Goal: Transaction & Acquisition: Purchase product/service

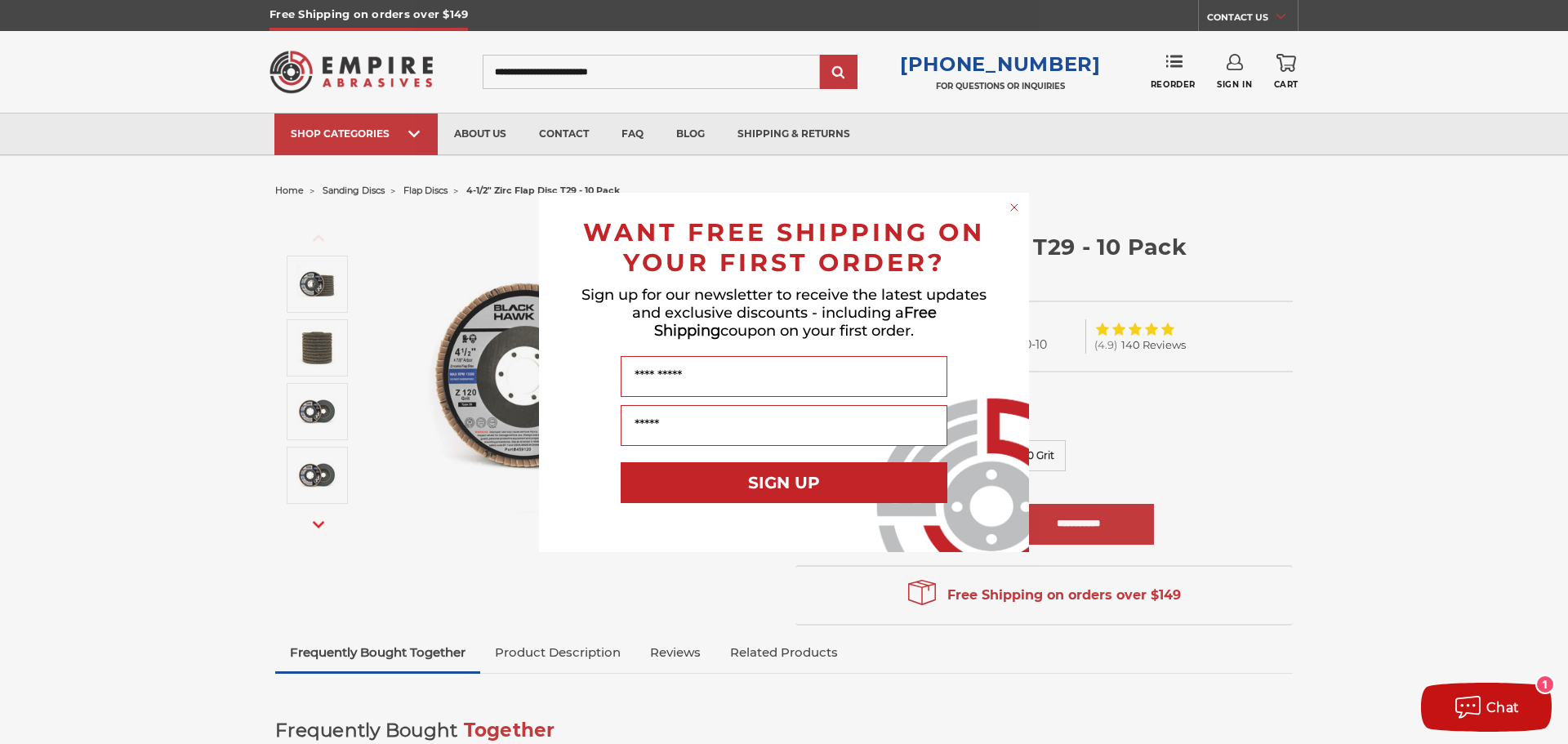
click at [1016, 206] on icon "Close dialog" at bounding box center [1014, 207] width 7 height 7
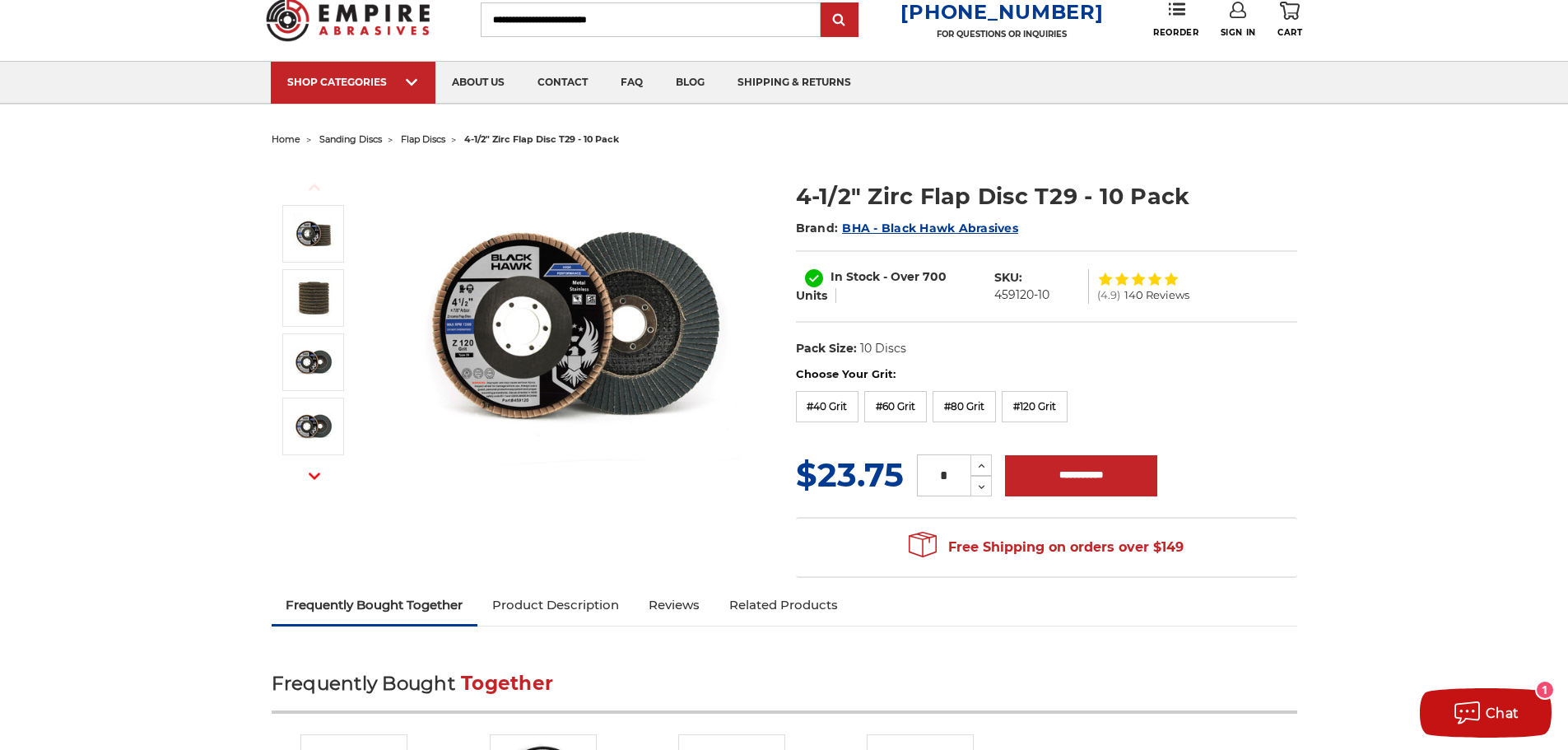
scroll to position [82, 0]
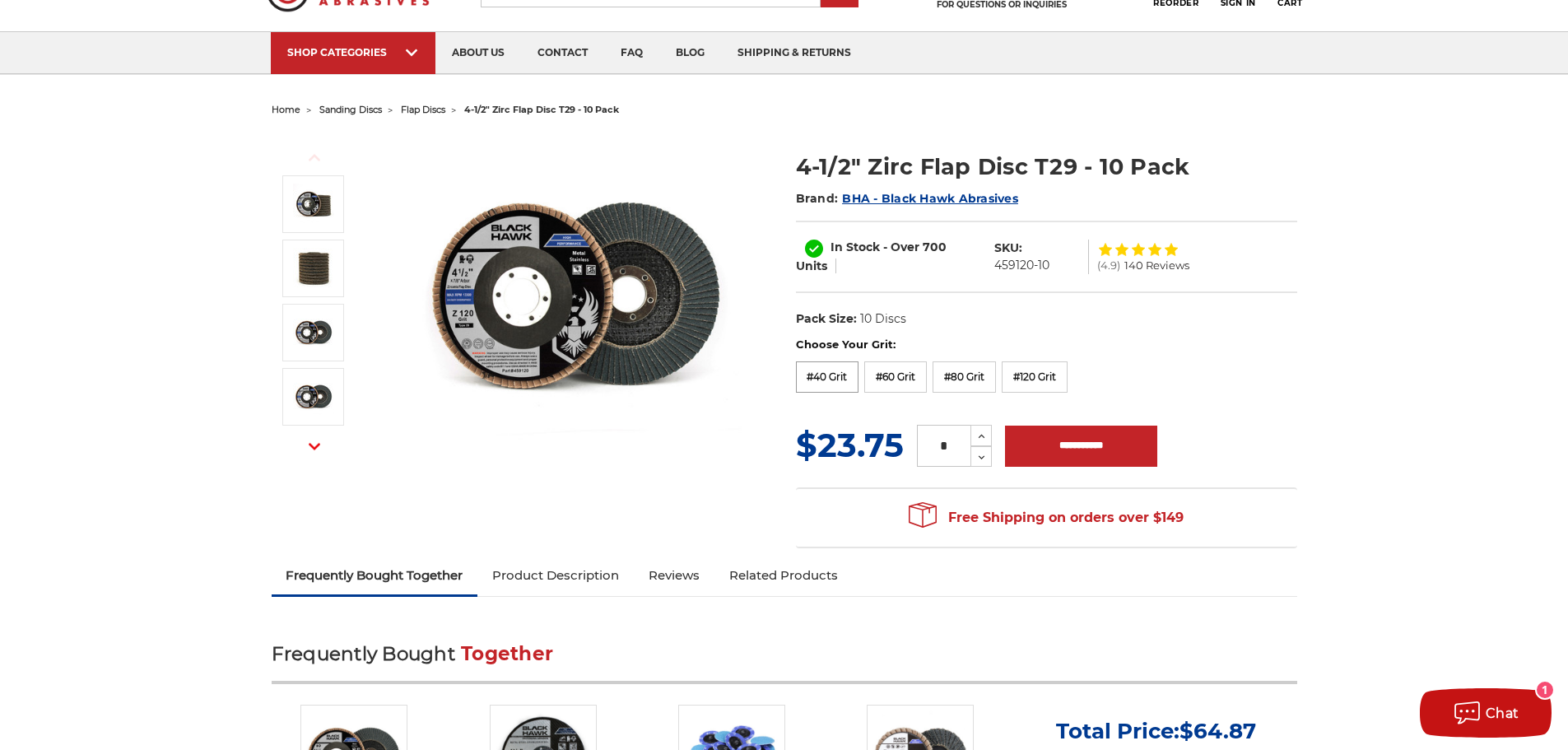
click at [835, 382] on label "#40 Grit" at bounding box center [828, 377] width 64 height 31
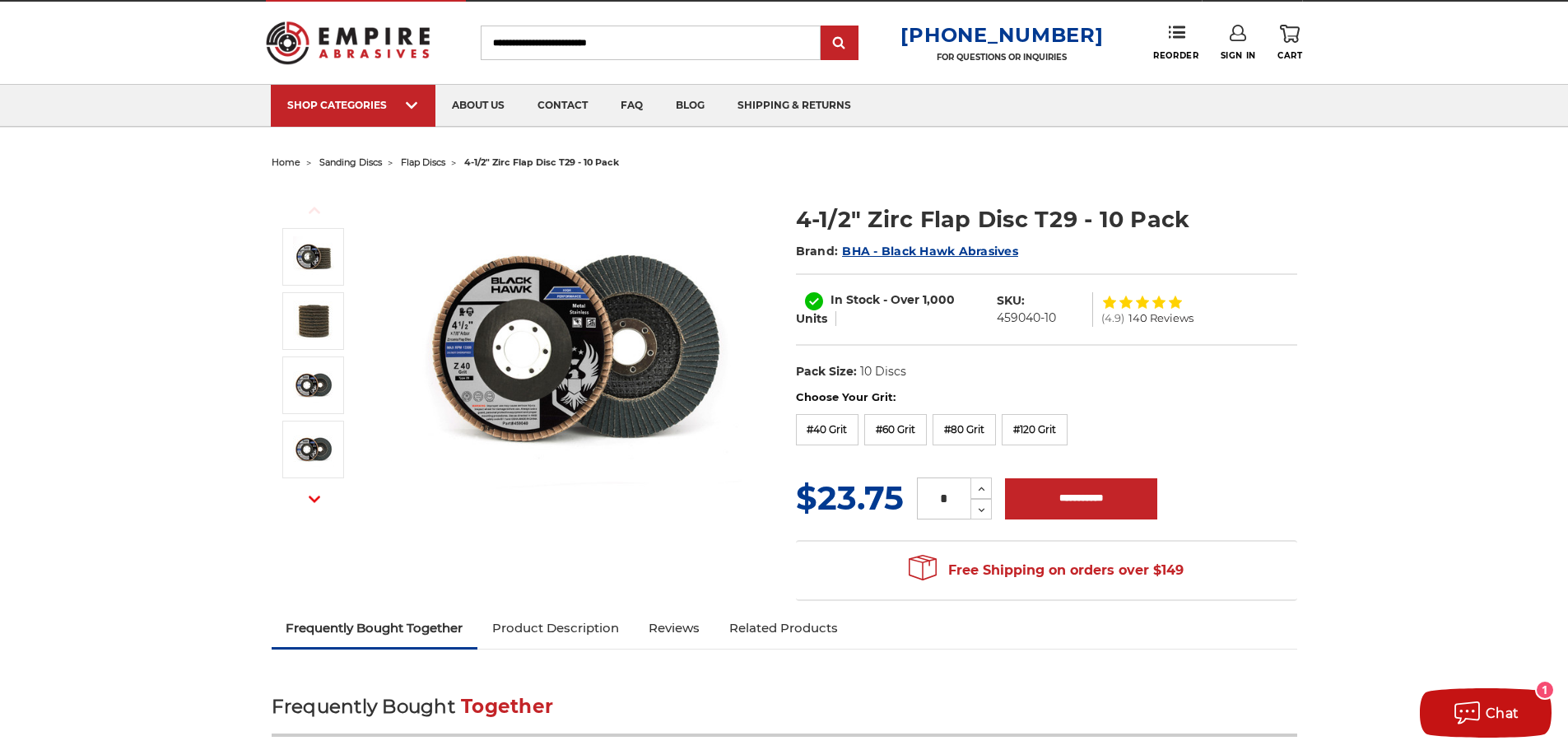
scroll to position [0, 0]
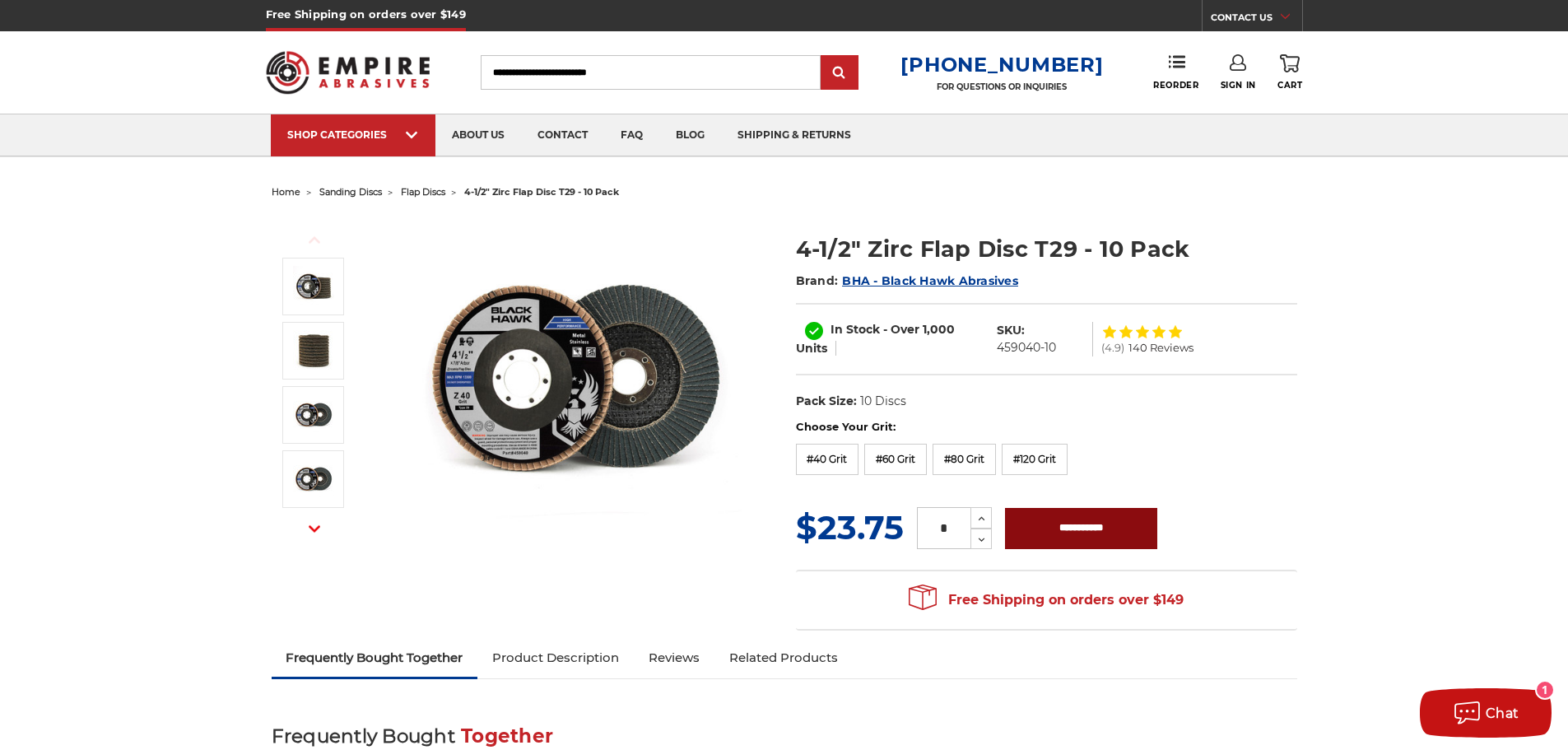
click at [1131, 525] on input "**********" at bounding box center [1081, 528] width 152 height 41
type input "**********"
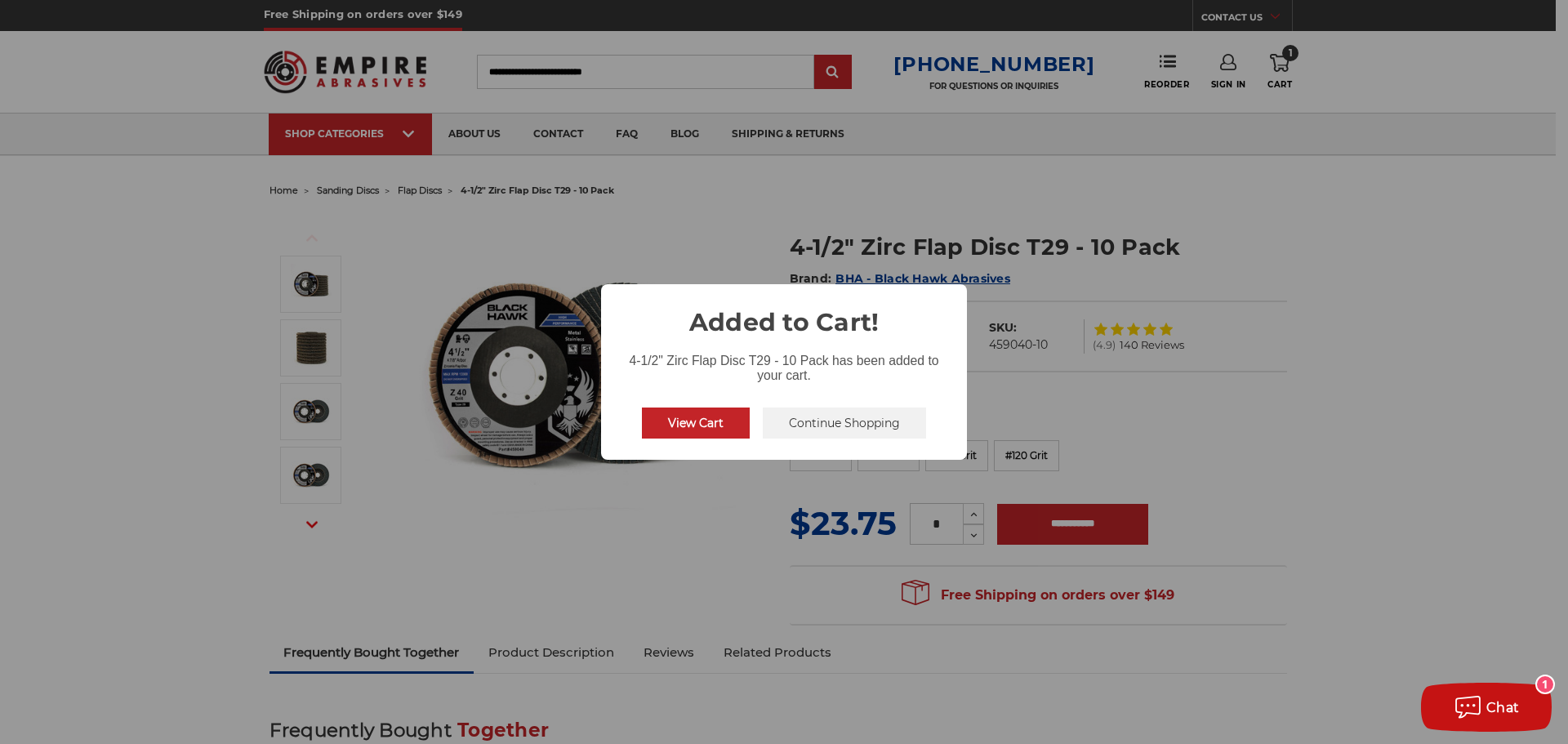
click at [818, 419] on button "Continue Shopping" at bounding box center [844, 423] width 163 height 31
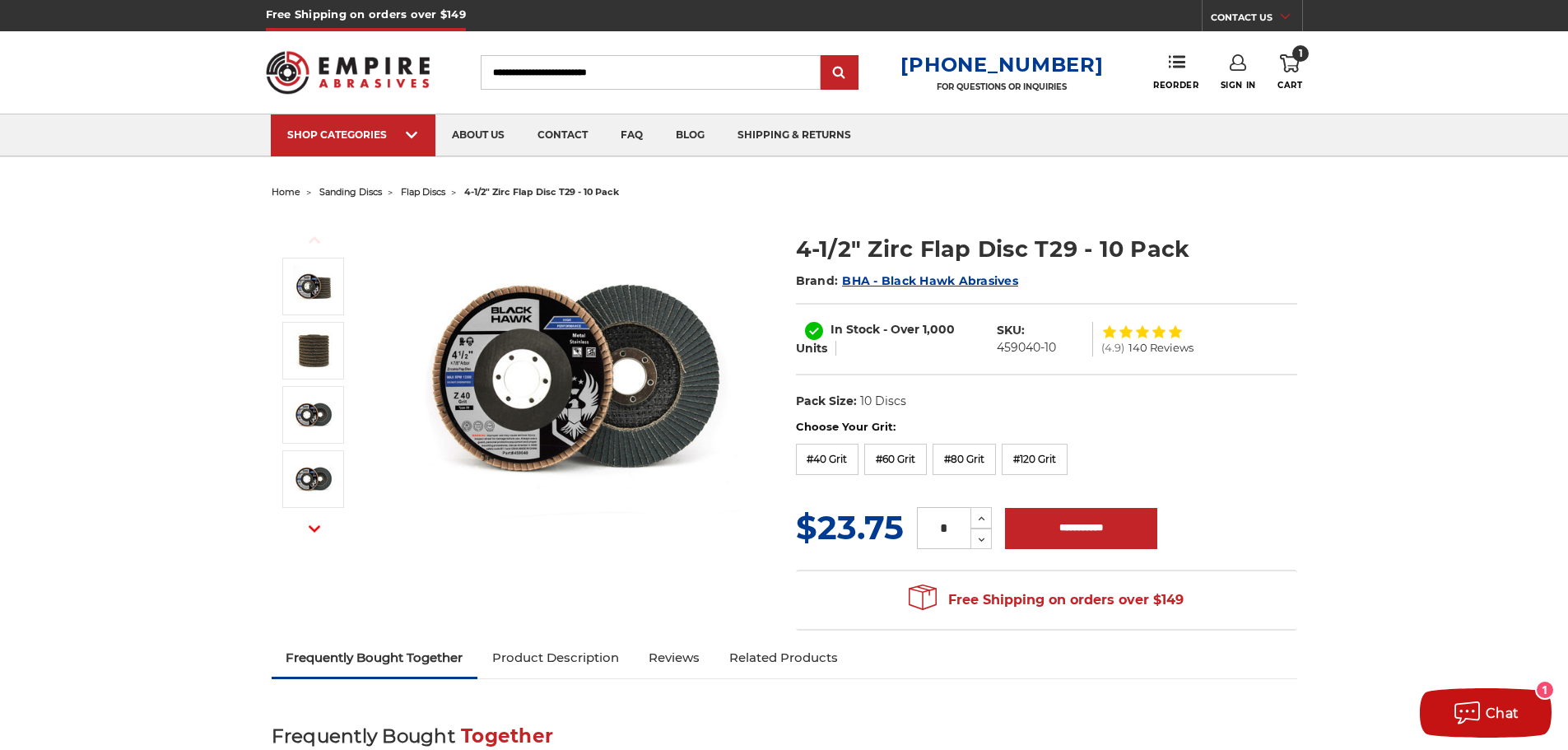
click at [566, 64] on input "Search" at bounding box center [650, 72] width 340 height 34
paste input "**********"
type input "**********"
click at [854, 64] on input "submit" at bounding box center [839, 74] width 33 height 33
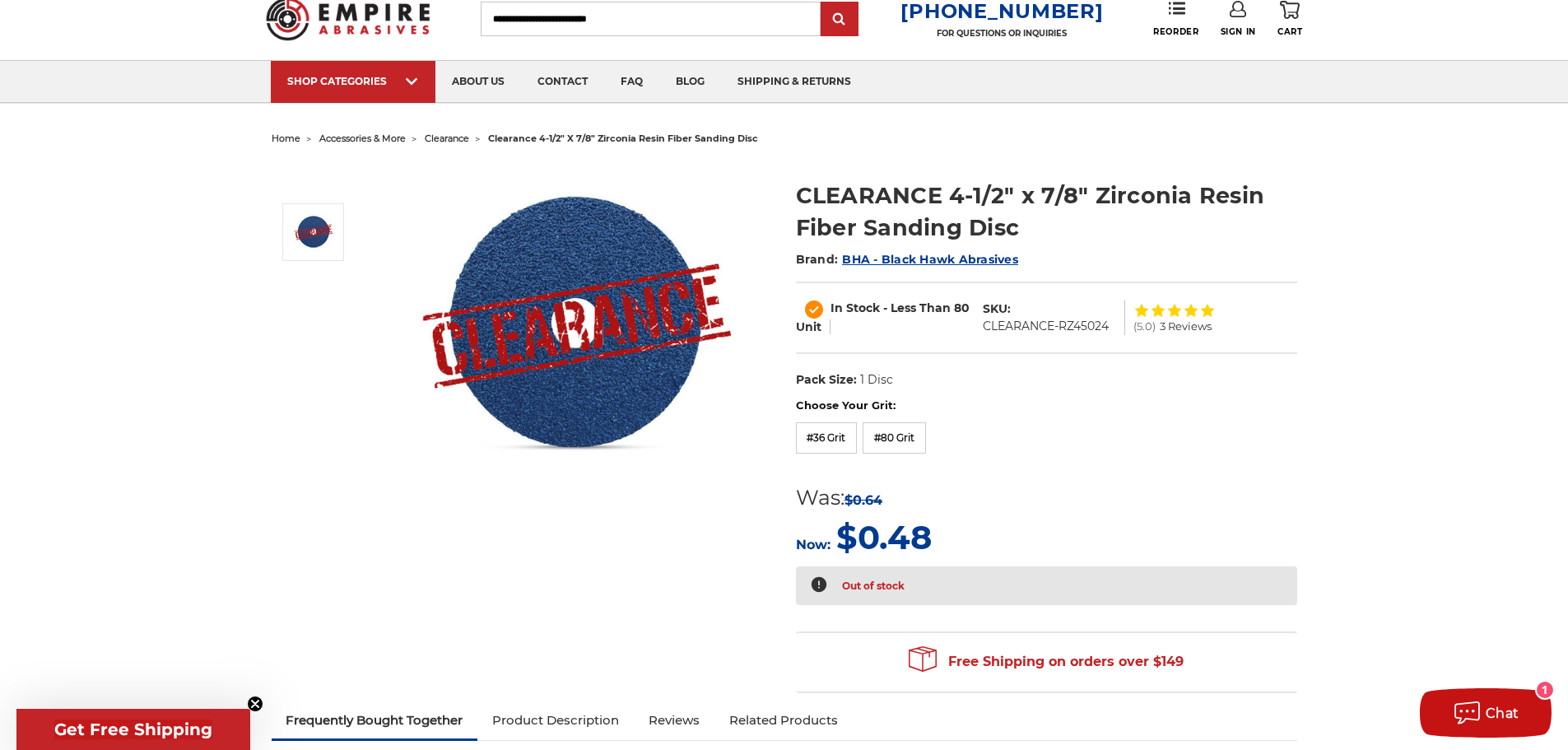
scroll to position [82, 0]
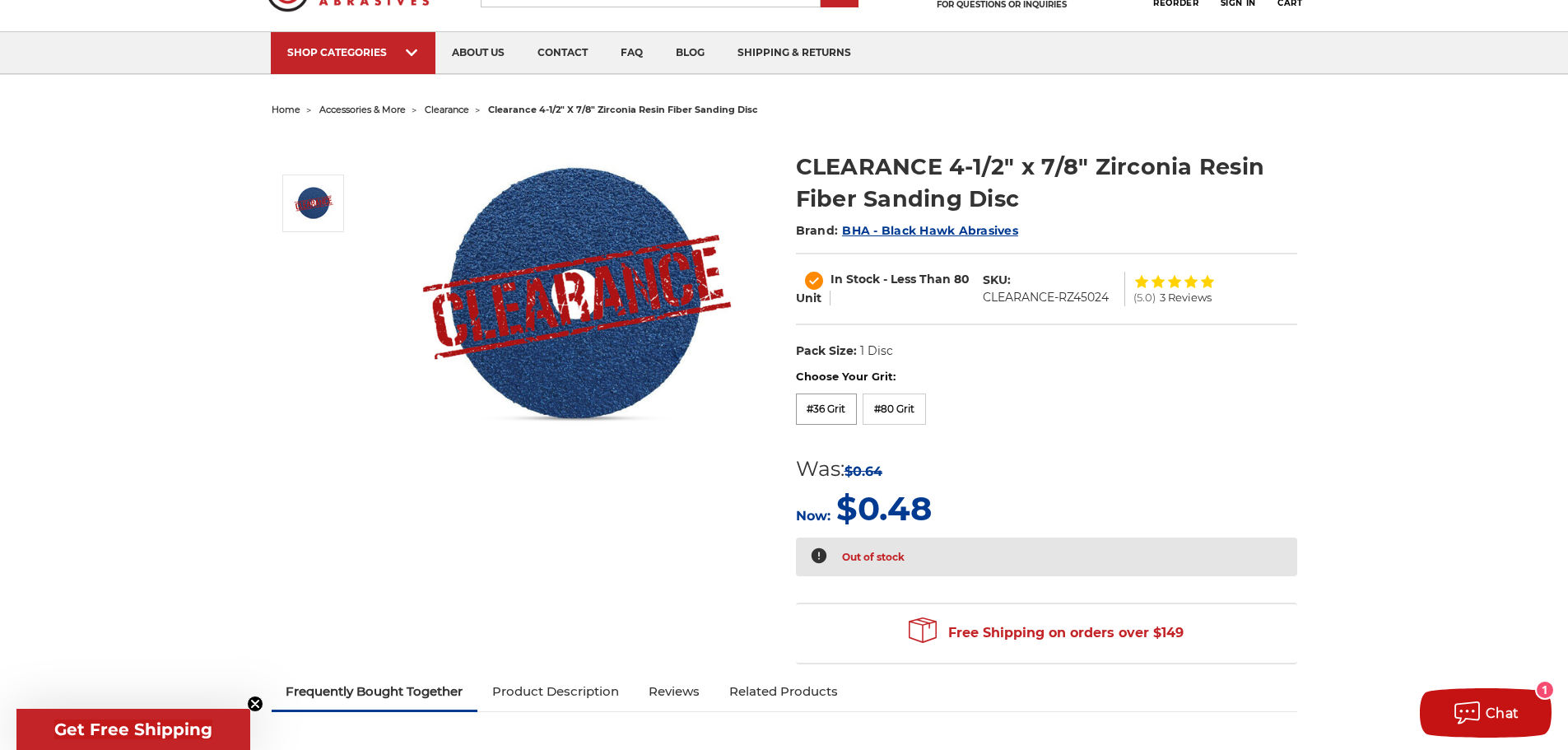
click at [843, 418] on label "#36 Grit" at bounding box center [827, 409] width 62 height 31
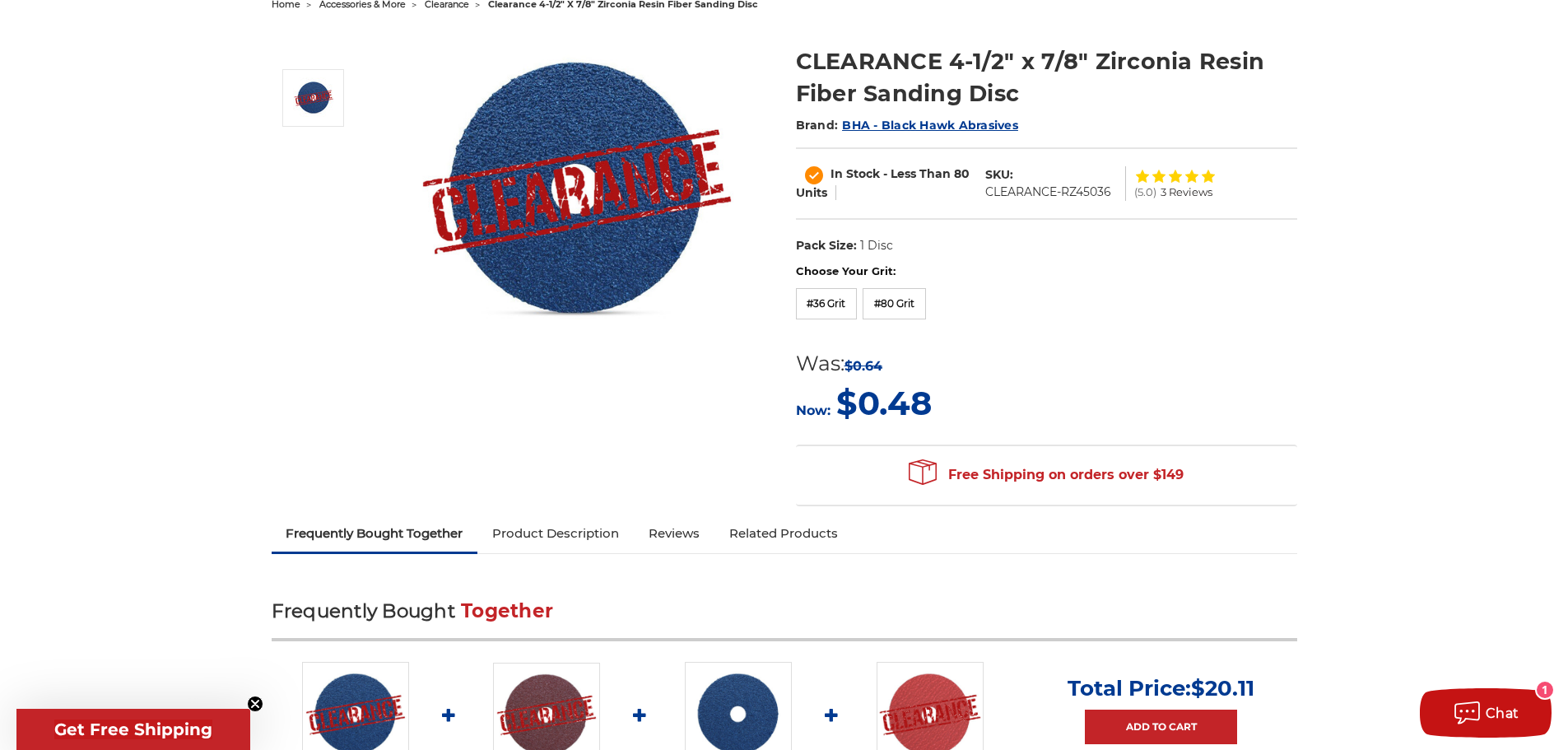
scroll to position [165, 0]
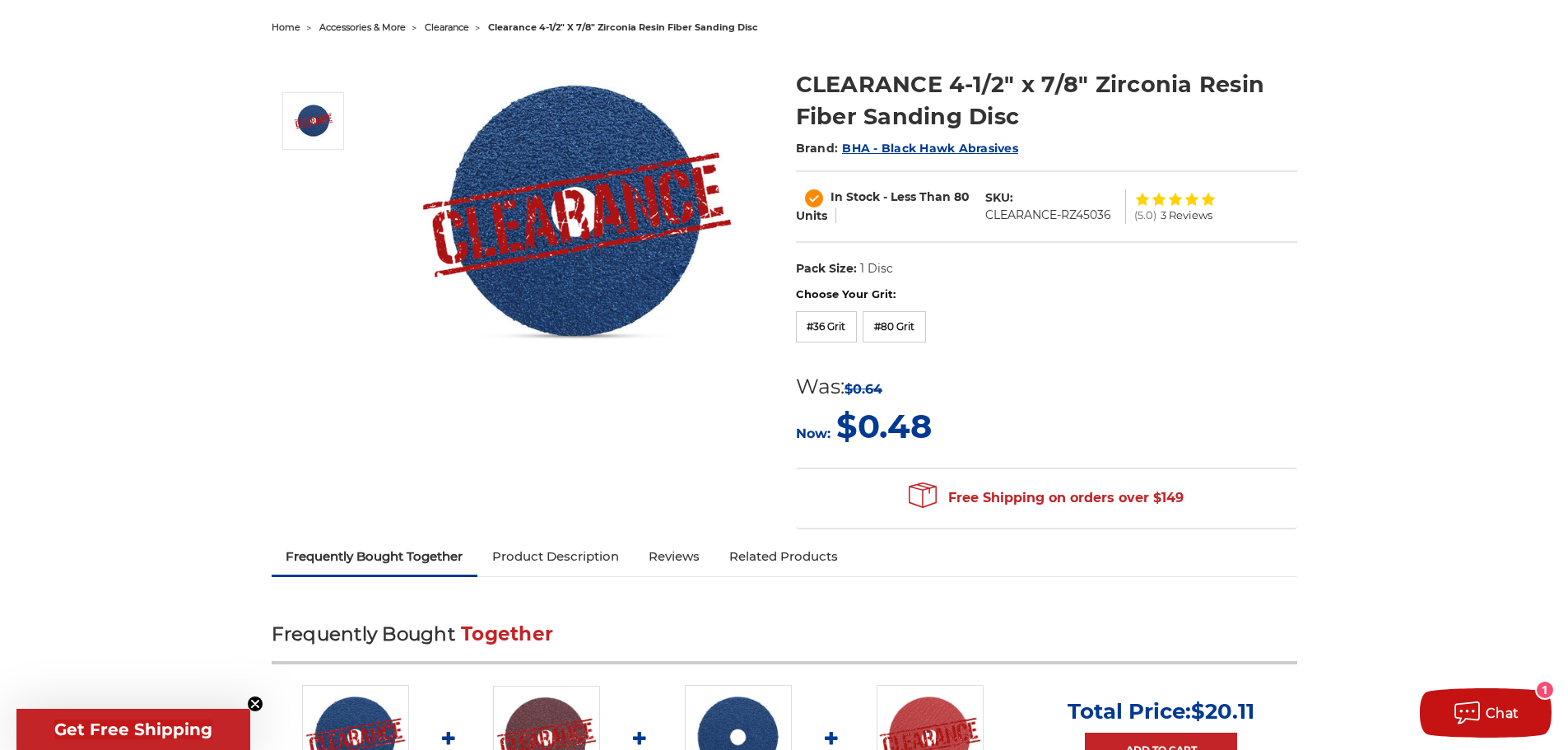
drag, startPoint x: 1143, startPoint y: 364, endPoint x: 1135, endPoint y: 351, distance: 15.3
click at [1141, 364] on form "Choose Your Grit: #24 Grit #36 Grit #60 Grit #80 Grit #120 Grit MSRP: Was: $0.6…" at bounding box center [1046, 368] width 501 height 164
click at [1136, 354] on form "Choose Your Grit: #24 Grit #36 Grit #60 Grit #80 Grit #120 Grit MSRP: Was: $0.6…" at bounding box center [1046, 368] width 501 height 164
click at [1134, 350] on form "Choose Your Grit: #24 Grit #36 Grit #60 Grit #80 Grit #120 Grit MSRP: Was: $0.6…" at bounding box center [1046, 368] width 501 height 164
click at [1134, 347] on div "Choose Your Grit: #24 Grit #36 Grit #60 Grit #80 Grit #120 Grit" at bounding box center [1046, 317] width 501 height 62
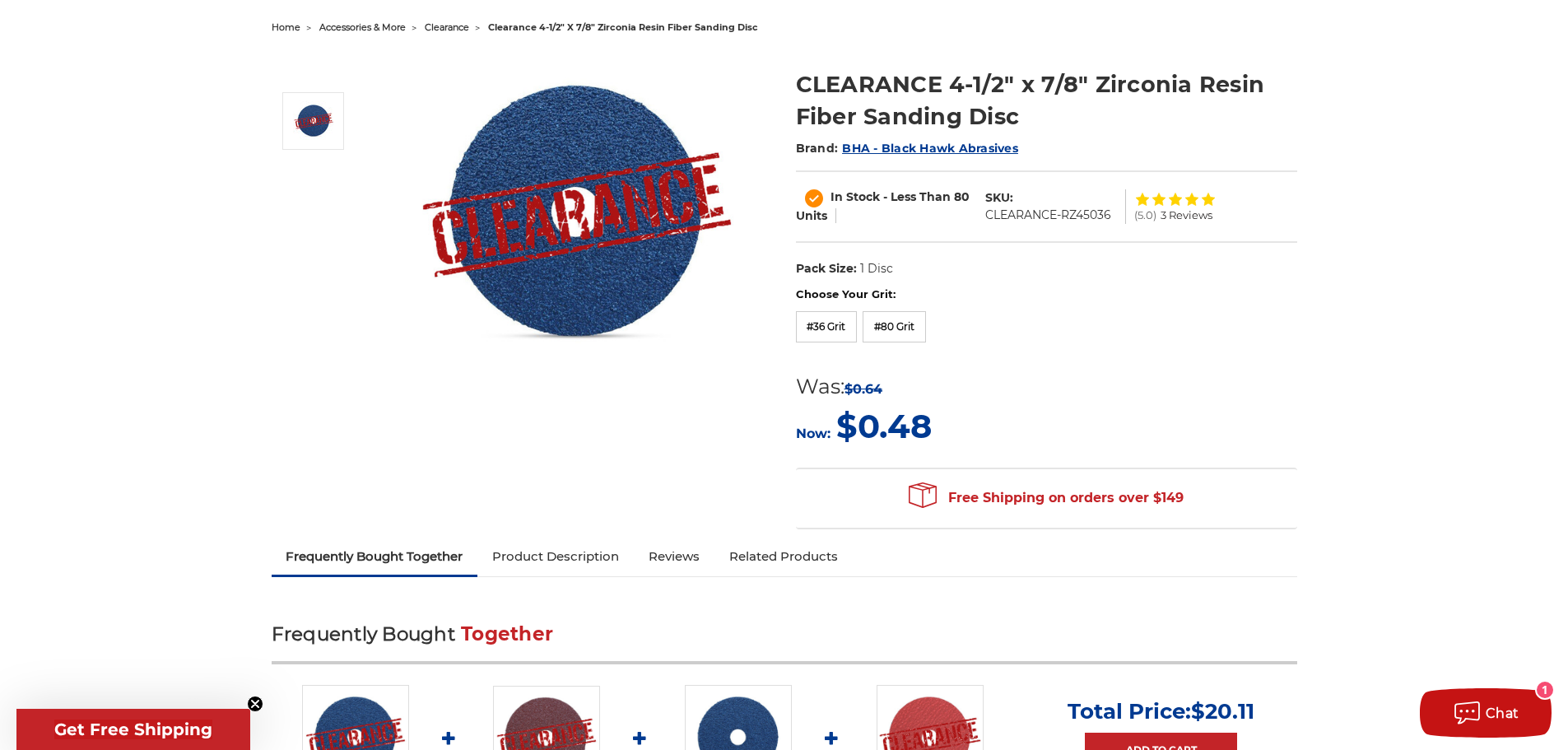
click at [1133, 345] on div "Choose Your Grit: #24 Grit #36 Grit #60 Grit #80 Grit #120 Grit" at bounding box center [1046, 317] width 501 height 62
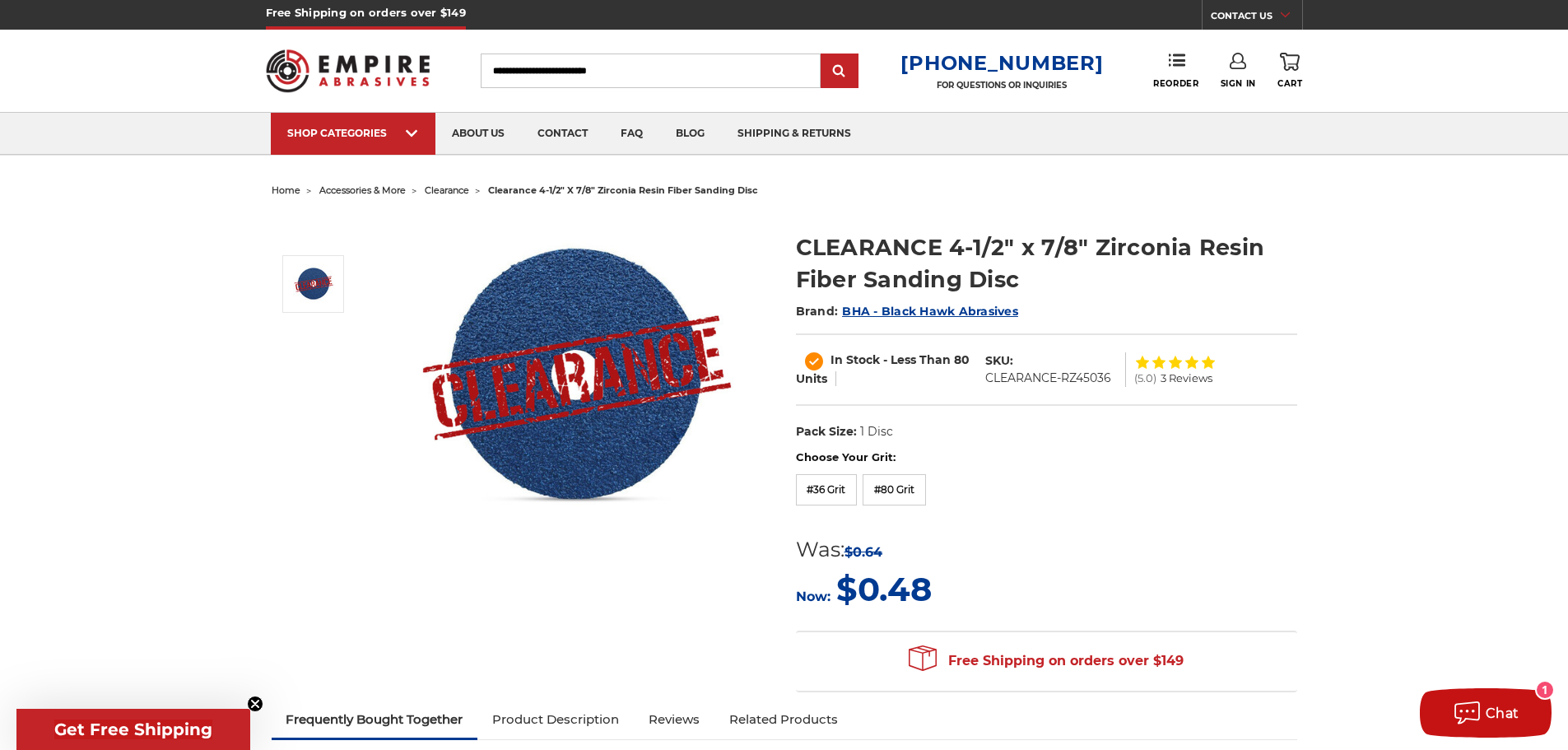
scroll to position [0, 0]
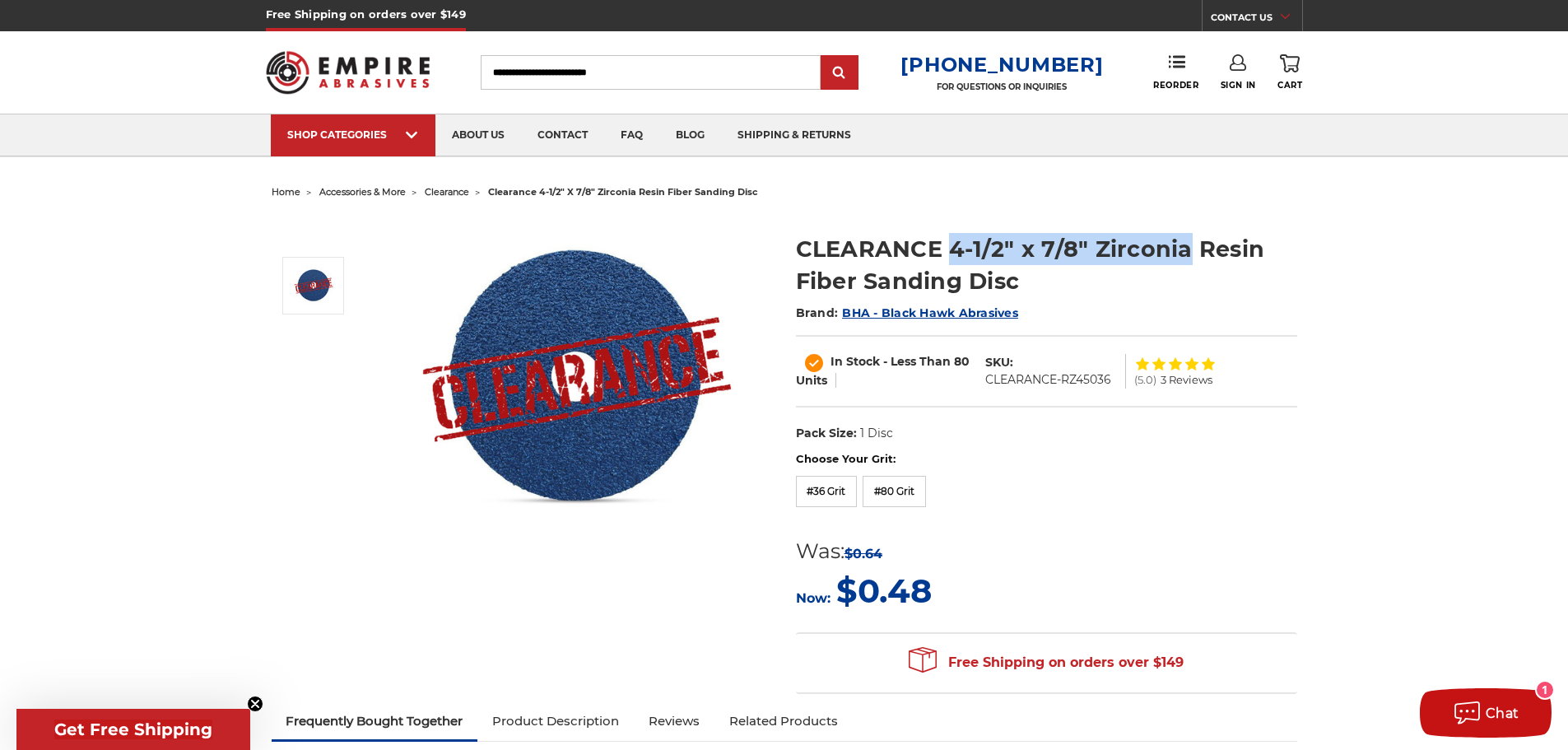
drag, startPoint x: 948, startPoint y: 250, endPoint x: 1188, endPoint y: 249, distance: 240.0
click at [1188, 249] on h1 "CLEARANCE 4-1/2" x 7/8" Zirconia Resin Fiber Sanding Disc" at bounding box center [1046, 265] width 501 height 64
copy h1 "4-1/2" x 7/8" Zirconia"
click at [1122, 258] on h1 "CLEARANCE 4-1/2" x 7/8" Zirconia Resin Fiber Sanding Disc" at bounding box center [1046, 265] width 501 height 64
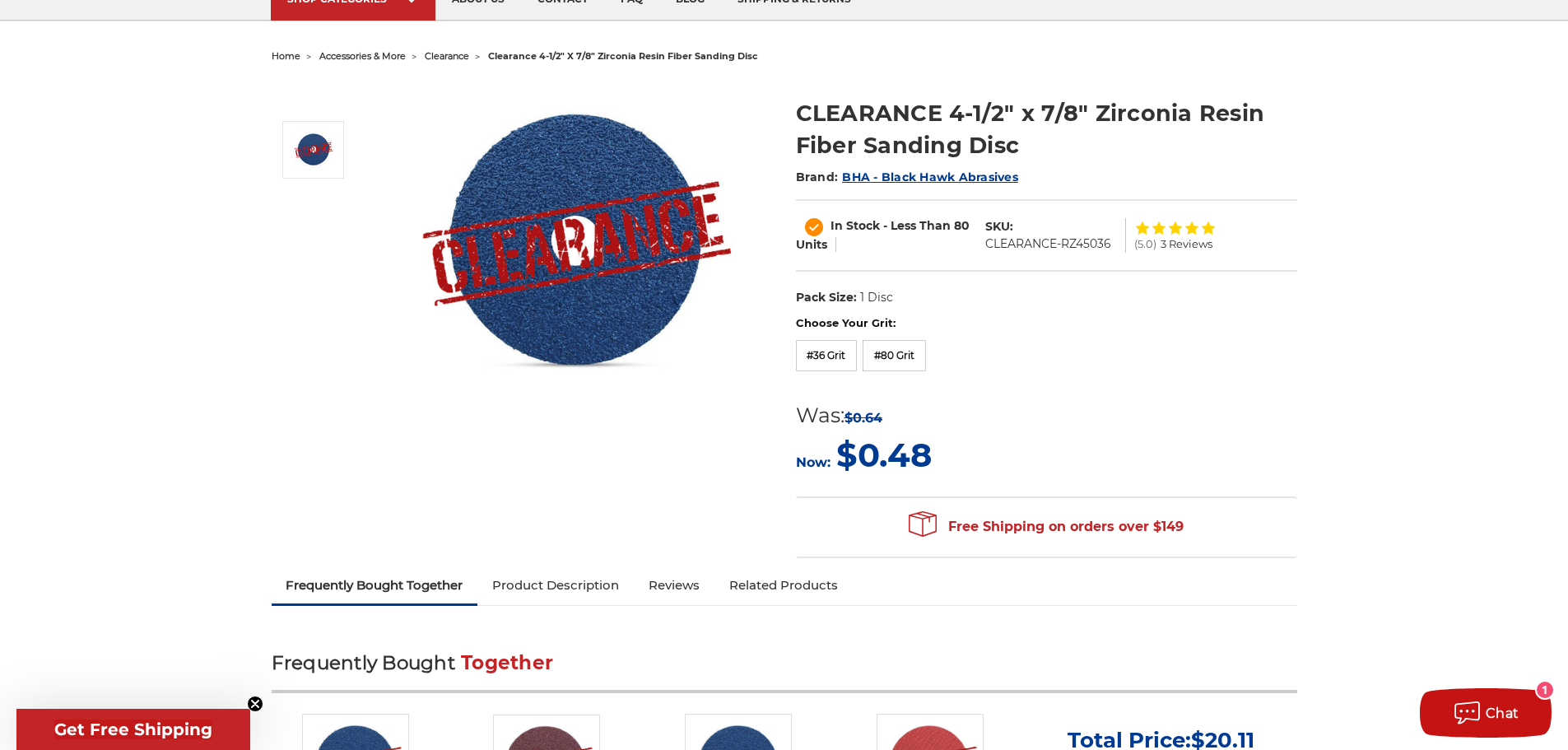
scroll to position [165, 0]
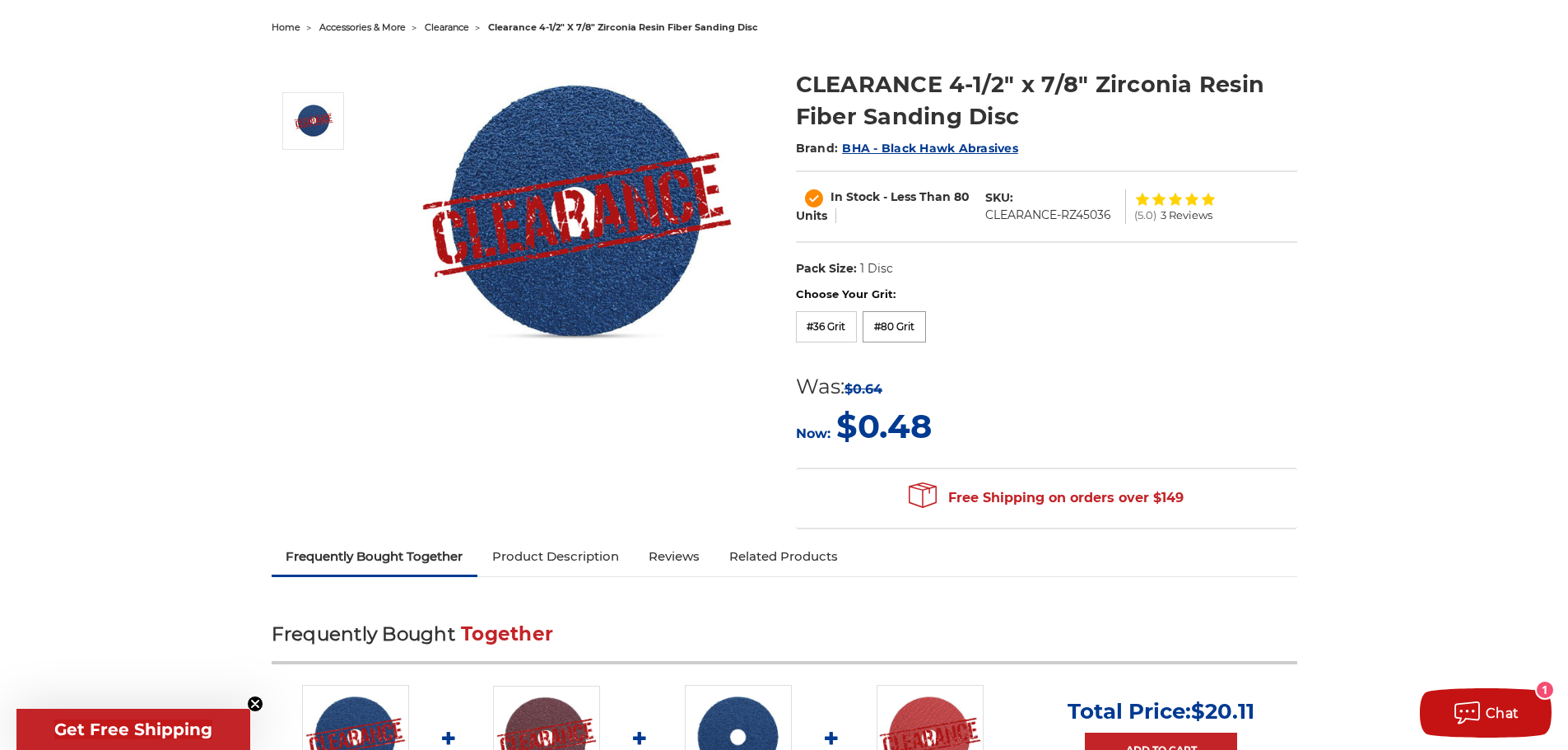
click at [914, 329] on label "#80 Grit" at bounding box center [894, 326] width 64 height 31
click at [841, 324] on label "#36 Grit" at bounding box center [827, 326] width 62 height 31
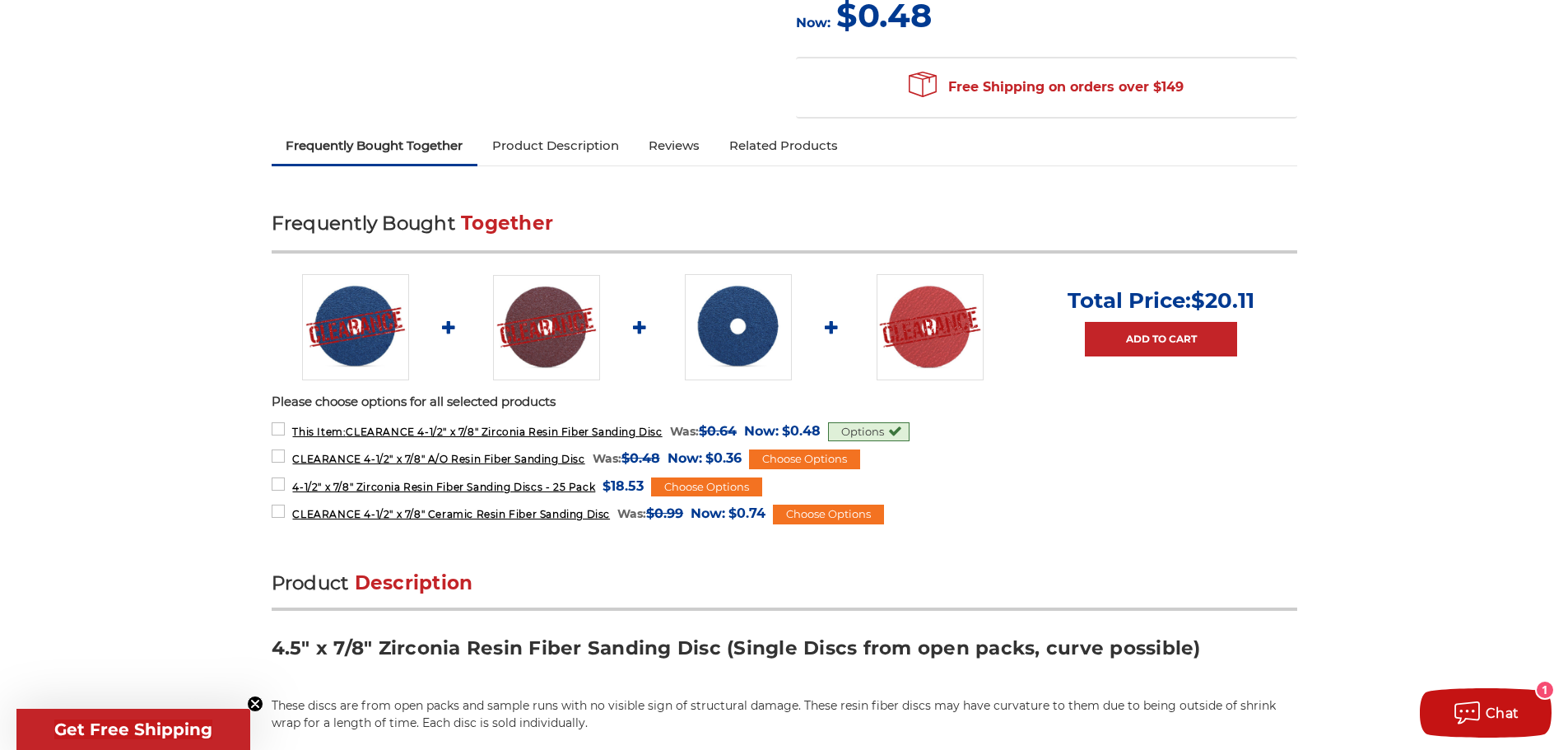
scroll to position [494, 0]
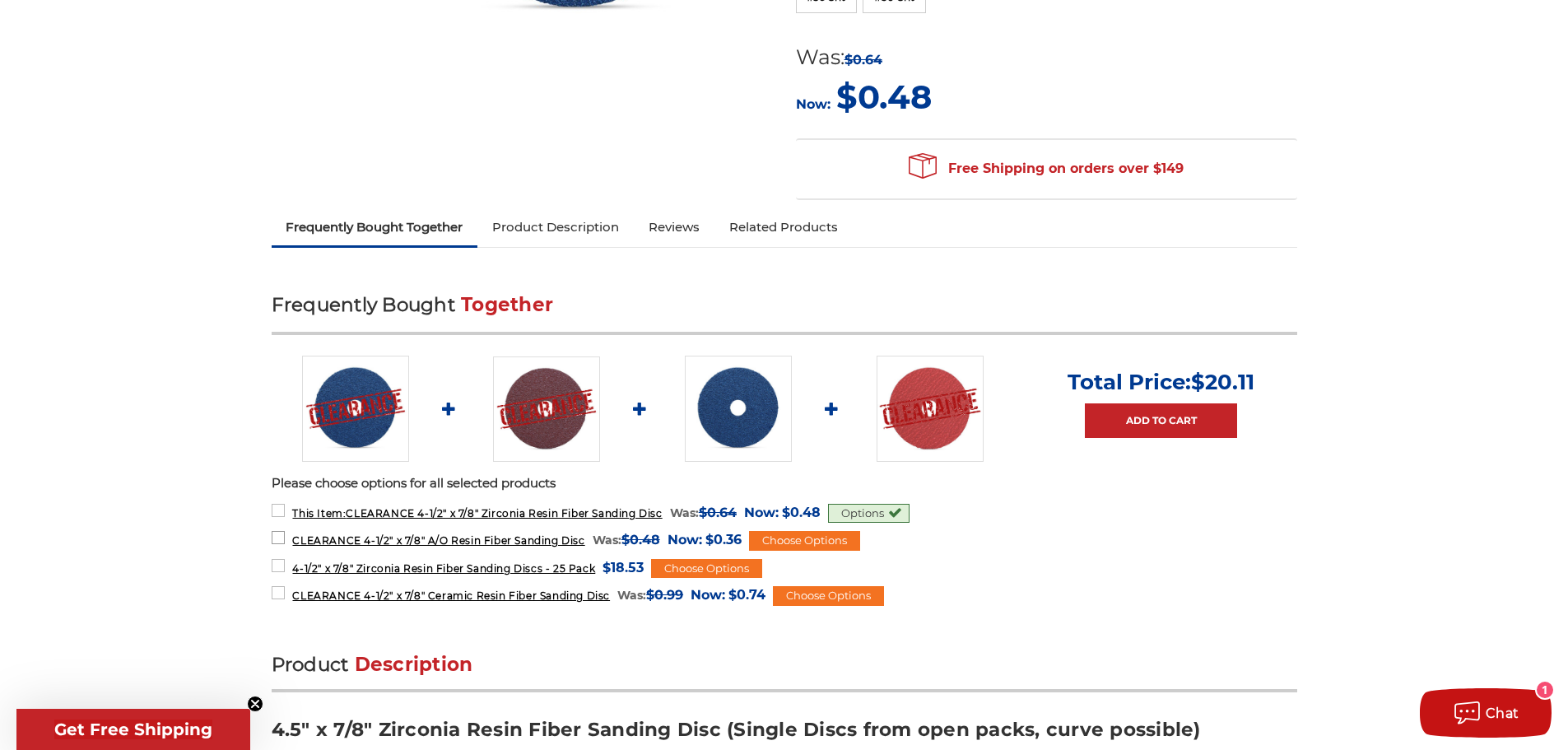
click at [276, 535] on label "CLEARANCE 4-1/2" x 7/8" A/O Resin Fiber Sanding Disc MSRP: Was: $0.48 Now: $0.3…" at bounding box center [506, 539] width 470 height 23
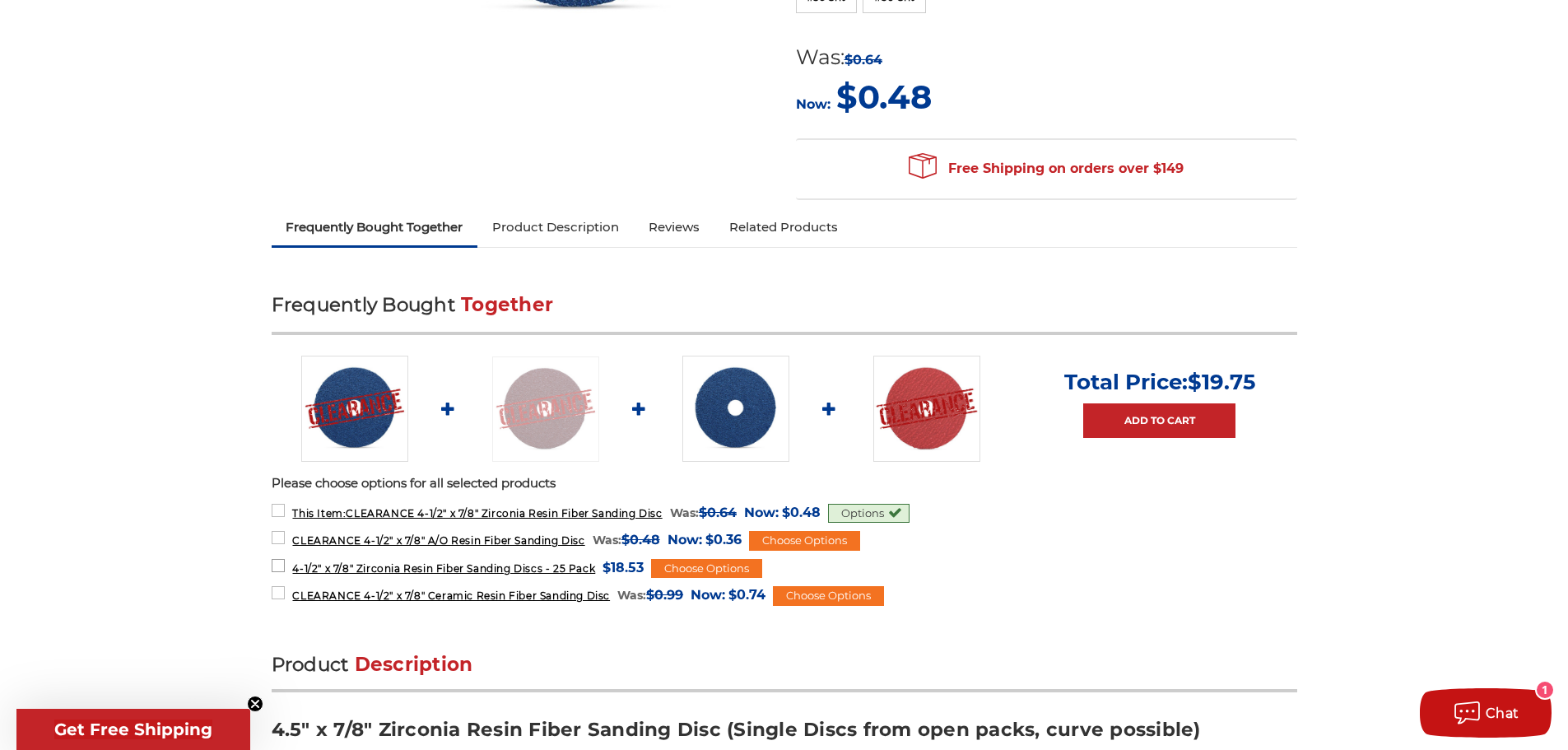
click at [279, 558] on label "4-1/2" x 7/8" Zirconia Resin Fiber Sanding Discs - 25 Pack MSRP: Was: Now: $18.…" at bounding box center [458, 567] width 373 height 23
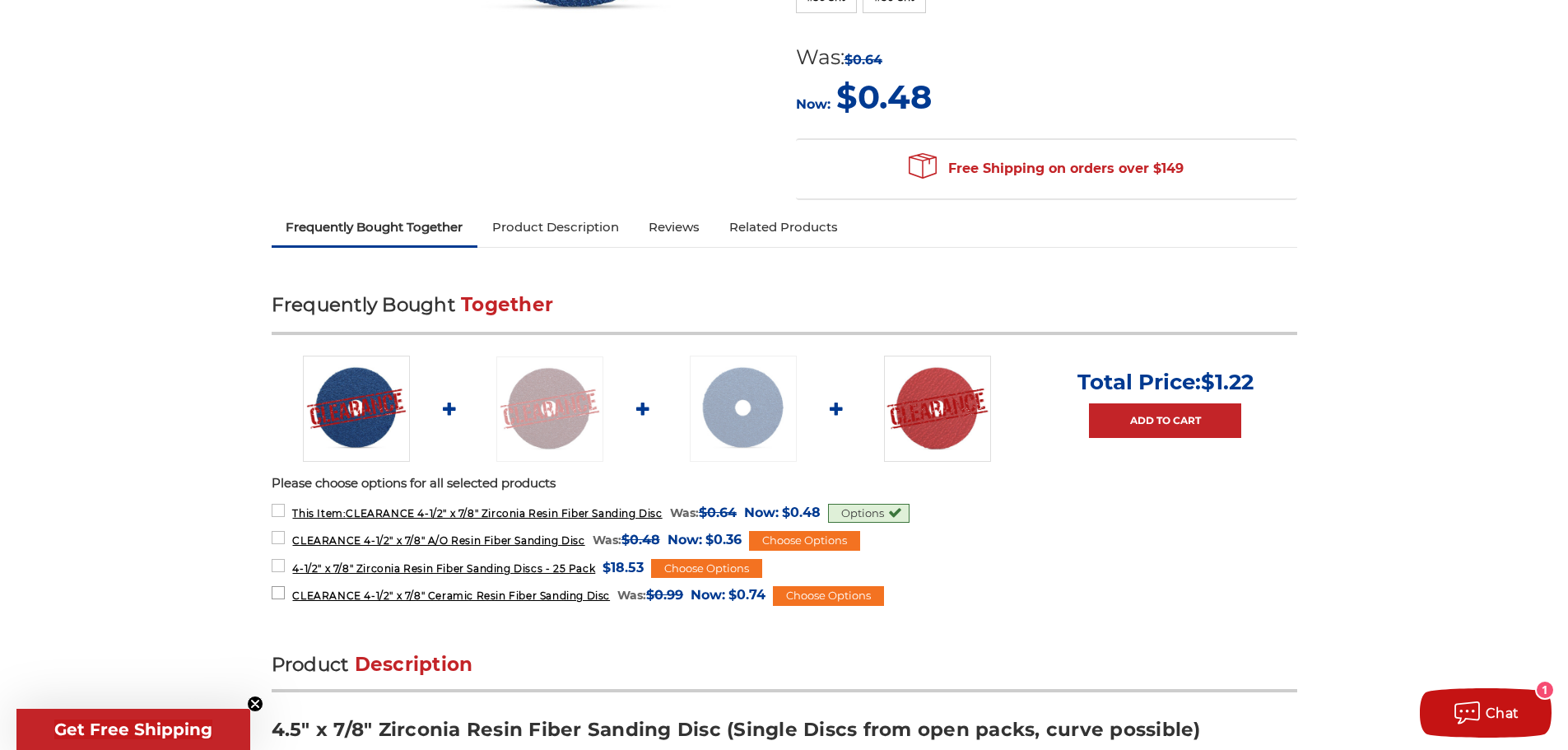
click at [281, 592] on label "CLEARANCE 4-1/2" x 7/8" Ceramic Resin Fiber Sanding Disc MSRP: Was: $0.99 Now: …" at bounding box center [519, 594] width 495 height 23
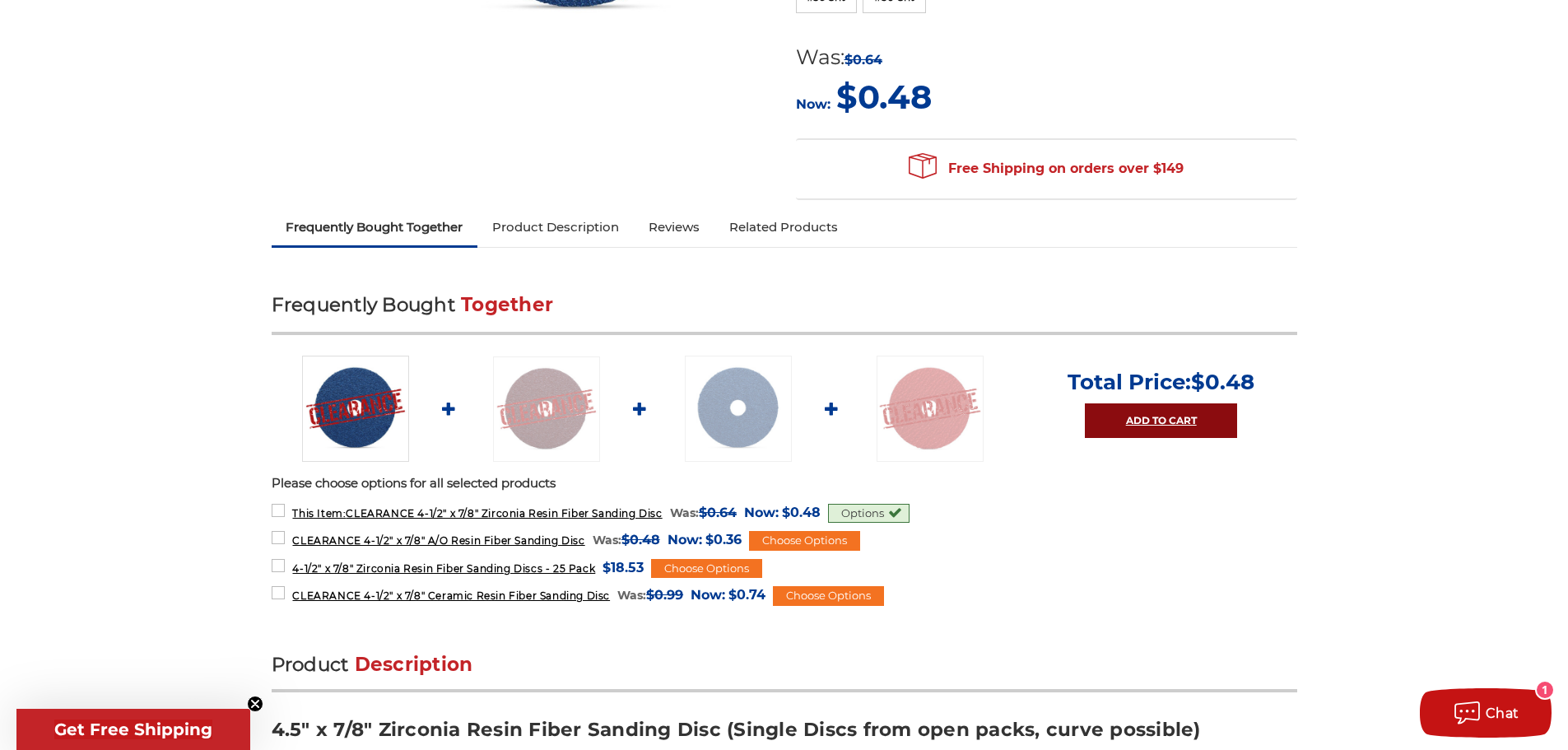
click at [1216, 428] on link "Add to Cart" at bounding box center [1160, 420] width 152 height 34
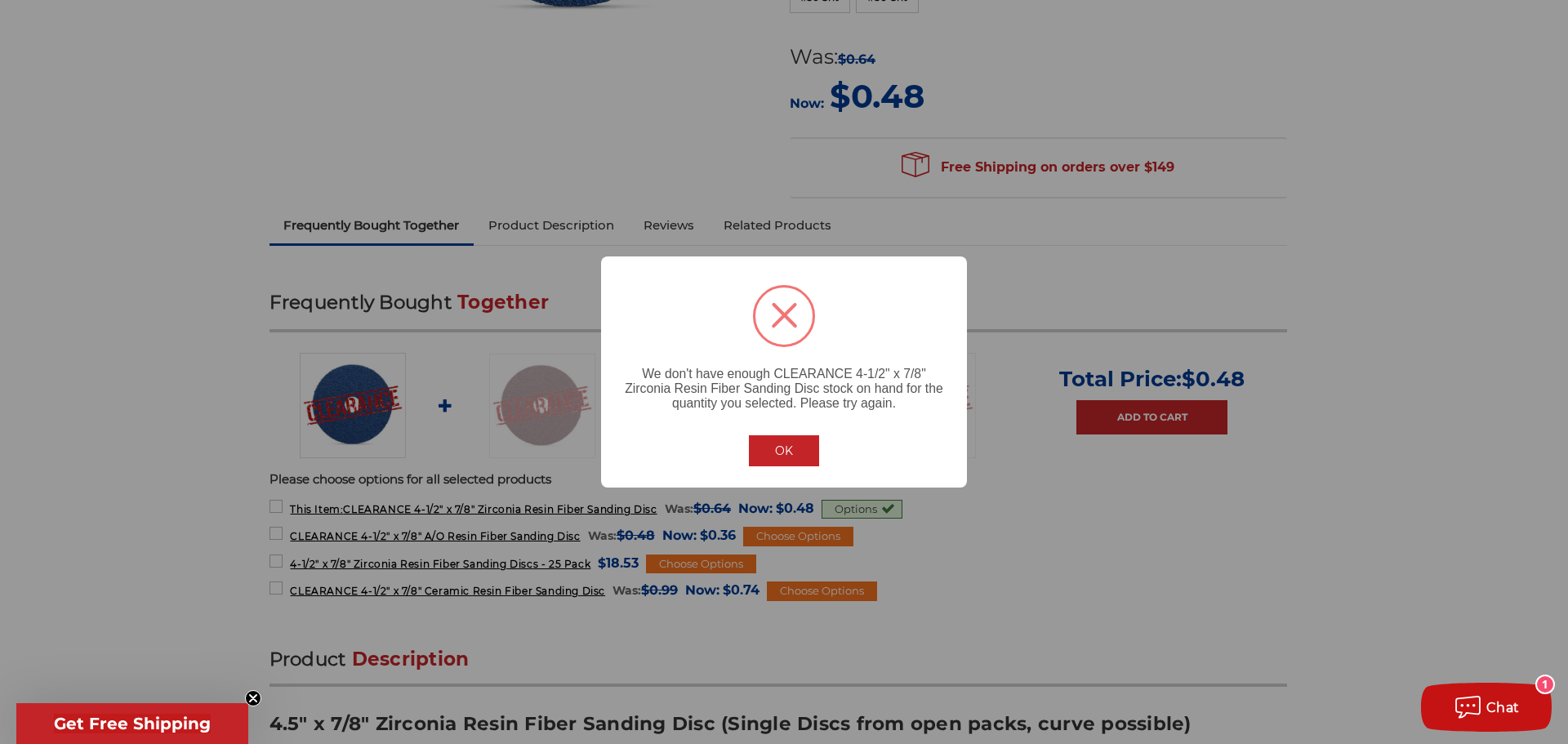
click at [816, 455] on button "OK" at bounding box center [784, 450] width 70 height 31
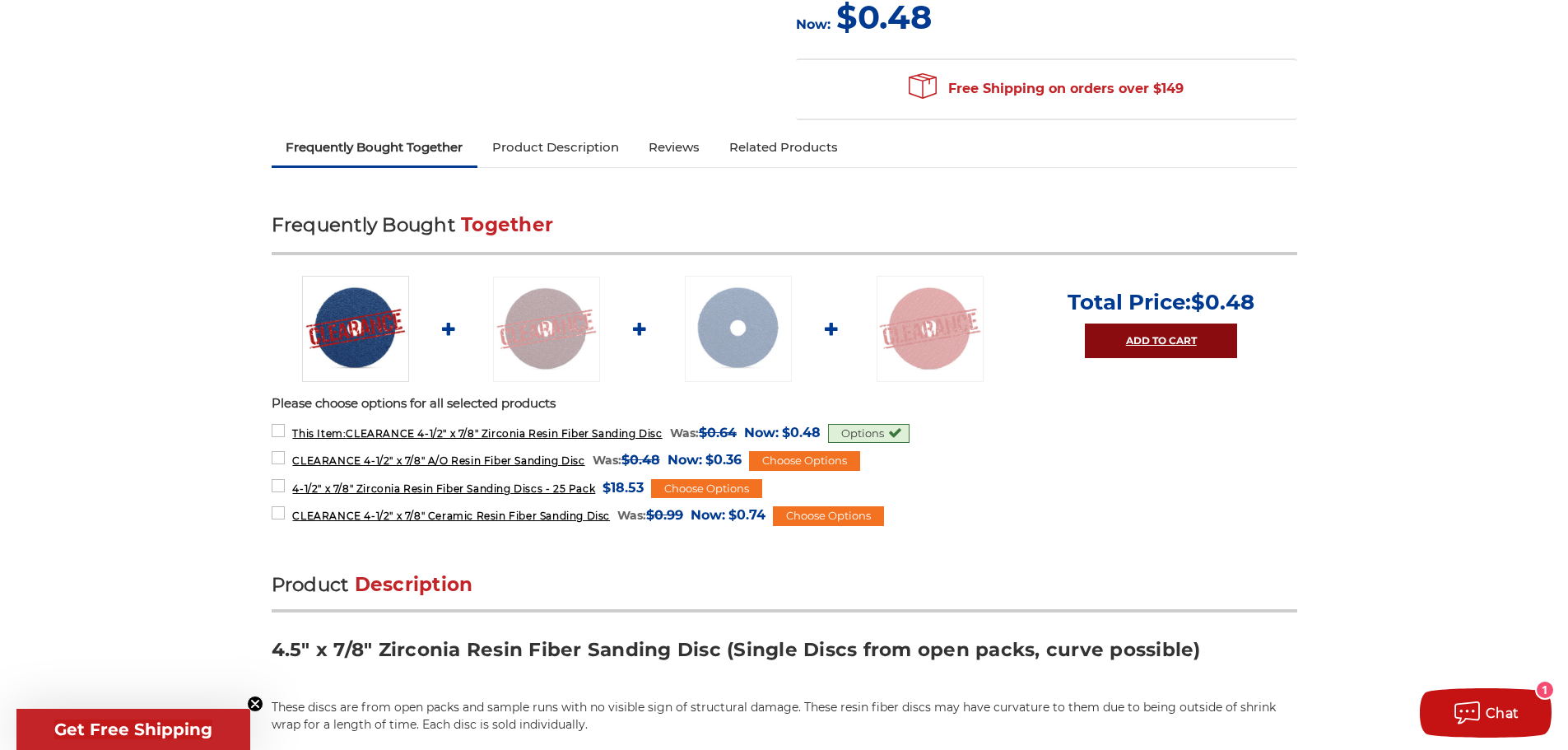
scroll to position [659, 0]
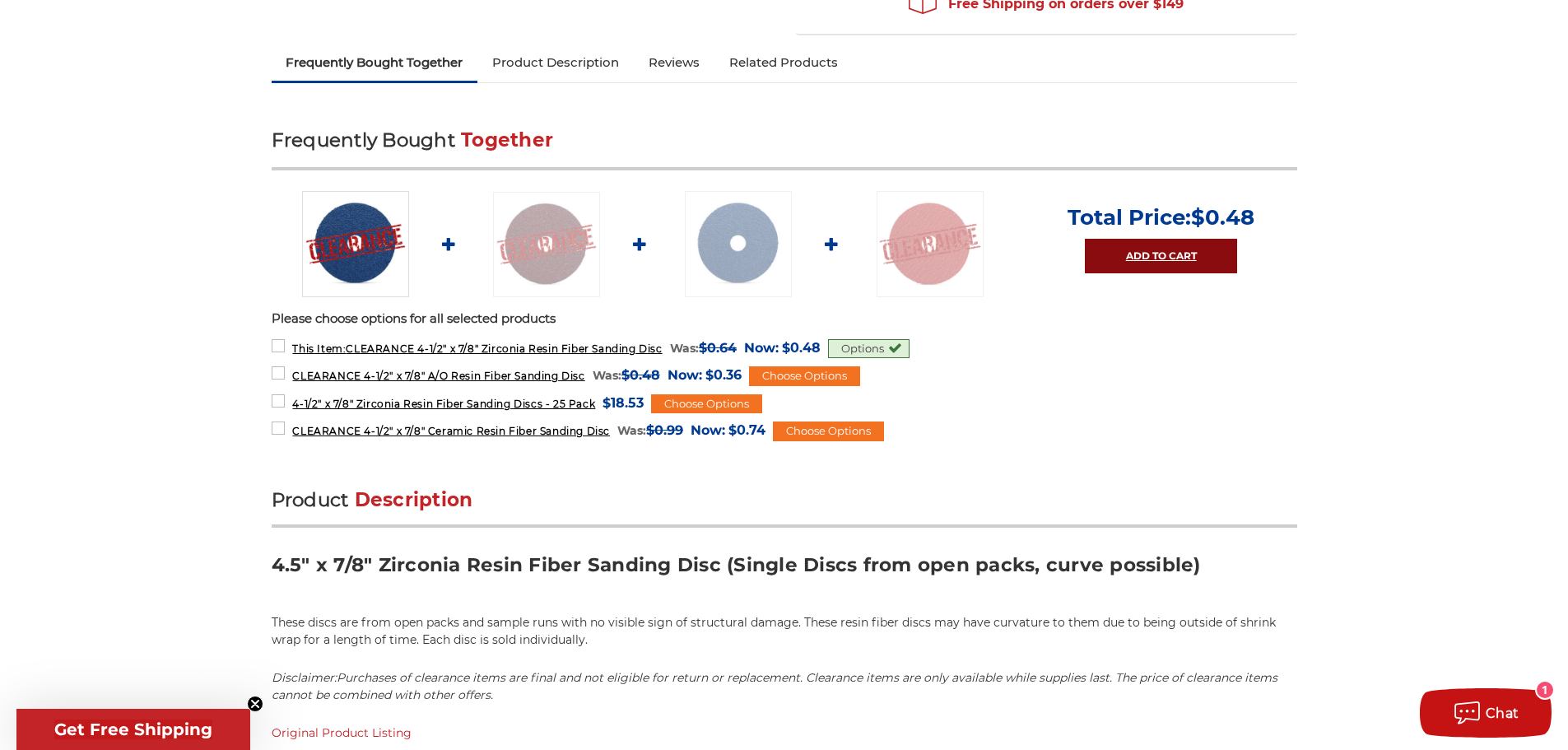
click at [1199, 247] on link "Add to Cart" at bounding box center [1160, 255] width 152 height 34
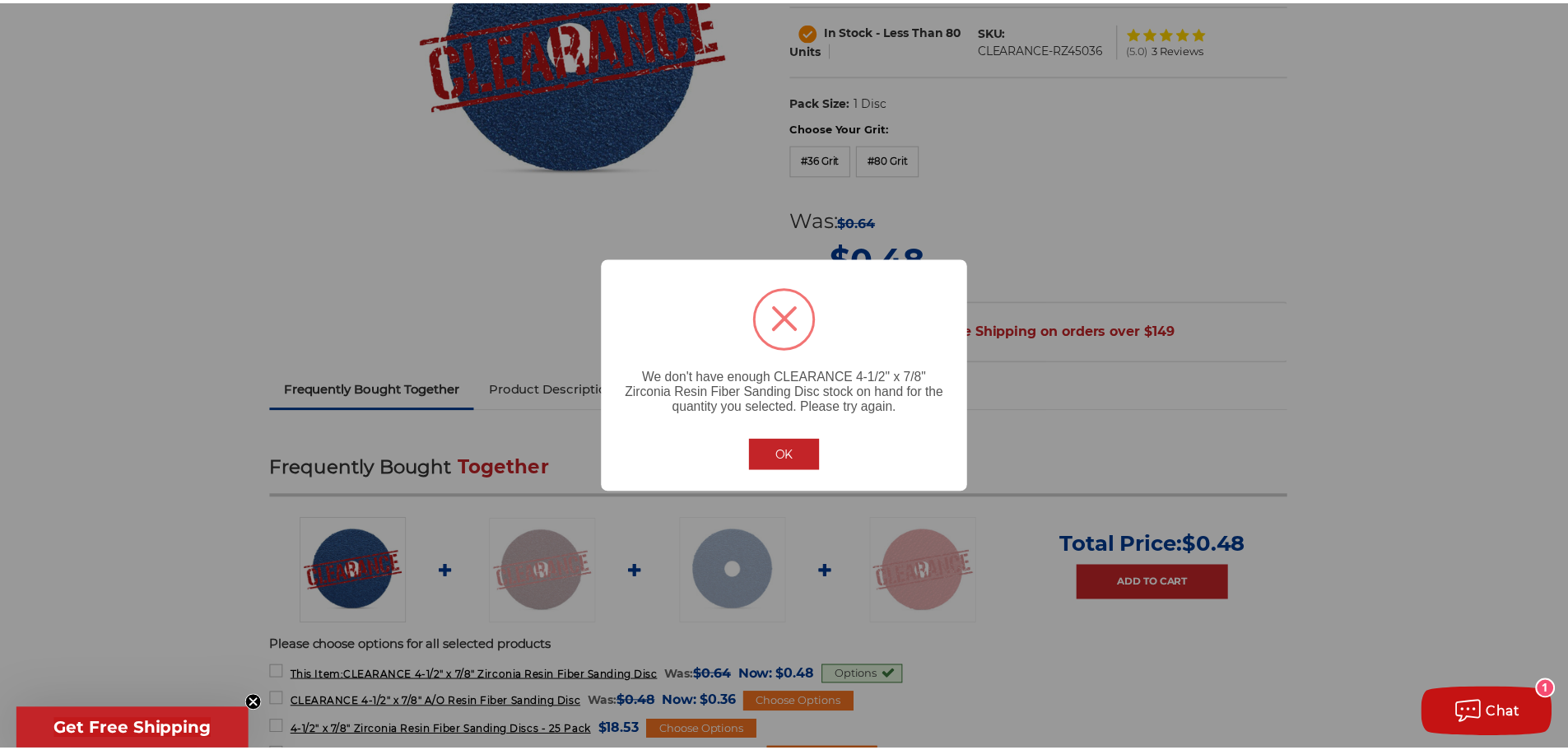
scroll to position [247, 0]
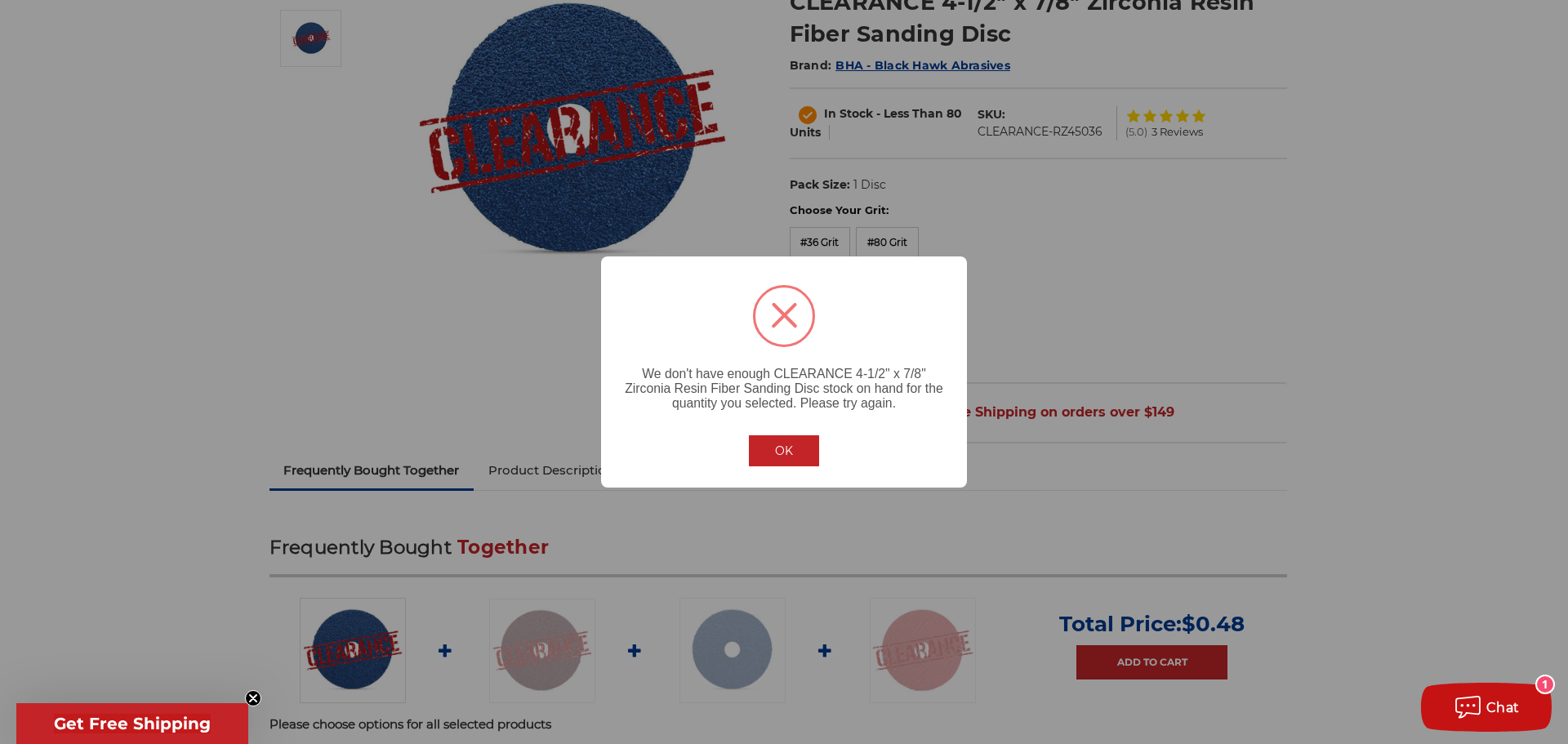
click at [764, 445] on button "OK" at bounding box center [784, 450] width 70 height 31
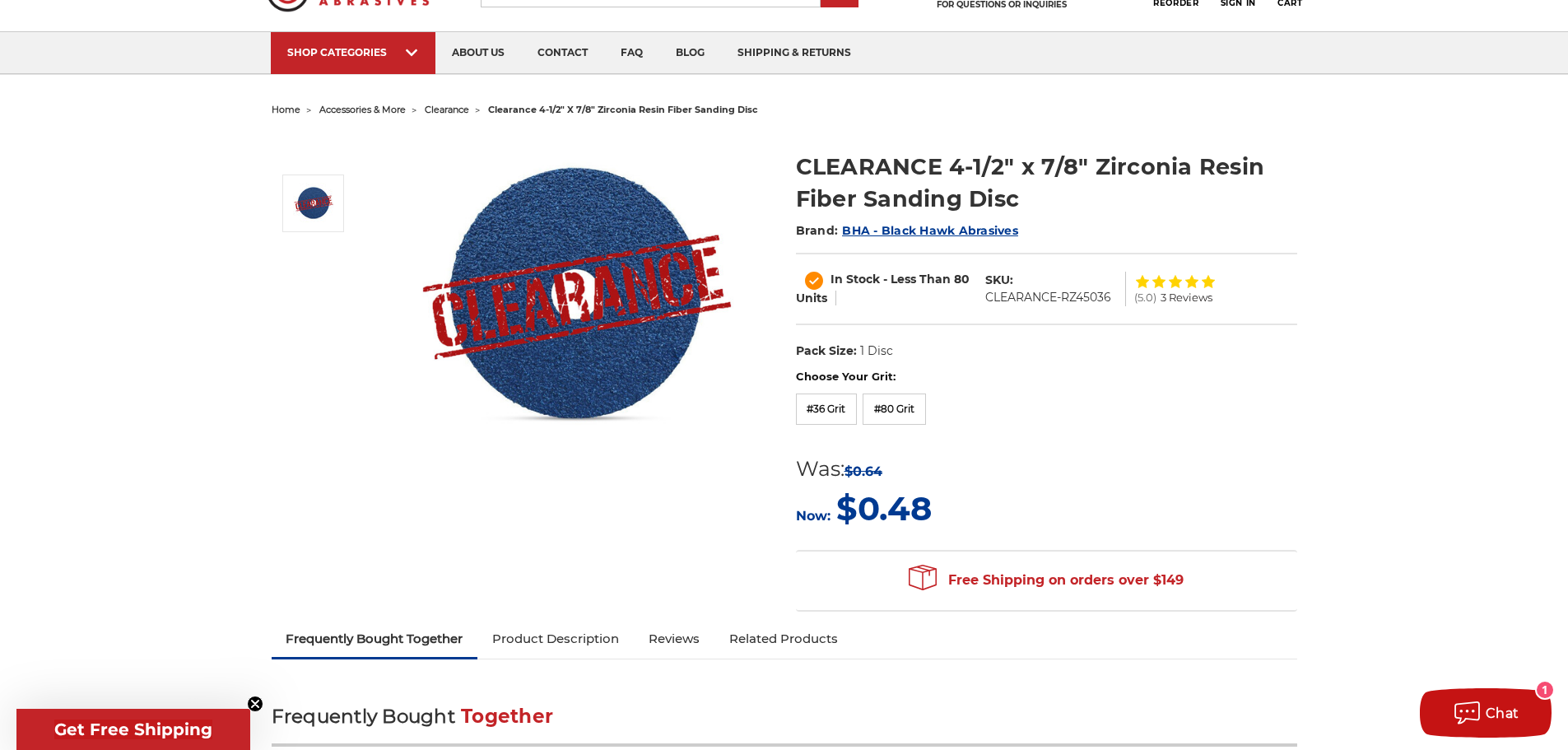
scroll to position [0, 0]
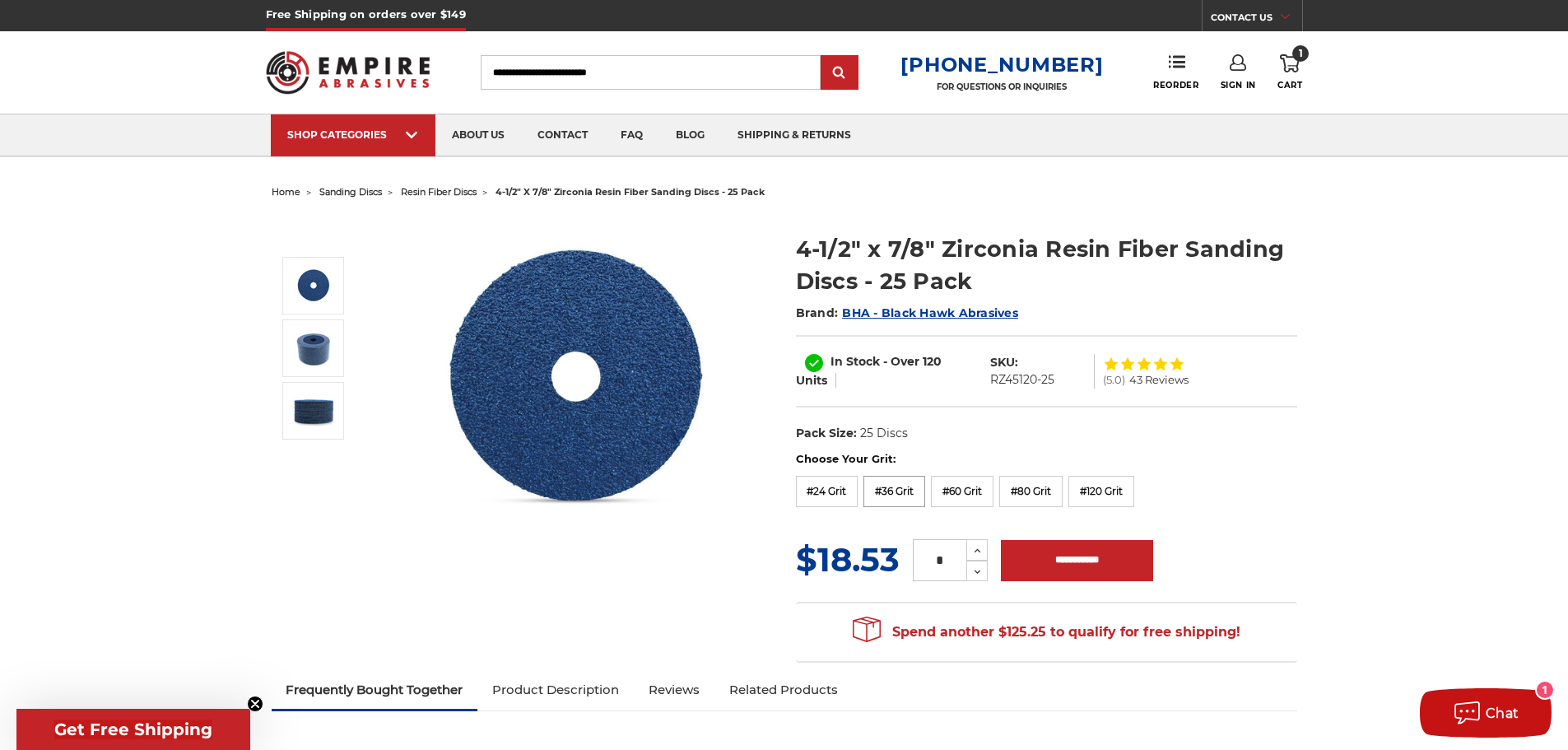
click at [893, 494] on label "#36 Grit" at bounding box center [894, 491] width 62 height 31
drag, startPoint x: 1063, startPoint y: 377, endPoint x: 996, endPoint y: 385, distance: 67.5
click at [996, 385] on dl "SKU: RZ45036-25" at bounding box center [1041, 371] width 113 height 34
copy dd "RZ45036-25"
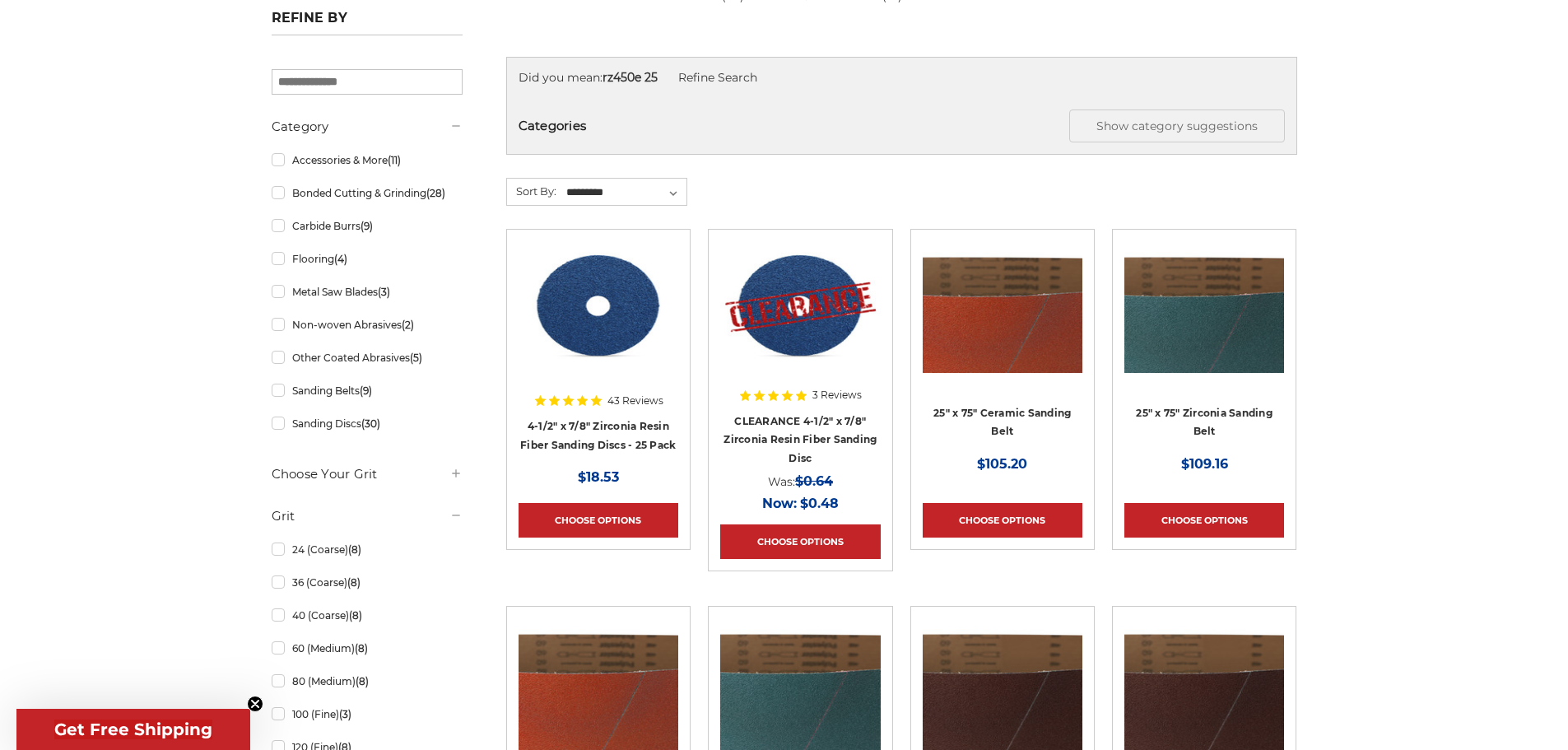
scroll to position [247, 0]
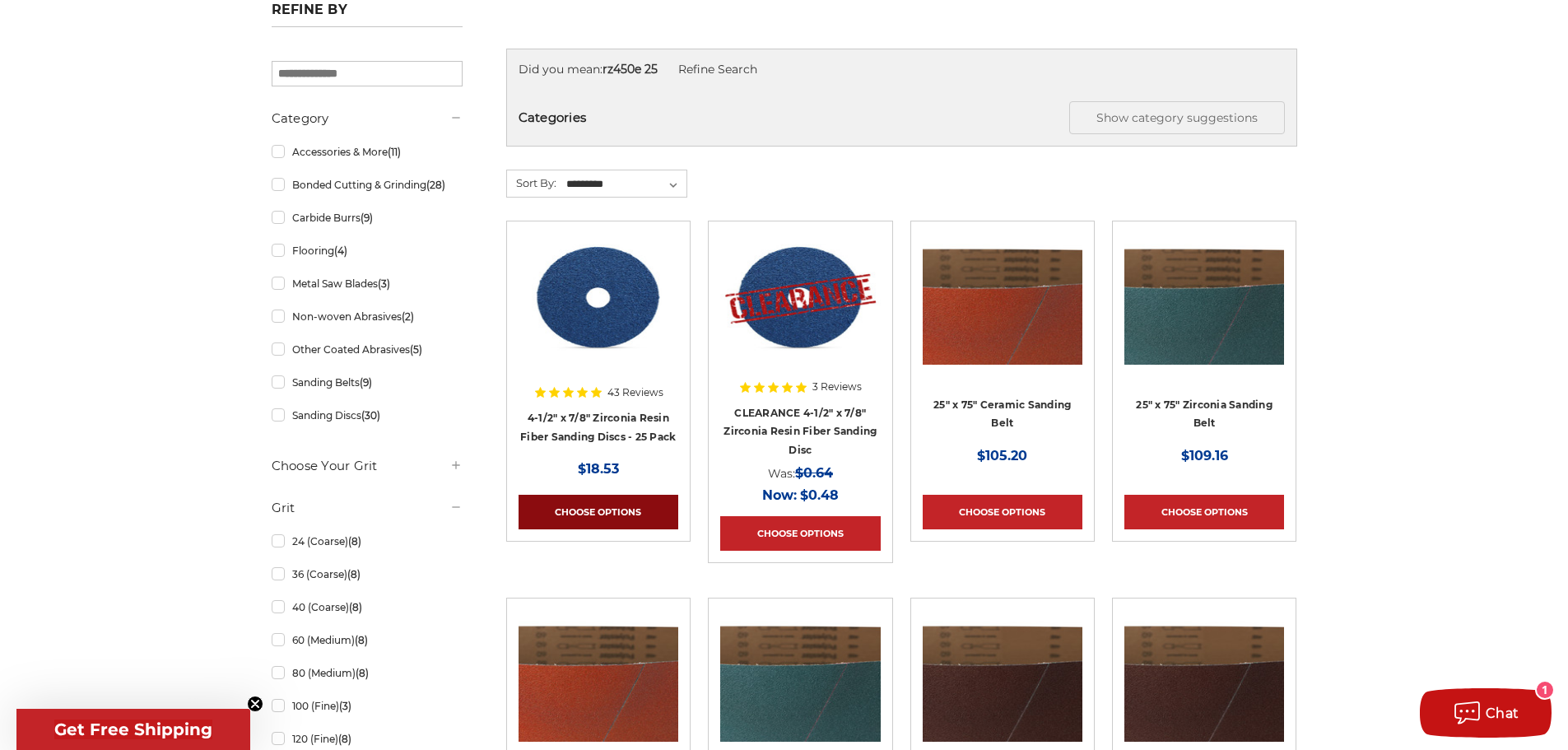
click at [589, 517] on link "Choose Options" at bounding box center [598, 512] width 160 height 34
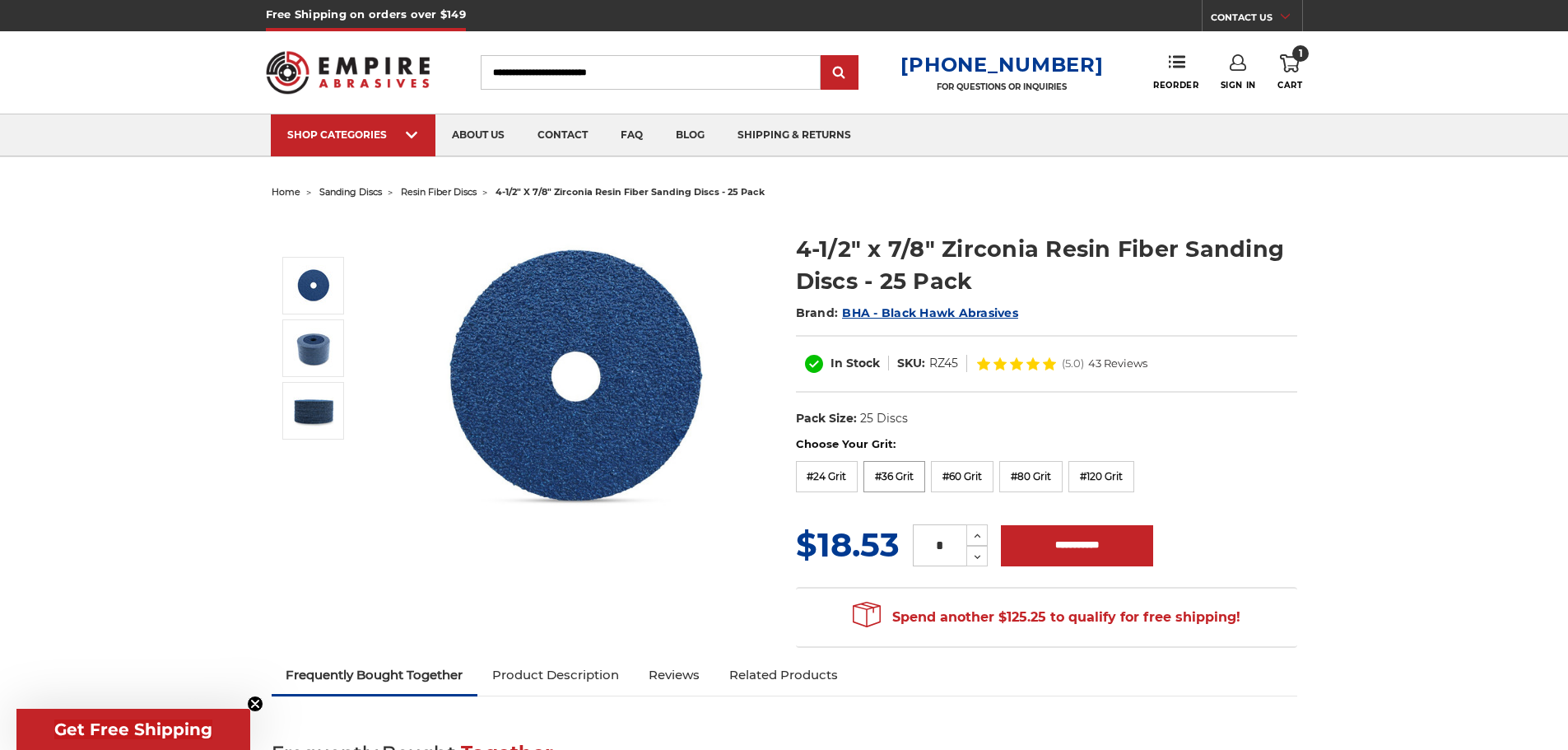
click at [892, 475] on label "#36 Grit" at bounding box center [894, 476] width 62 height 31
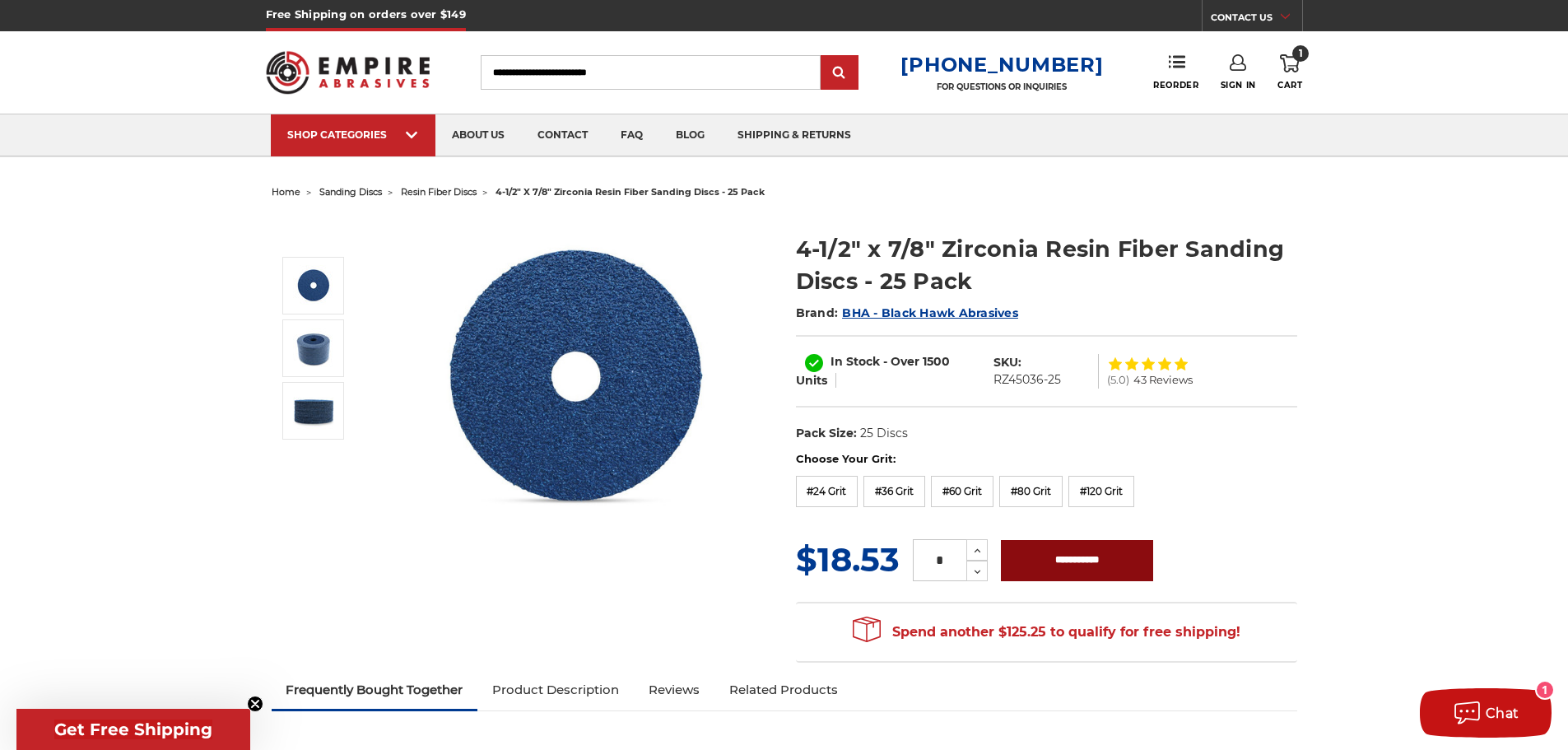
click at [1102, 558] on input "**********" at bounding box center [1077, 561] width 152 height 41
type input "**********"
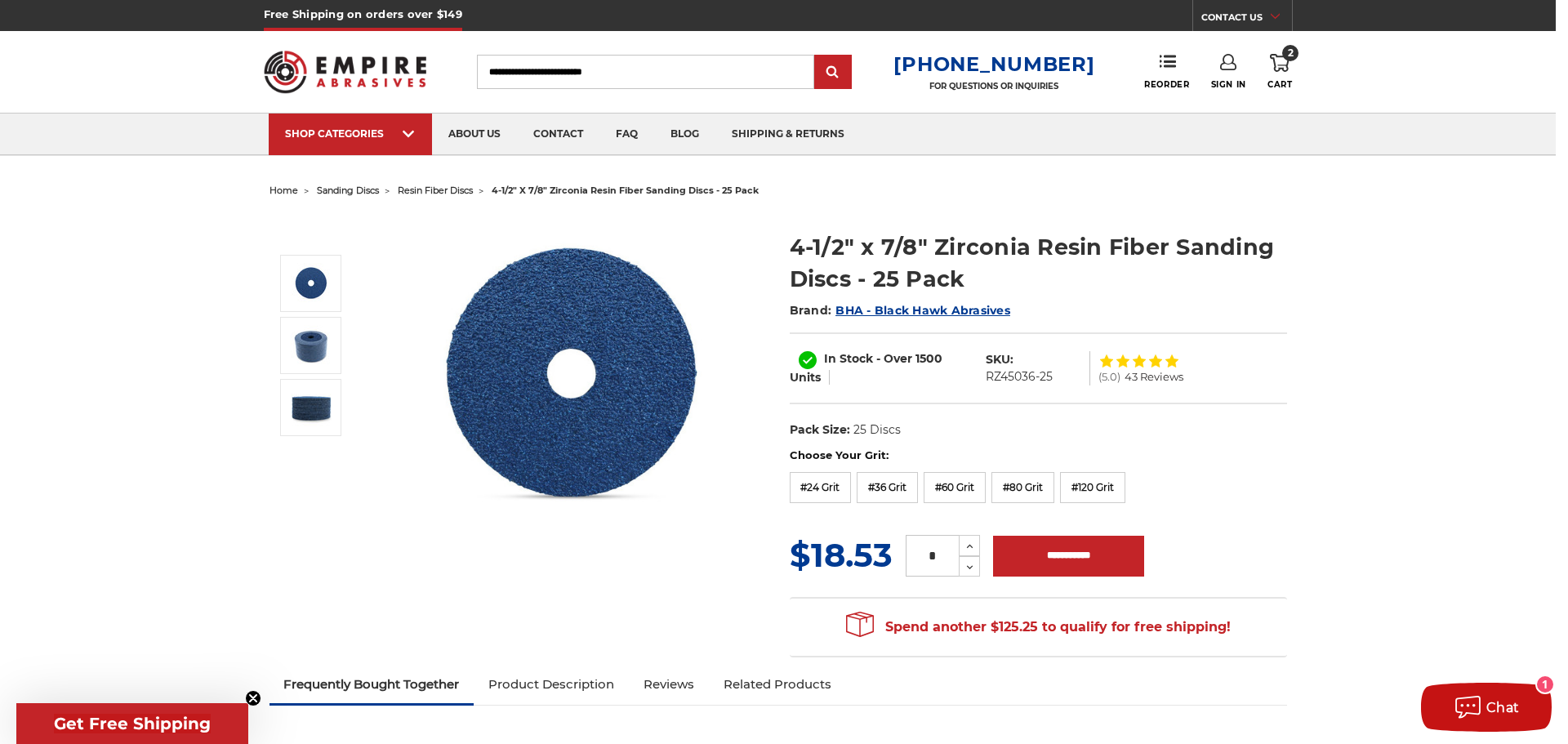
click at [838, 430] on div "× Added to Cart! 4-1/2" x 7/8" Zirconia Resin Fiber Sanding Discs - 25 Pack has…" at bounding box center [784, 372] width 1568 height 744
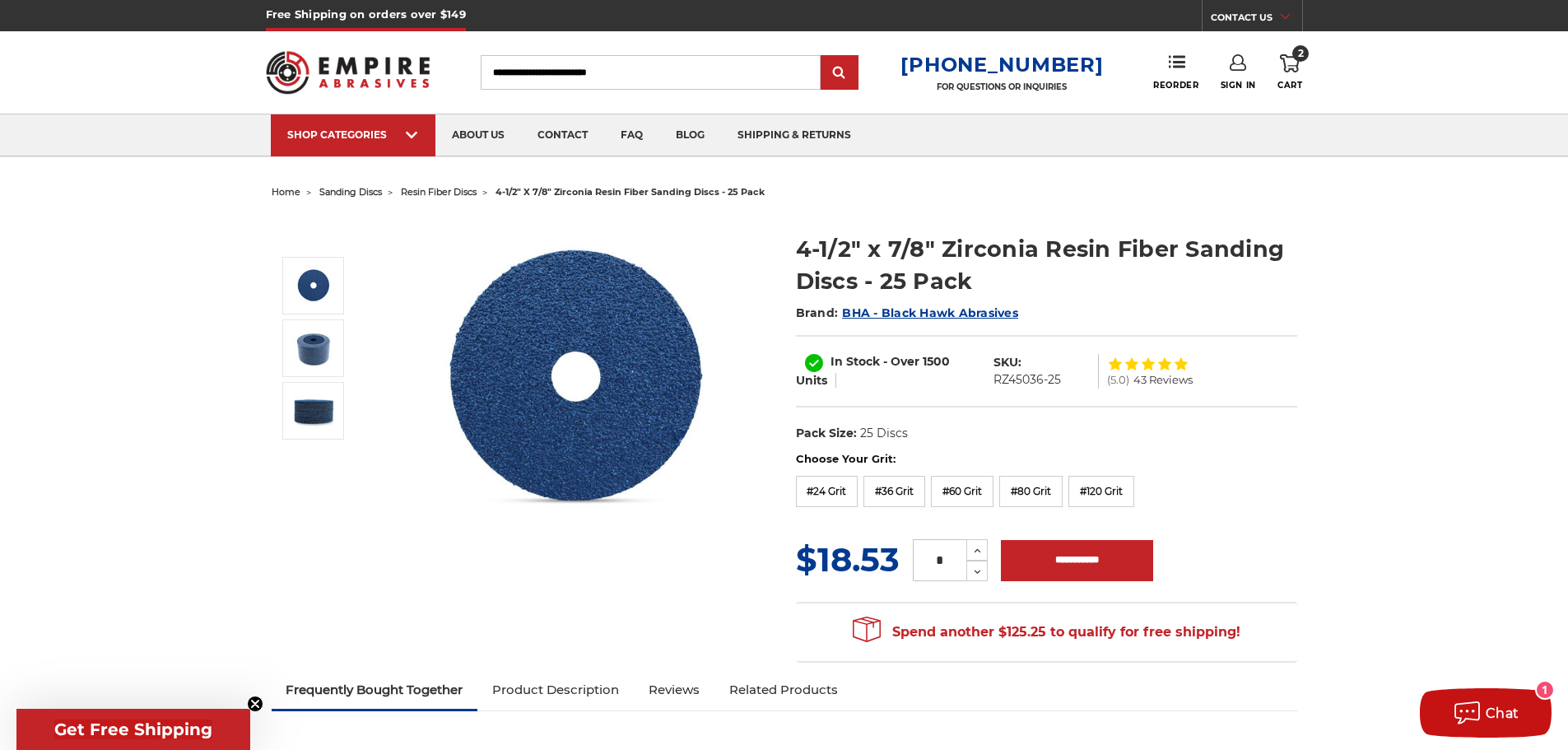
click at [1289, 75] on link "2 Cart" at bounding box center [1290, 72] width 25 height 36
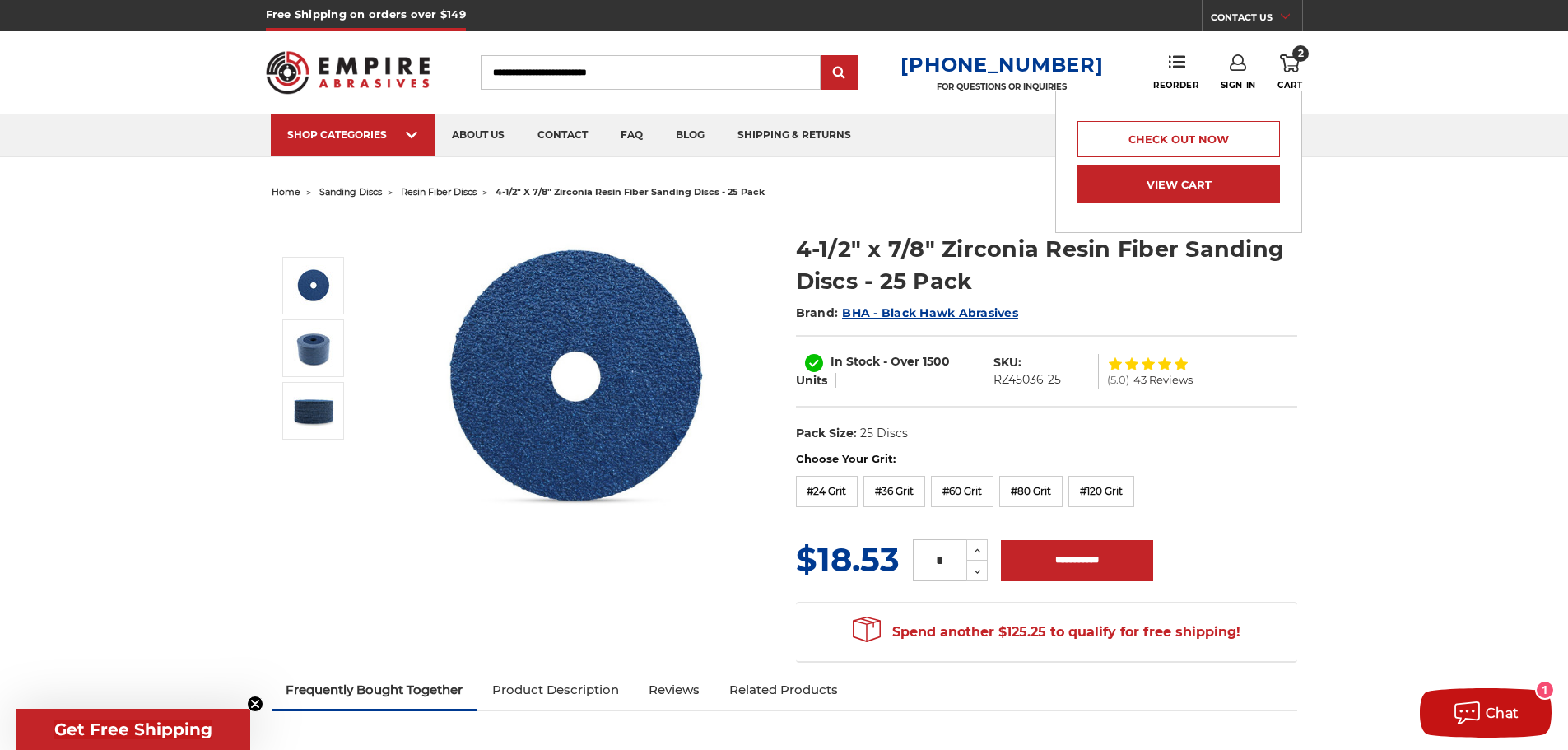
click at [1238, 181] on link "View Cart" at bounding box center [1179, 184] width 203 height 37
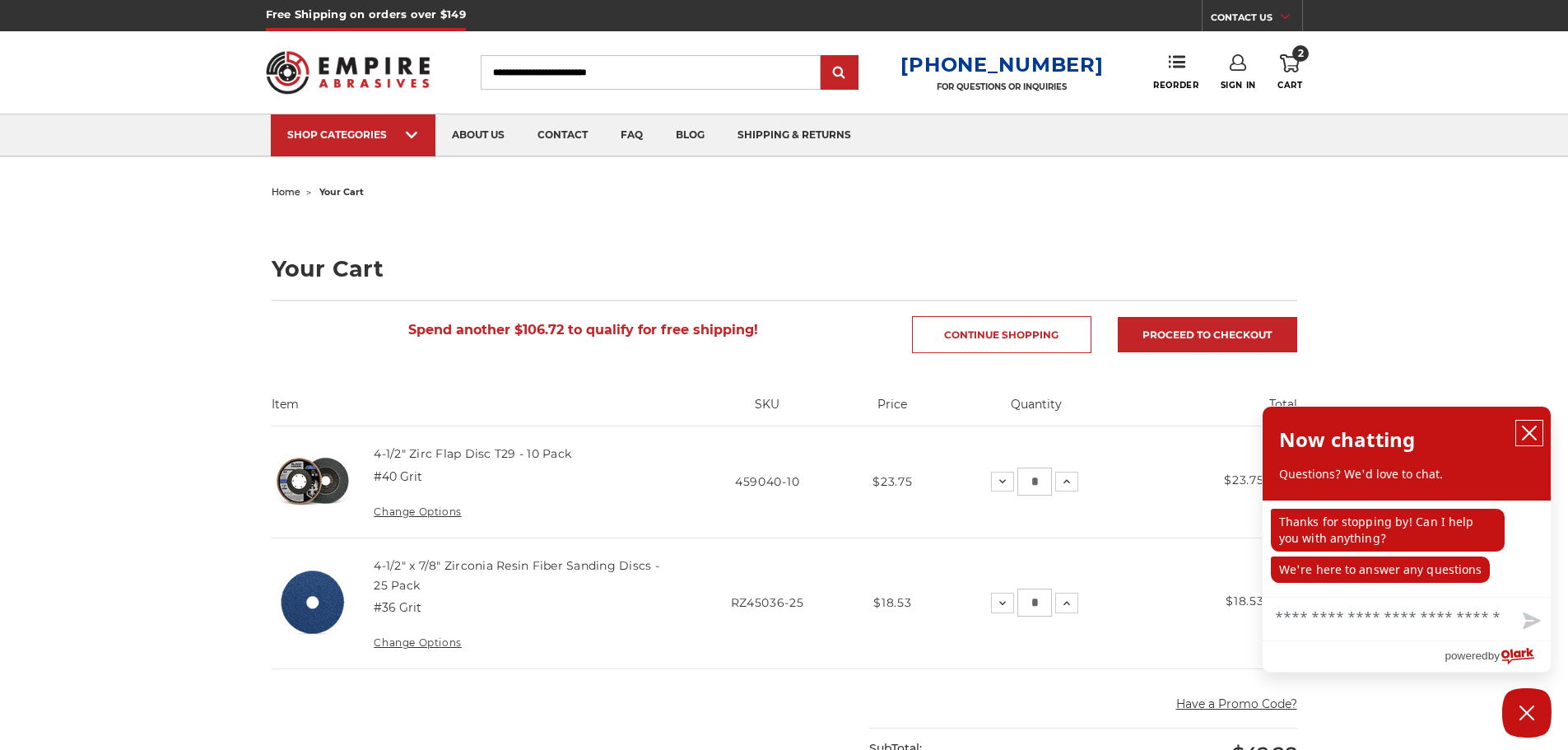
click at [1530, 423] on button "close chatbox" at bounding box center [1529, 432] width 26 height 25
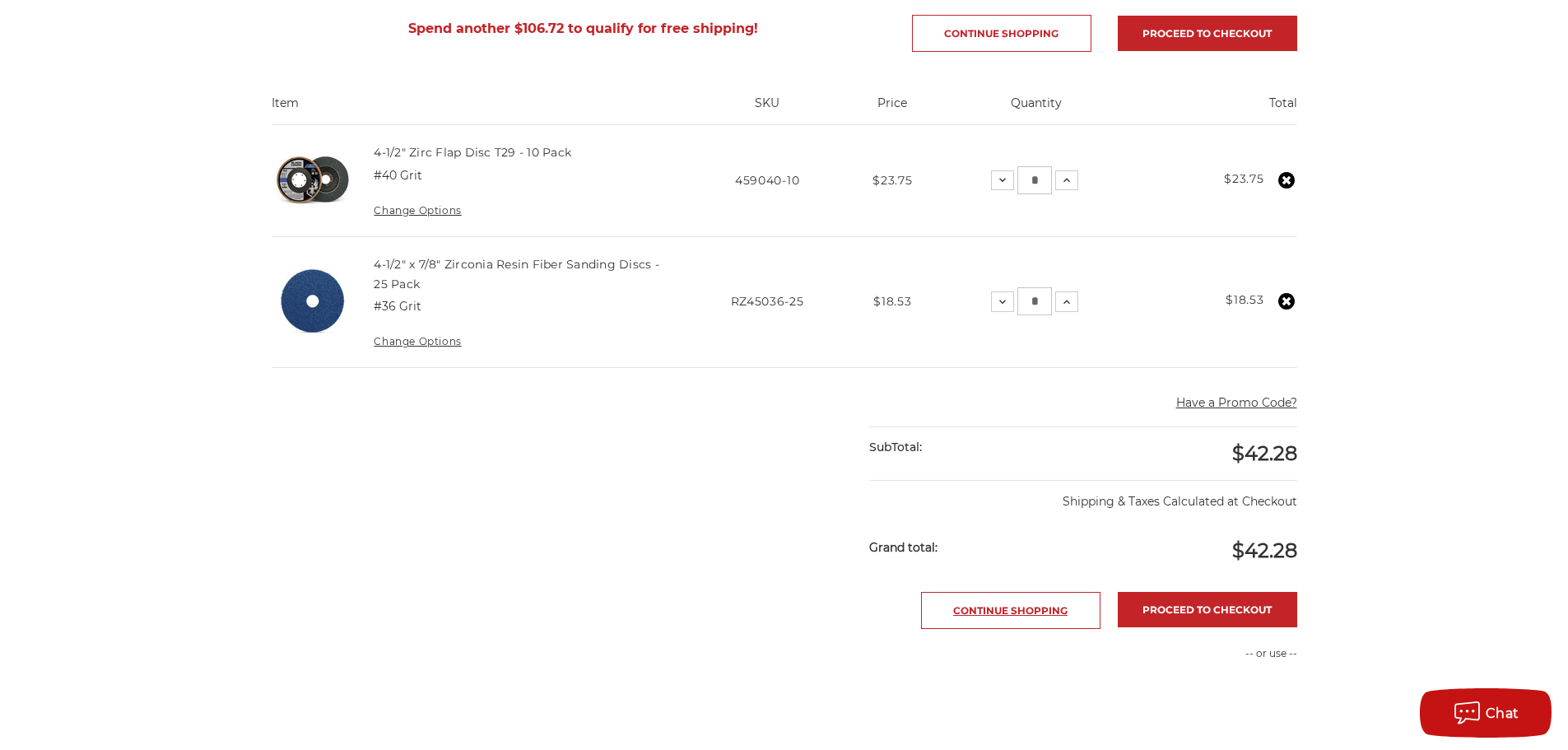
scroll to position [329, 0]
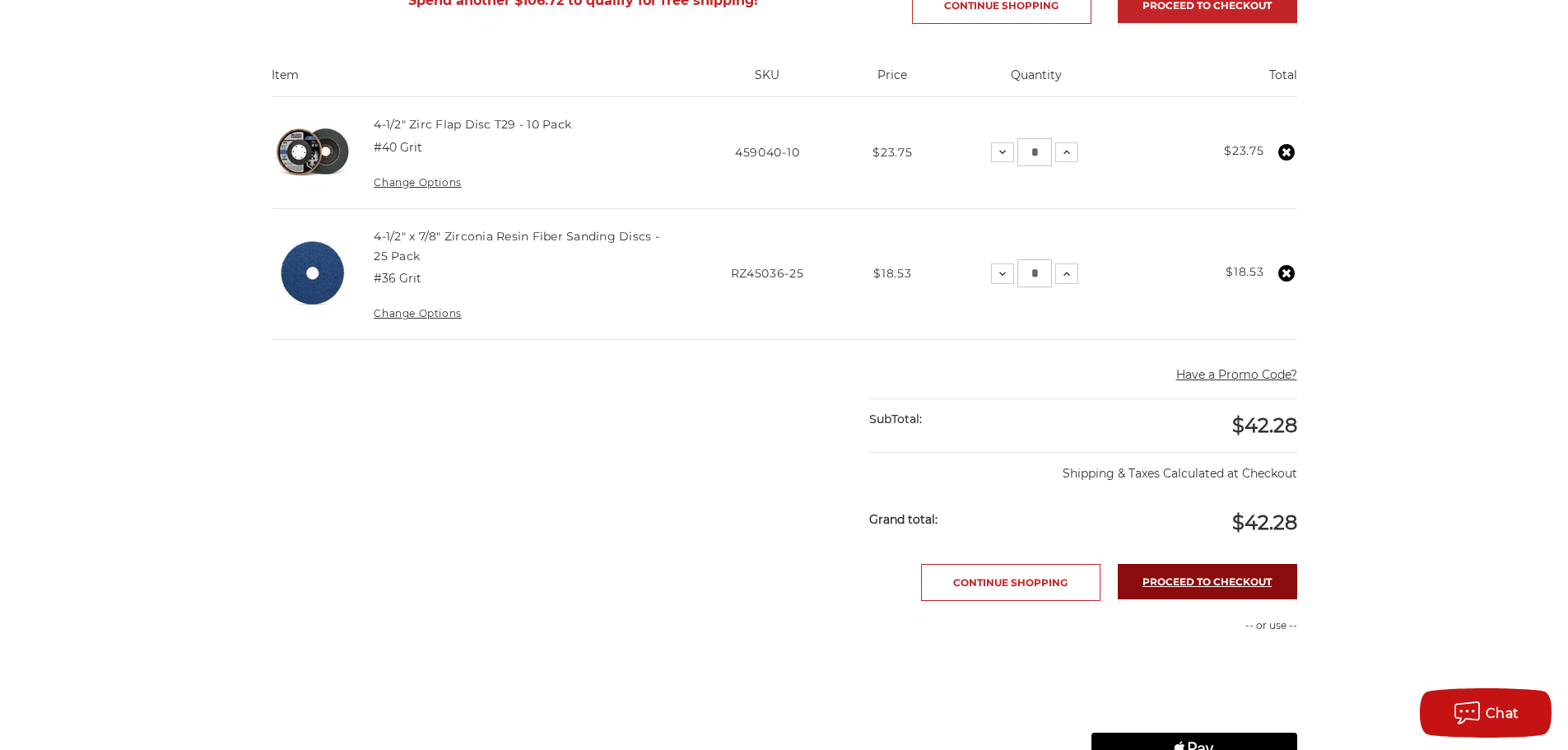
click at [1146, 585] on link "Proceed to checkout" at bounding box center [1207, 581] width 179 height 35
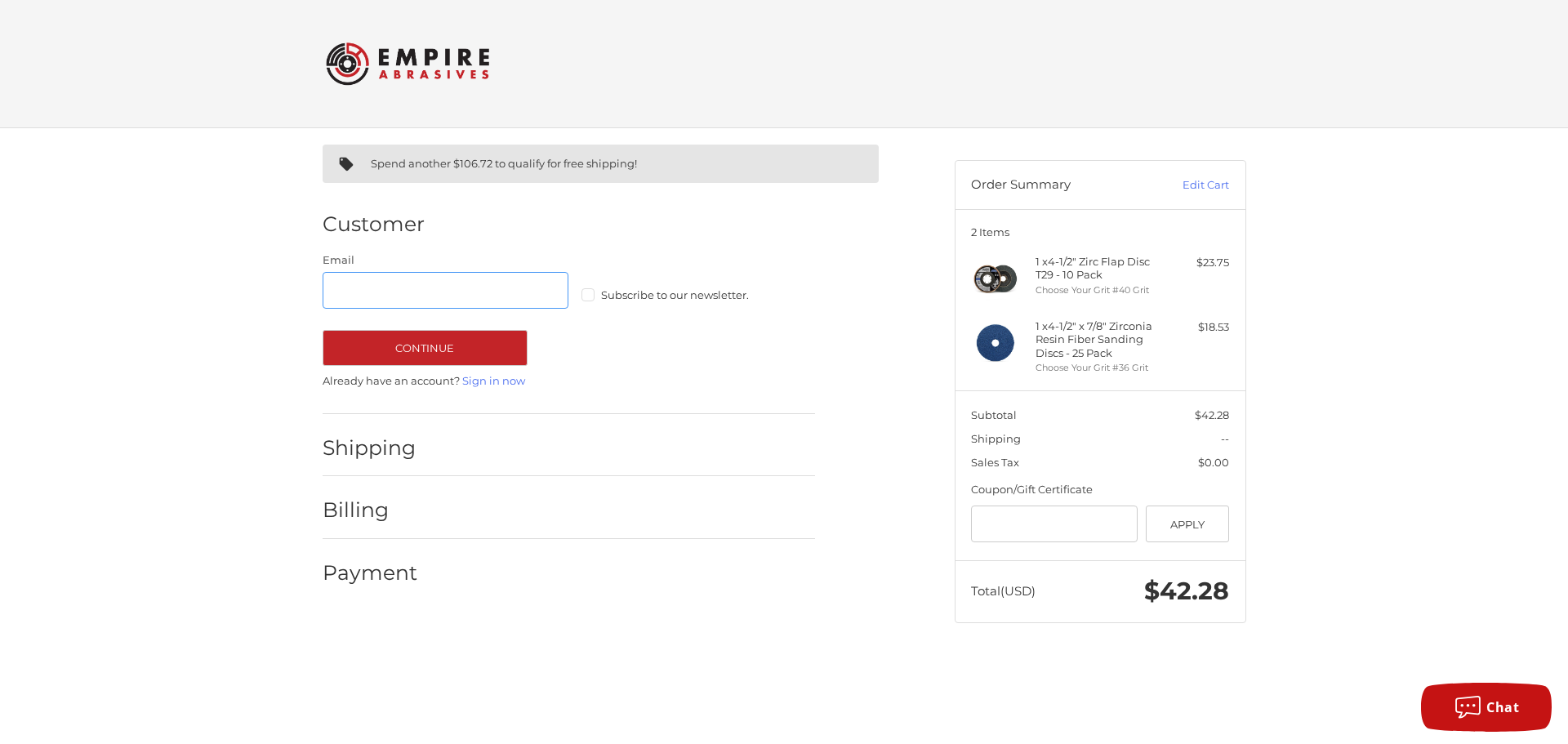
click at [432, 300] on input "Email" at bounding box center [446, 291] width 247 height 37
type input "**********"
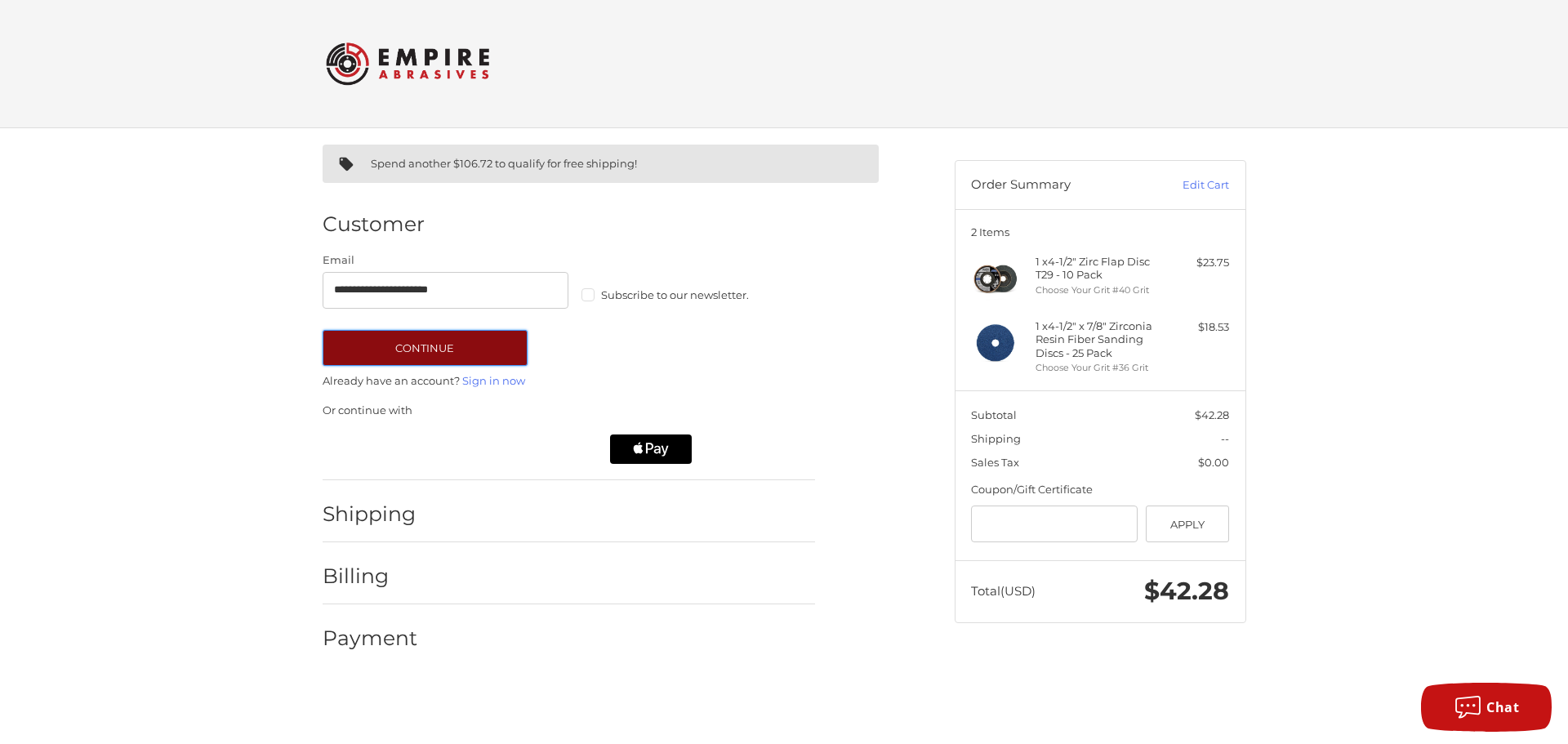
click at [468, 333] on button "Continue" at bounding box center [425, 347] width 205 height 36
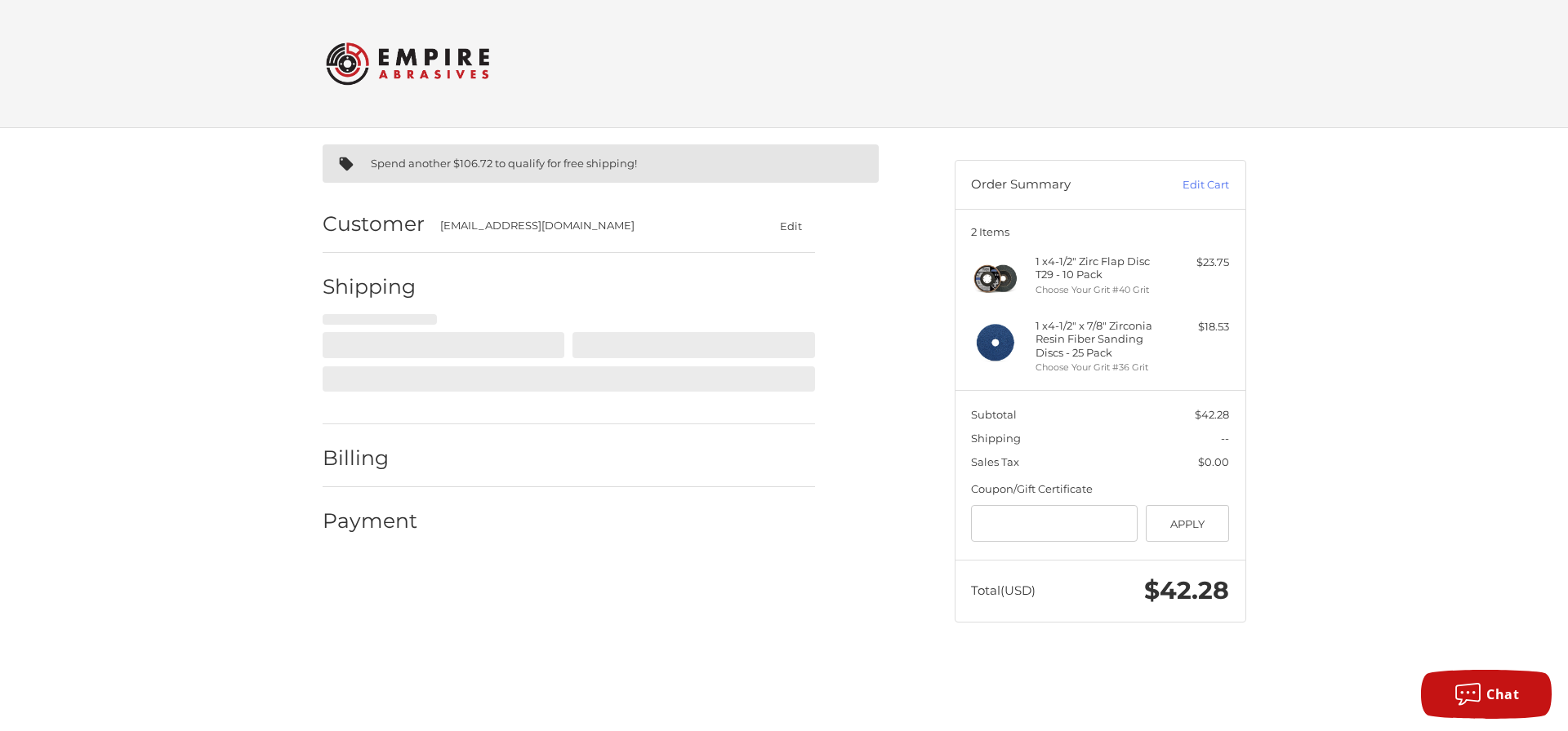
select select "**"
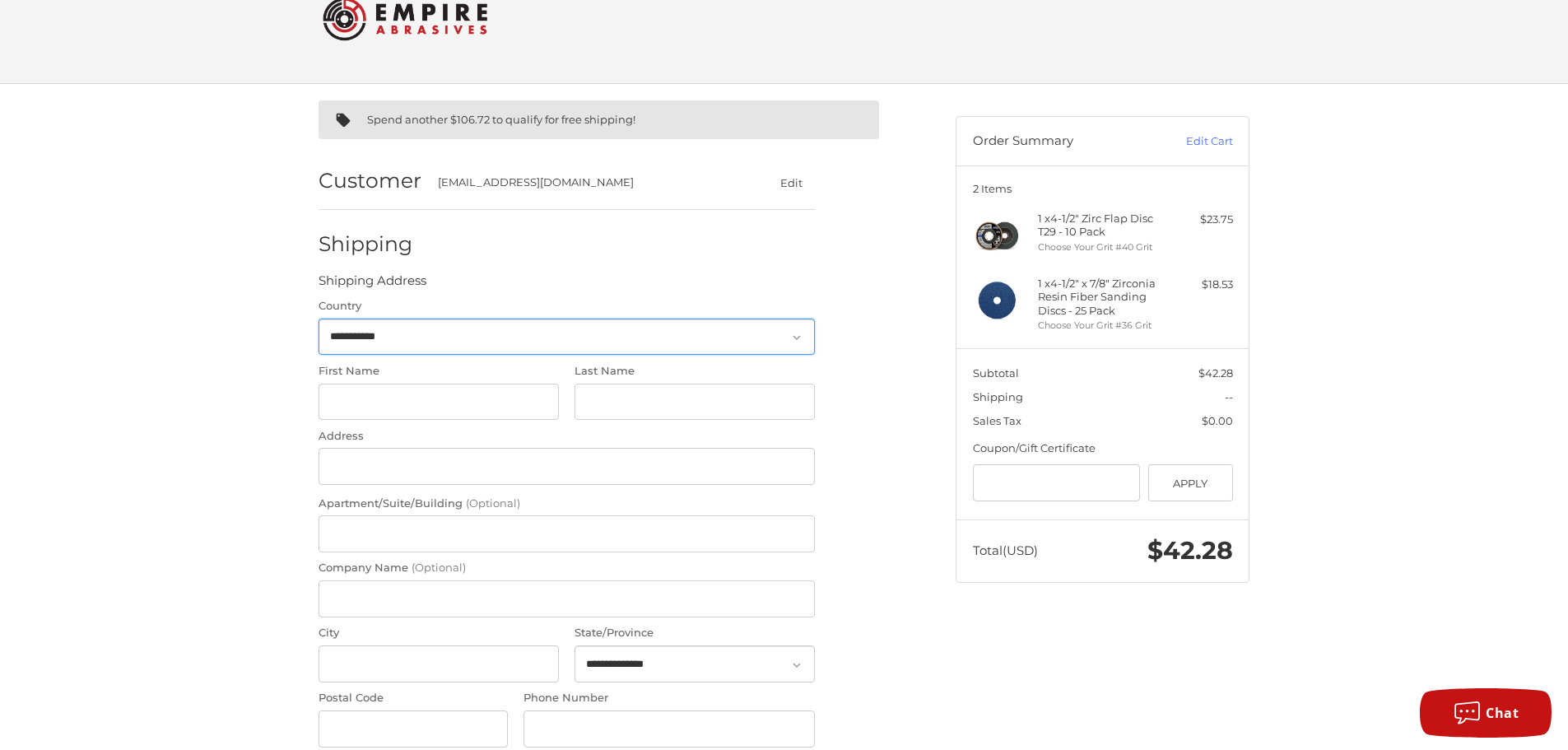
scroll to position [82, 0]
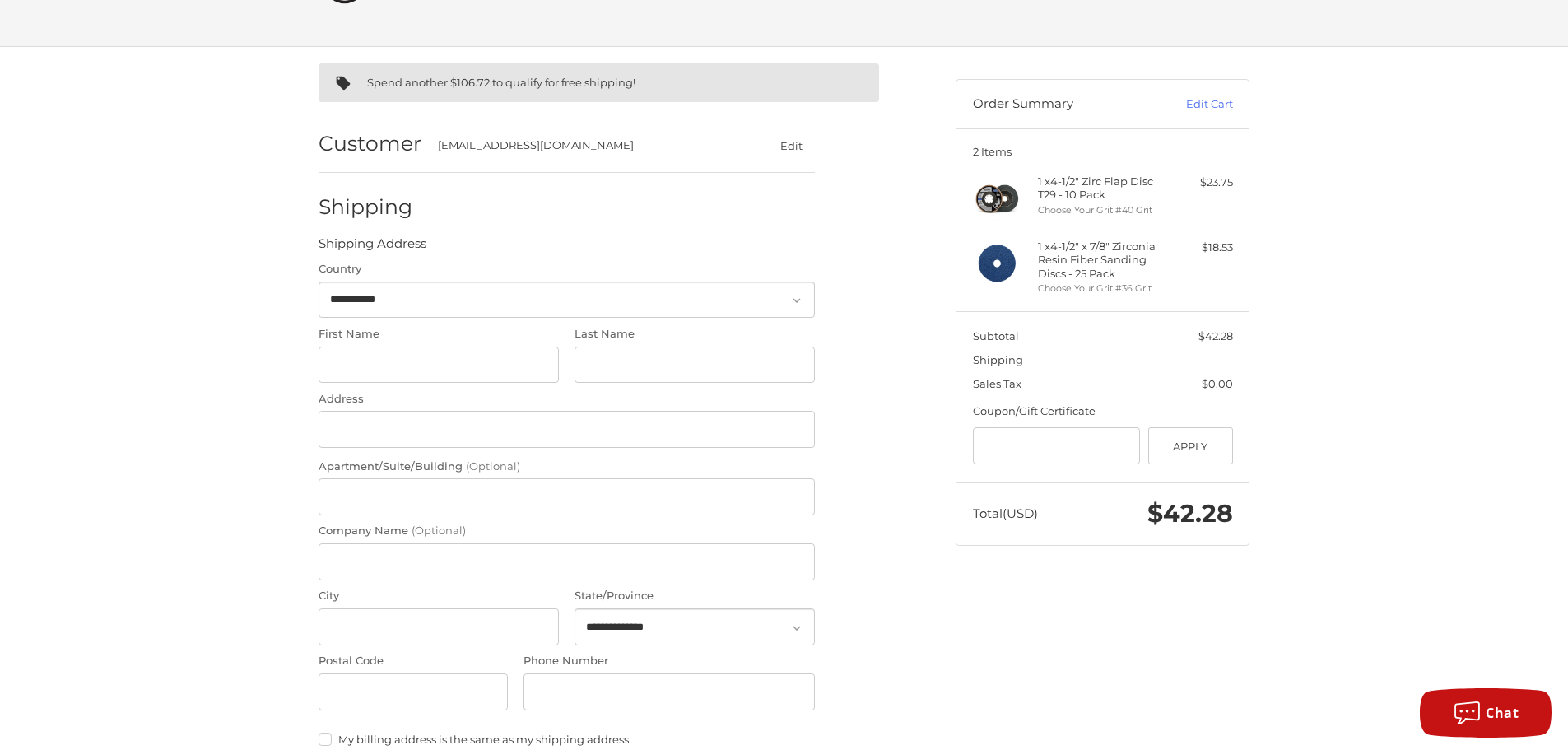
click at [800, 146] on button "Edit" at bounding box center [790, 145] width 48 height 24
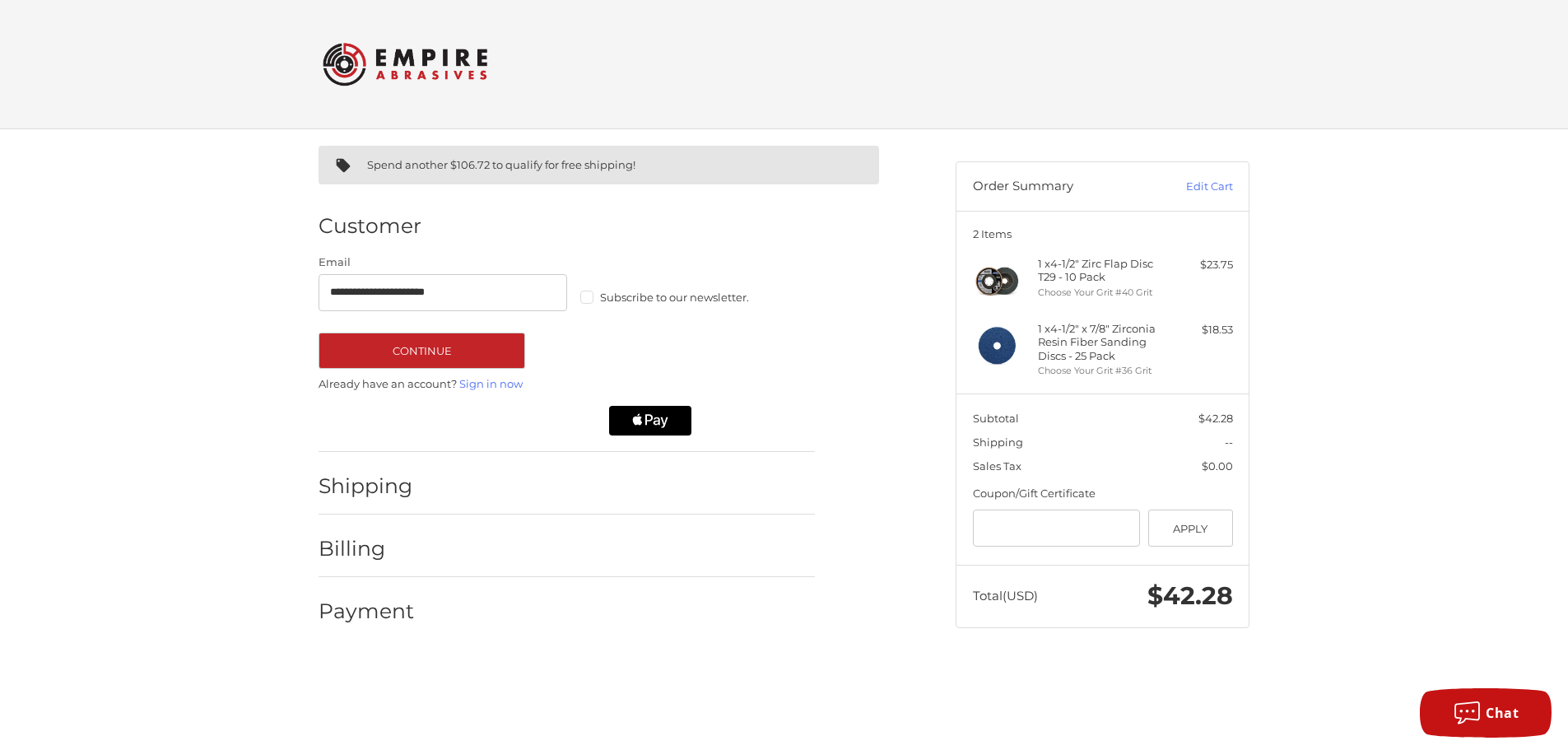
scroll to position [0, 0]
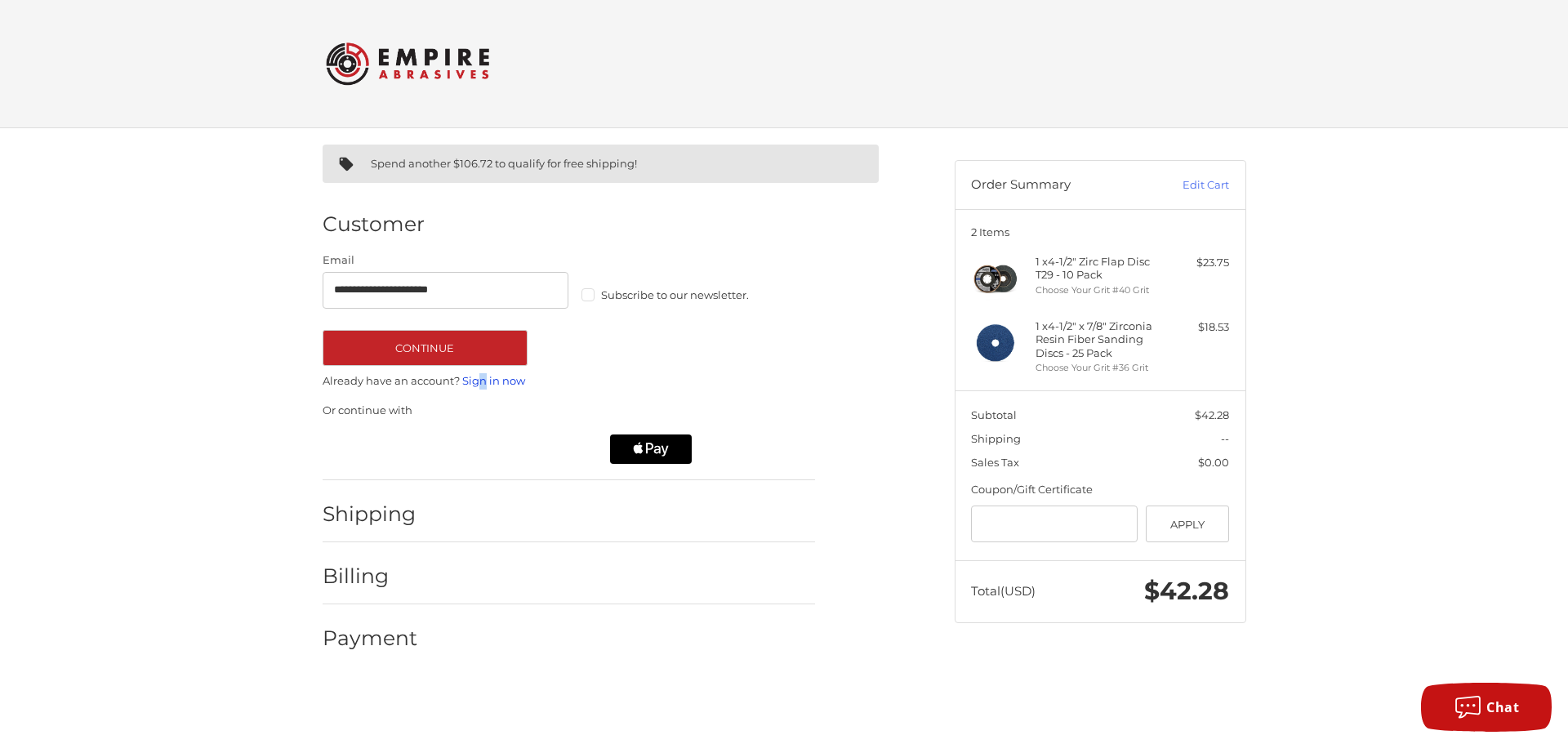
click at [481, 376] on link "Sign in now" at bounding box center [493, 379] width 63 height 13
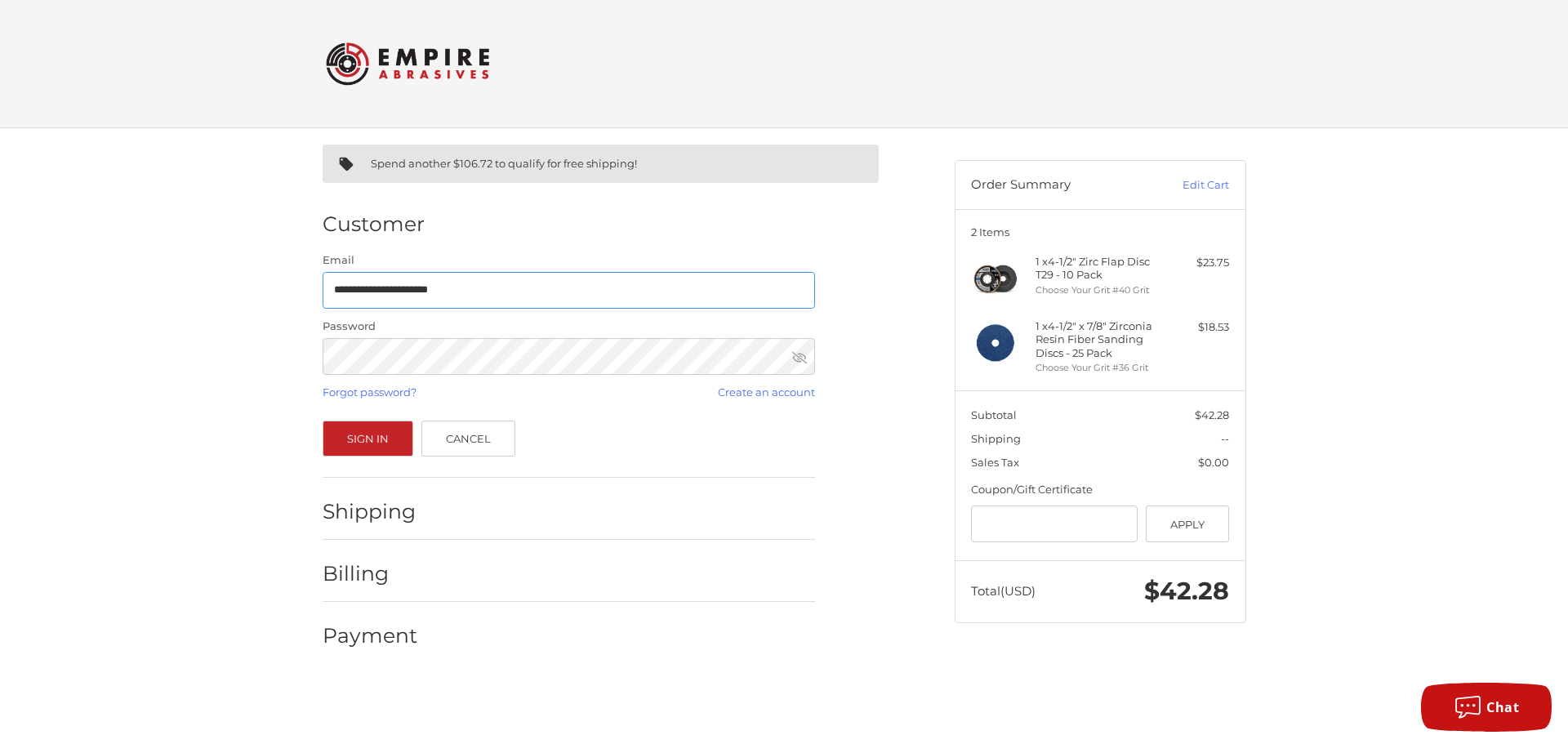
click at [547, 288] on input "**********" at bounding box center [569, 291] width 492 height 37
click at [800, 357] on icon at bounding box center [799, 357] width 15 height 15
click at [399, 440] on button "Sign In" at bounding box center [369, 438] width 91 height 36
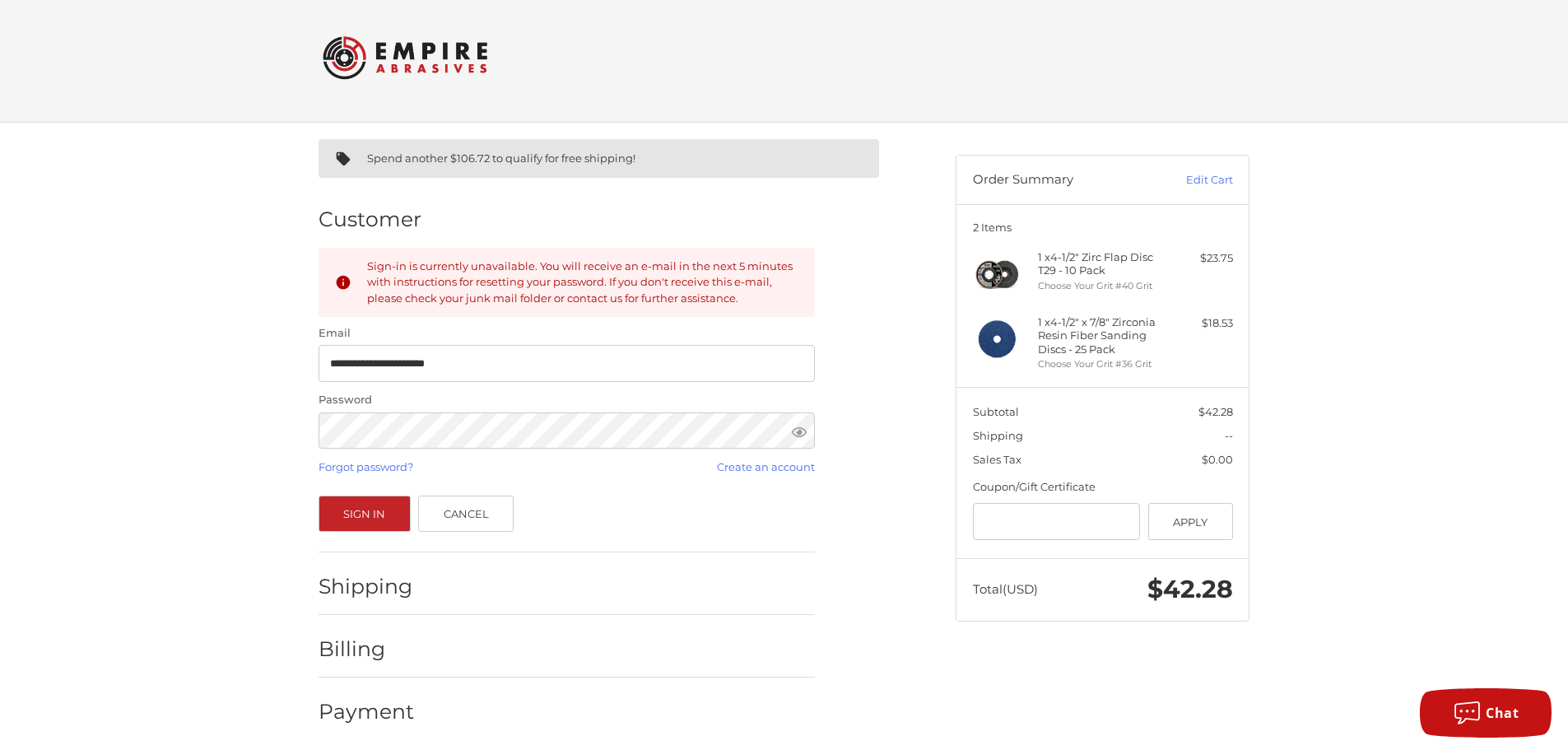
scroll to position [13, 0]
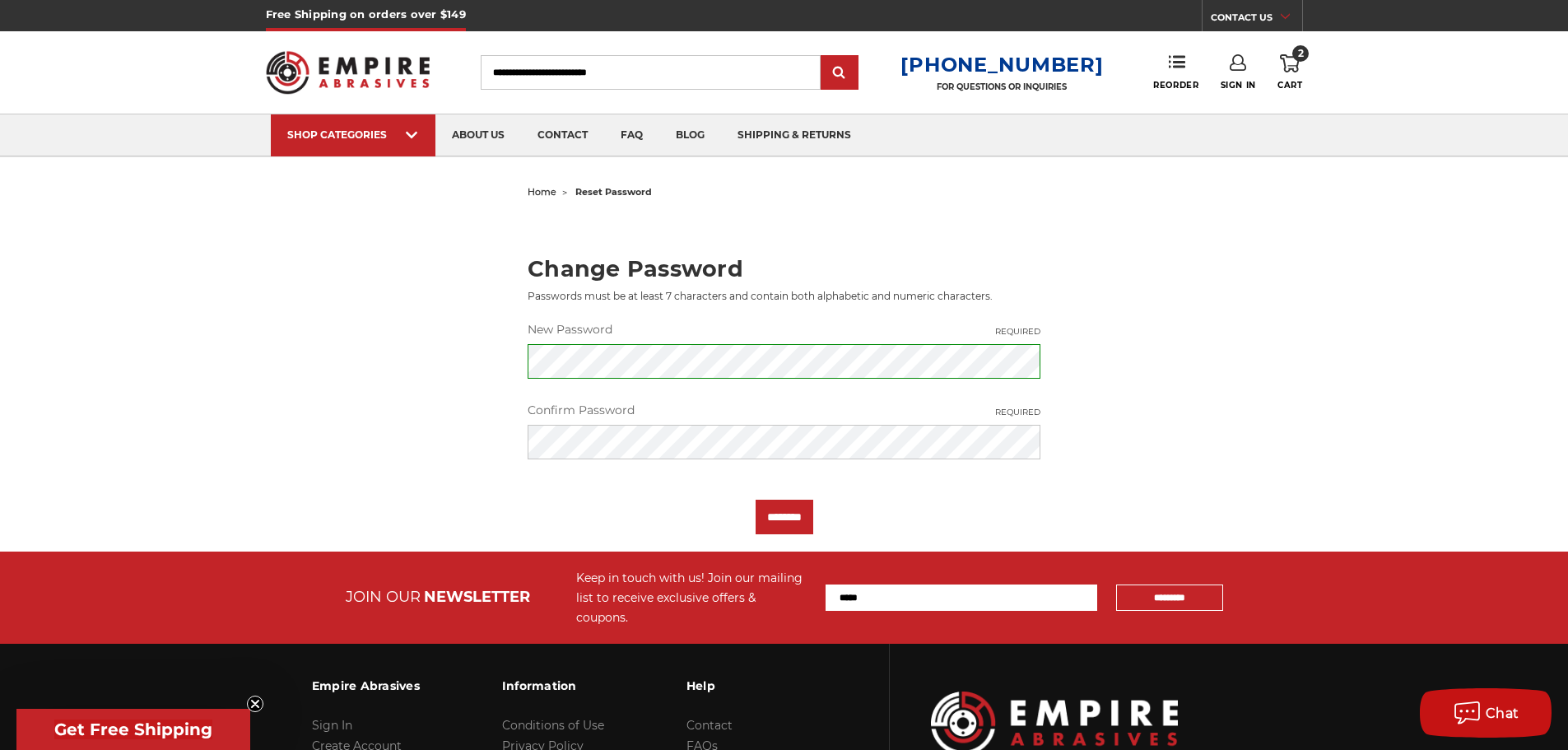
click at [756, 500] on input "********" at bounding box center [784, 517] width 58 height 34
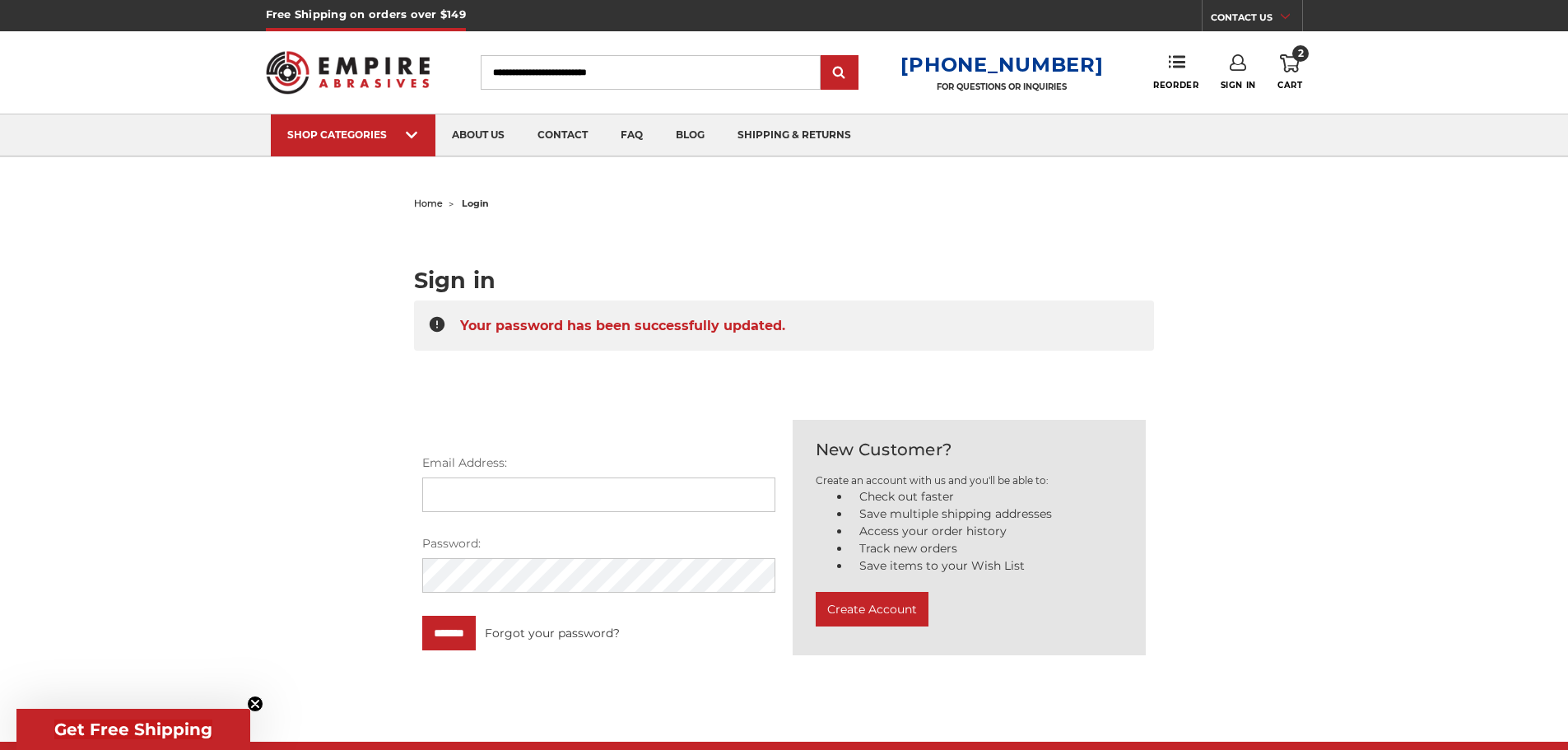
click at [562, 484] on input "Email Address:" at bounding box center [599, 494] width 353 height 34
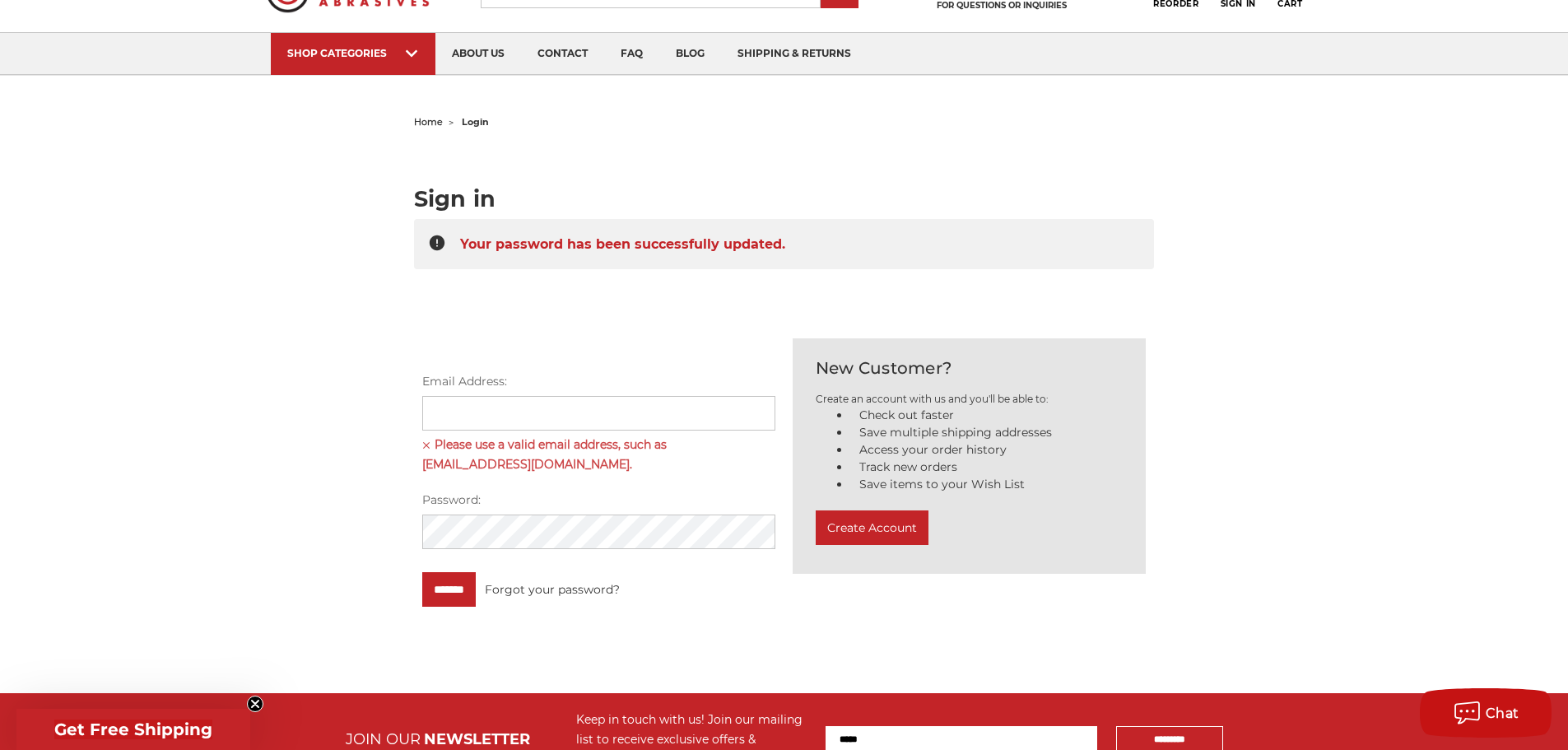
scroll to position [82, 0]
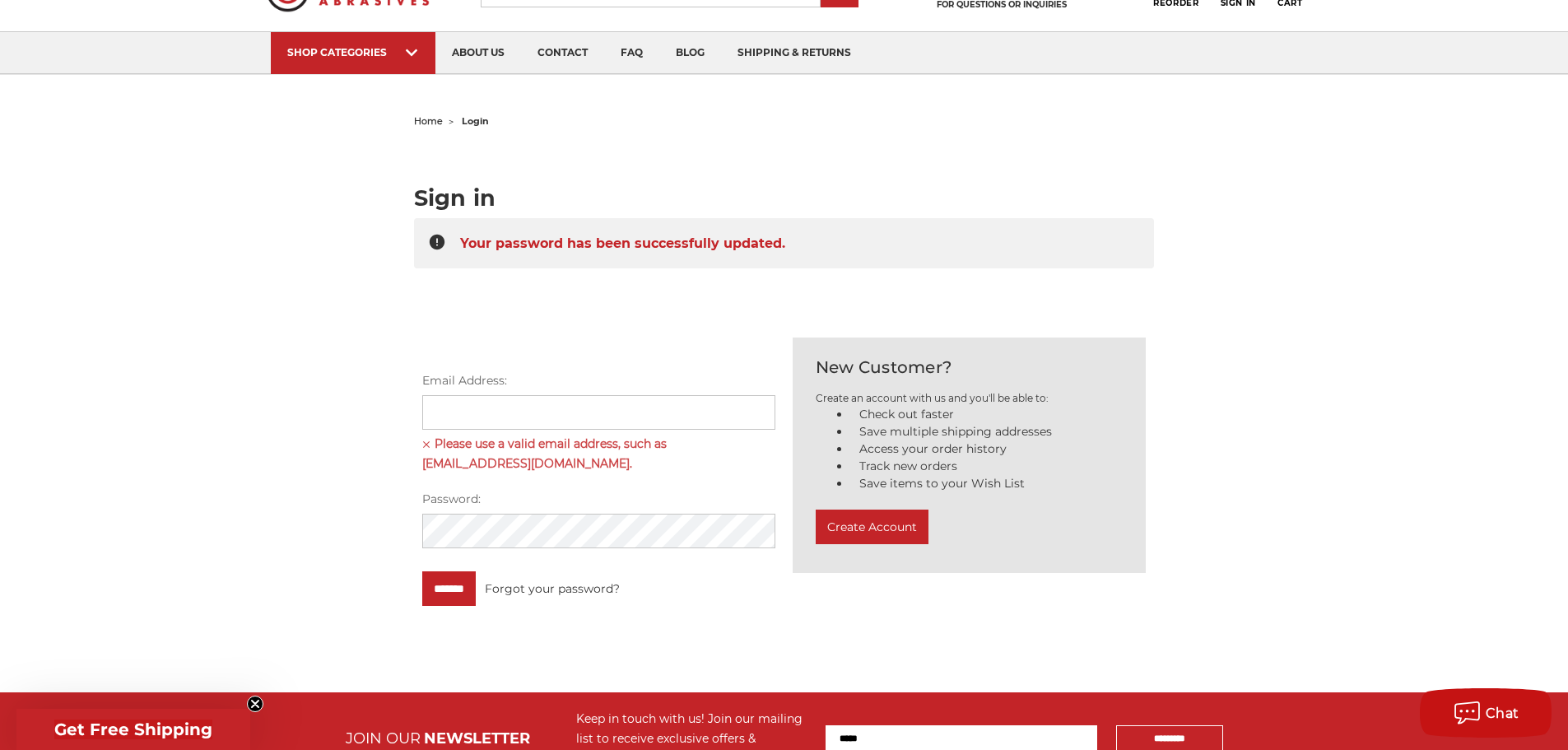
click at [518, 402] on input "Email Address:" at bounding box center [599, 412] width 353 height 34
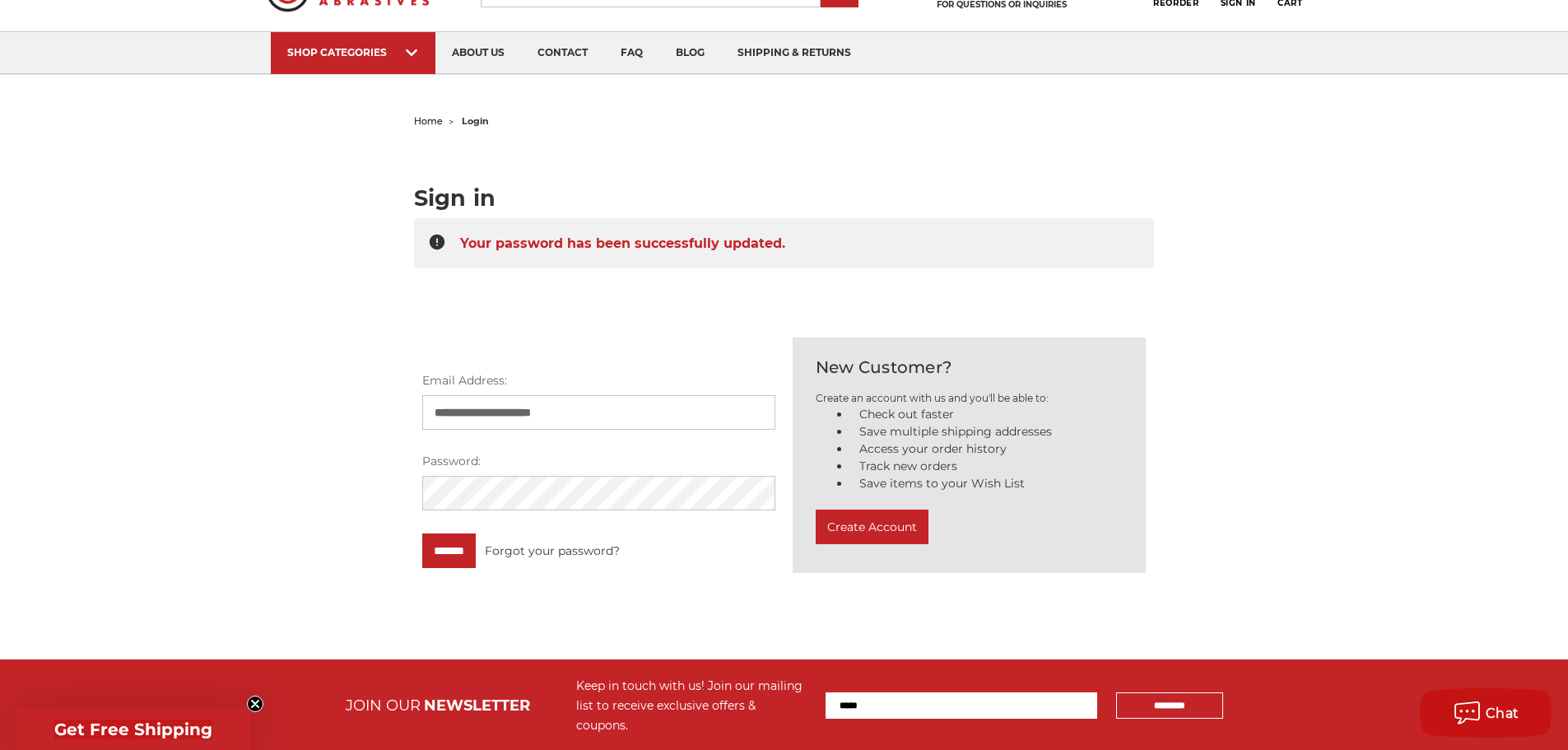
type input "**********"
click at [423, 533] on input "*******" at bounding box center [449, 550] width 54 height 34
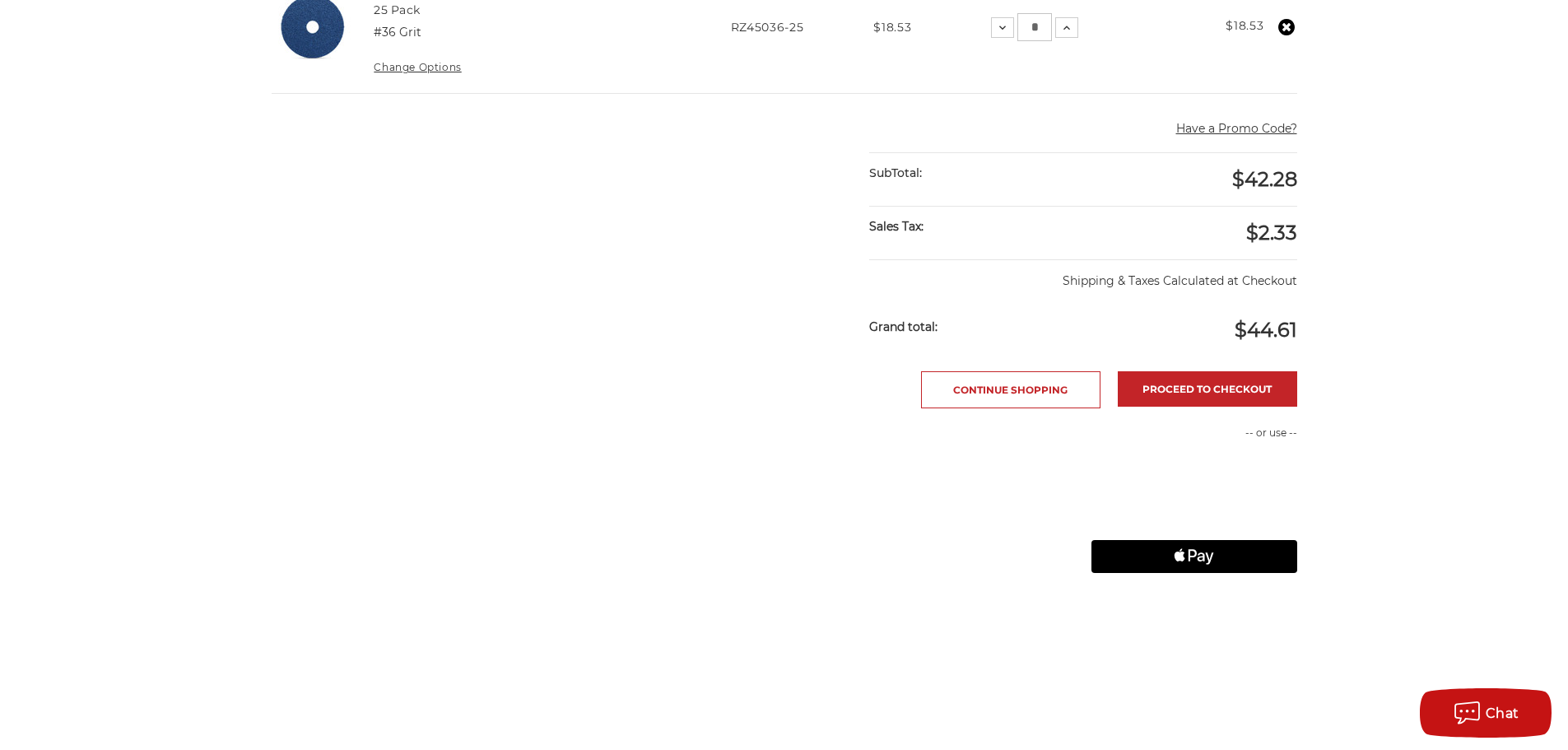
scroll to position [576, 0]
click at [1185, 389] on link "Proceed to checkout" at bounding box center [1207, 388] width 179 height 35
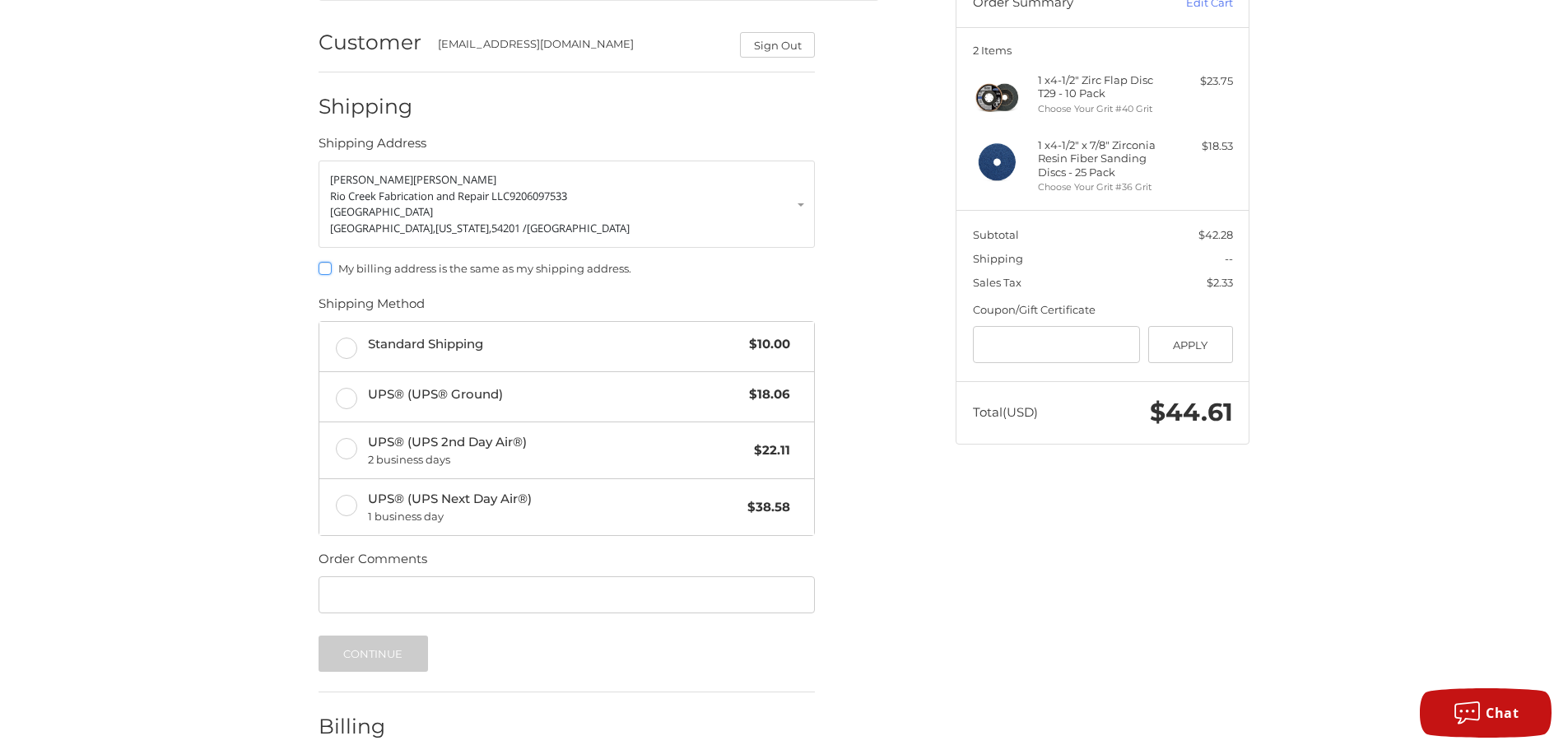
scroll to position [247, 0]
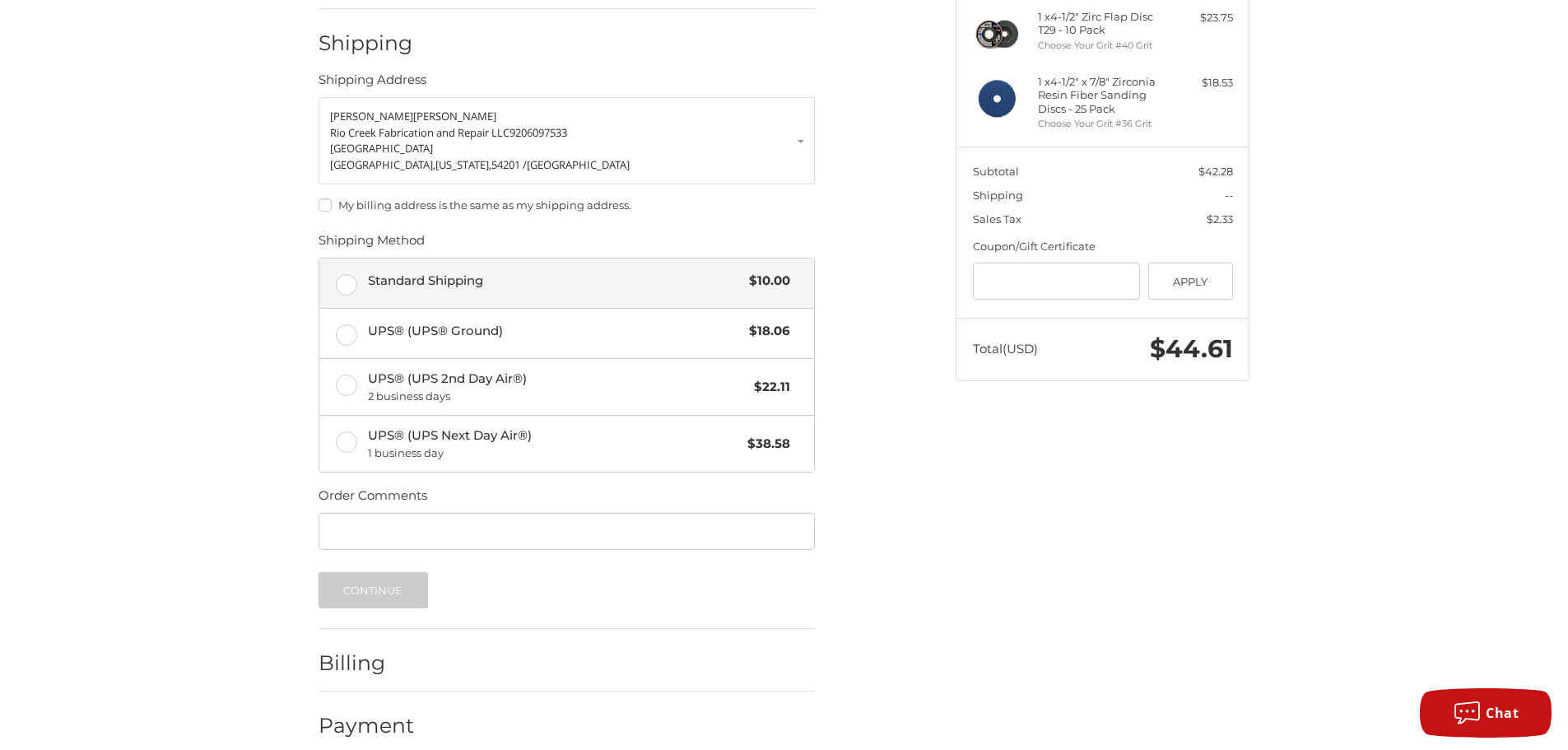
click at [723, 286] on span "Standard Shipping" at bounding box center [554, 280] width 374 height 19
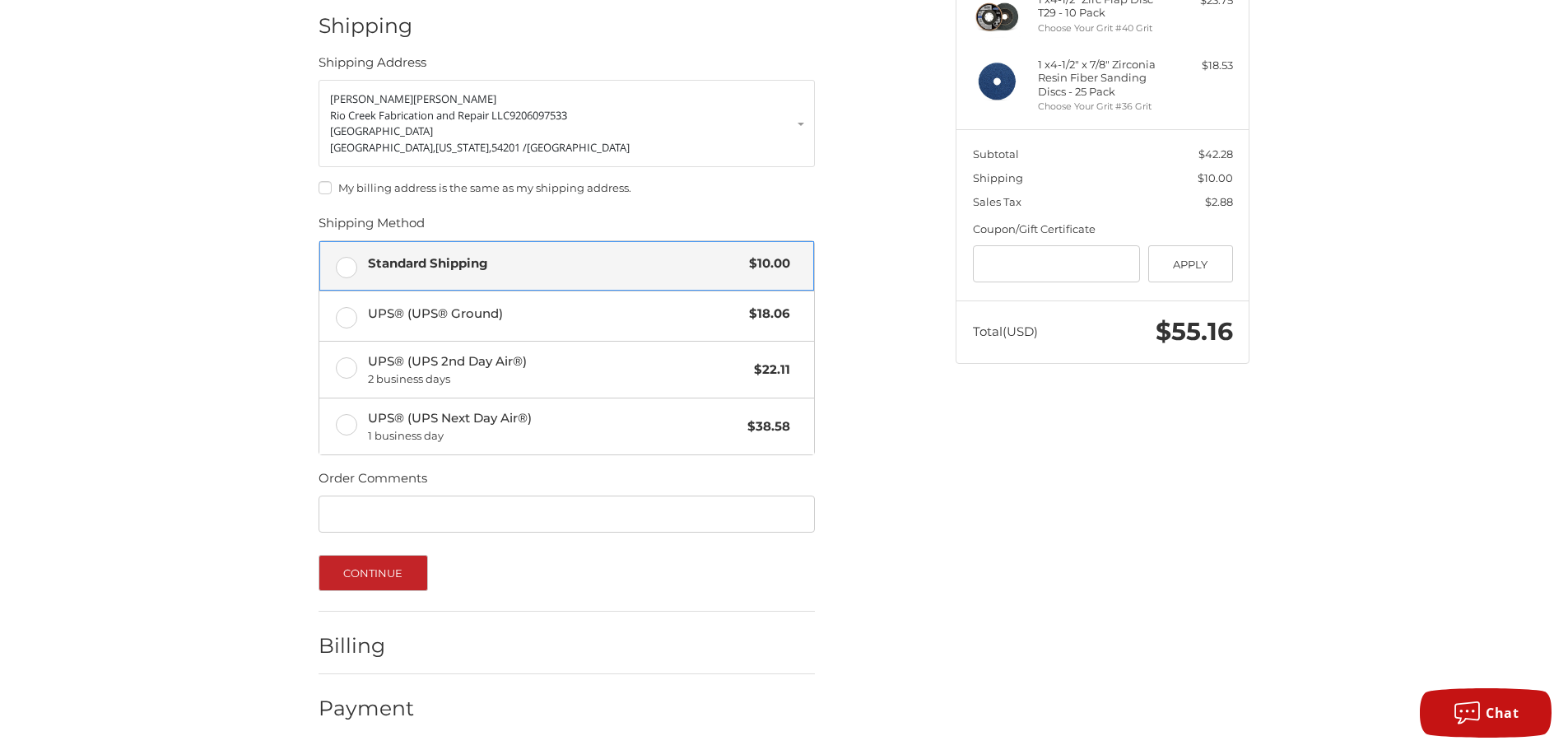
scroll to position [267, 0]
click at [362, 572] on button "Continue" at bounding box center [374, 570] width 110 height 36
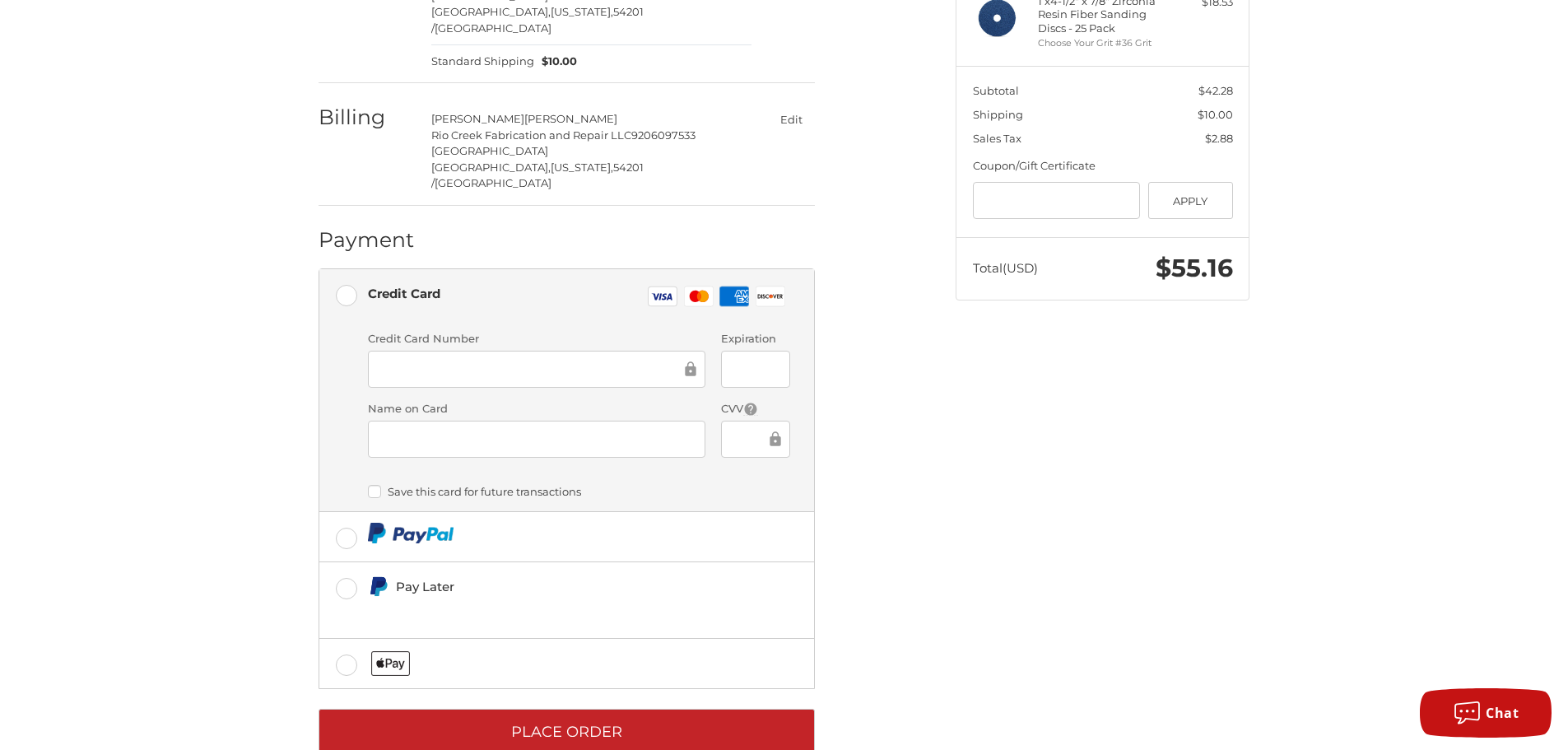
scroll to position [335, 0]
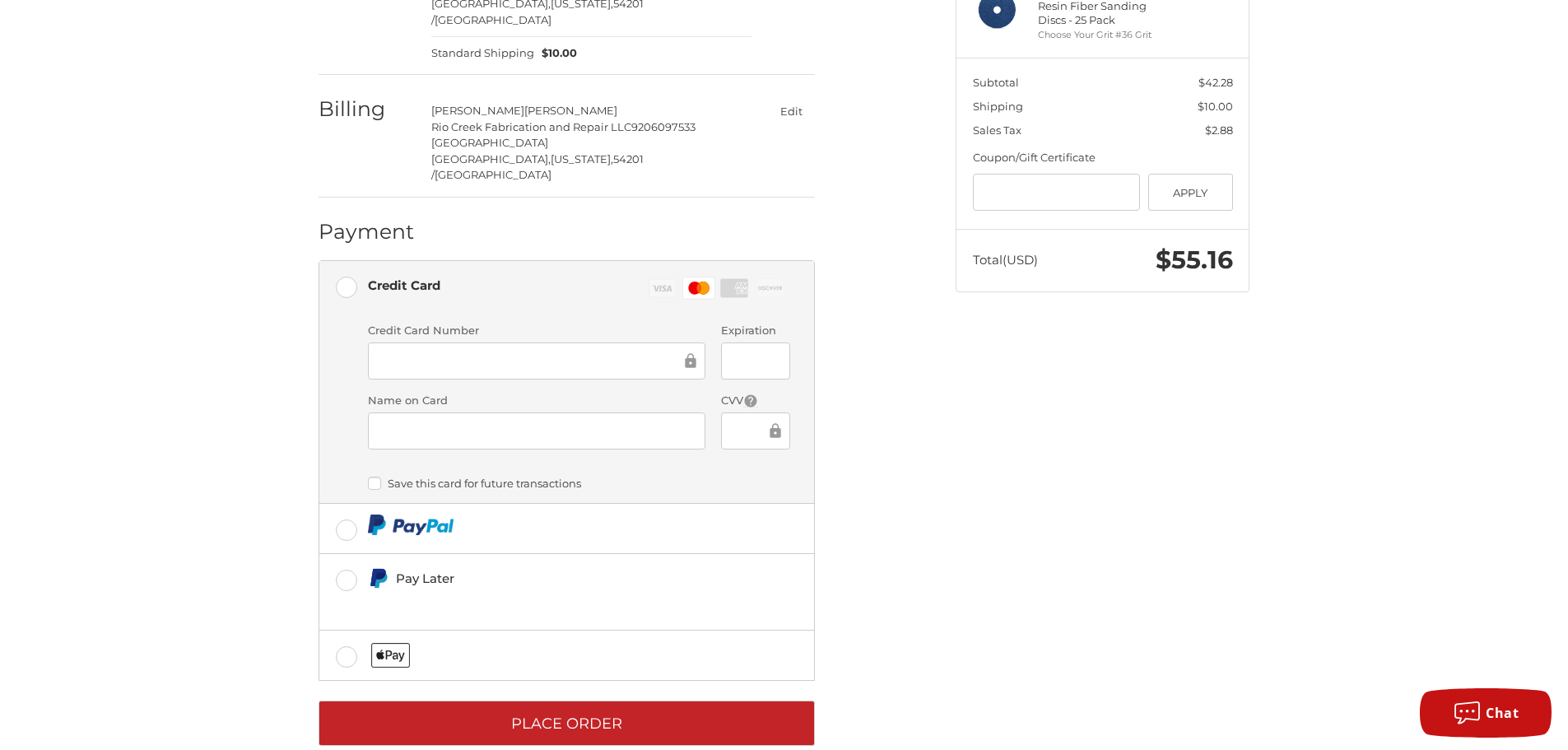
click at [769, 342] on div at bounding box center [755, 361] width 69 height 37
click at [784, 342] on div at bounding box center [755, 361] width 69 height 37
click at [737, 413] on div at bounding box center [755, 431] width 69 height 37
click at [1136, 411] on div "Spend another $106.72 to qualify for free shipping! Customer riocreekfab@outloo…" at bounding box center [784, 286] width 987 height 987
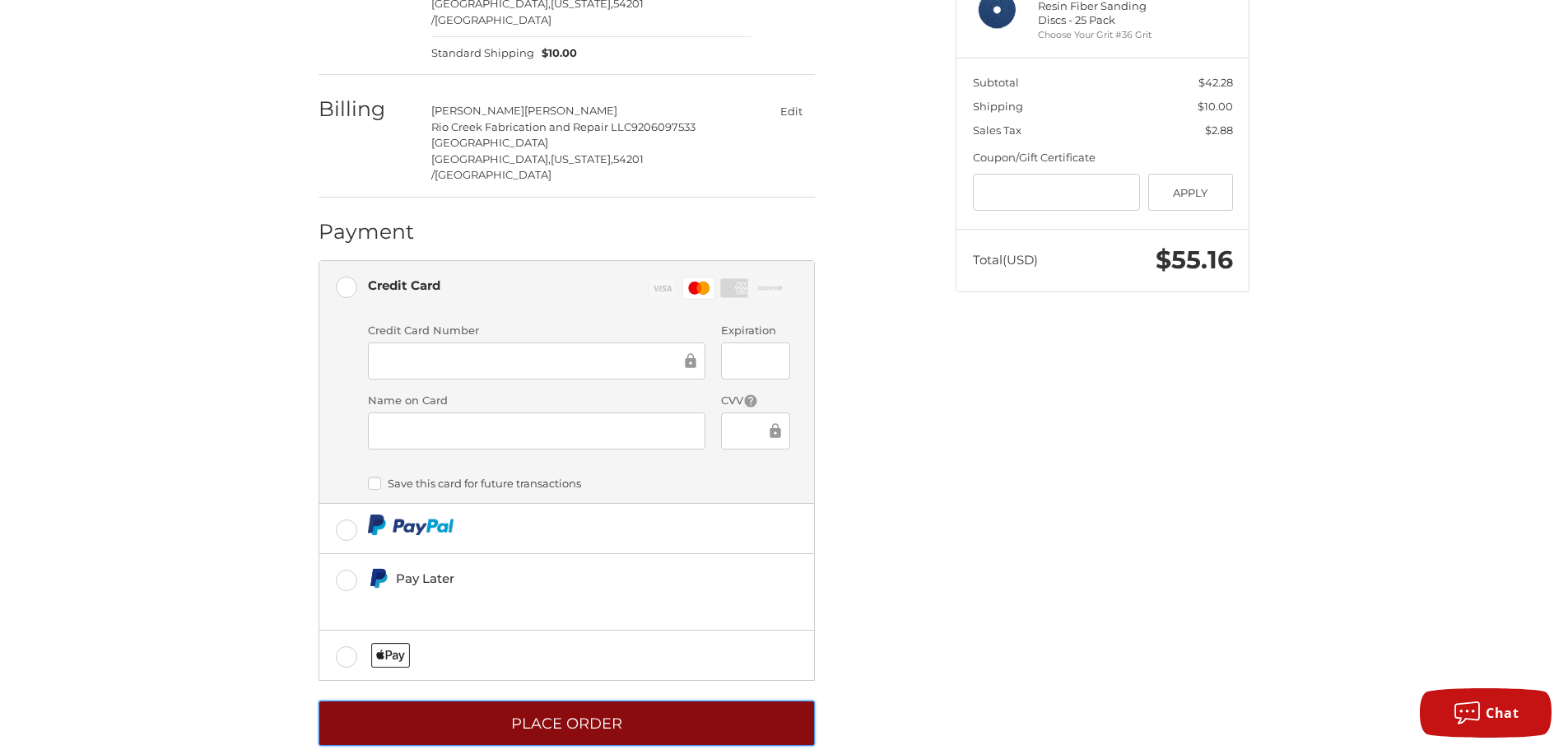
click at [751, 706] on button "Place Order" at bounding box center [567, 723] width 496 height 45
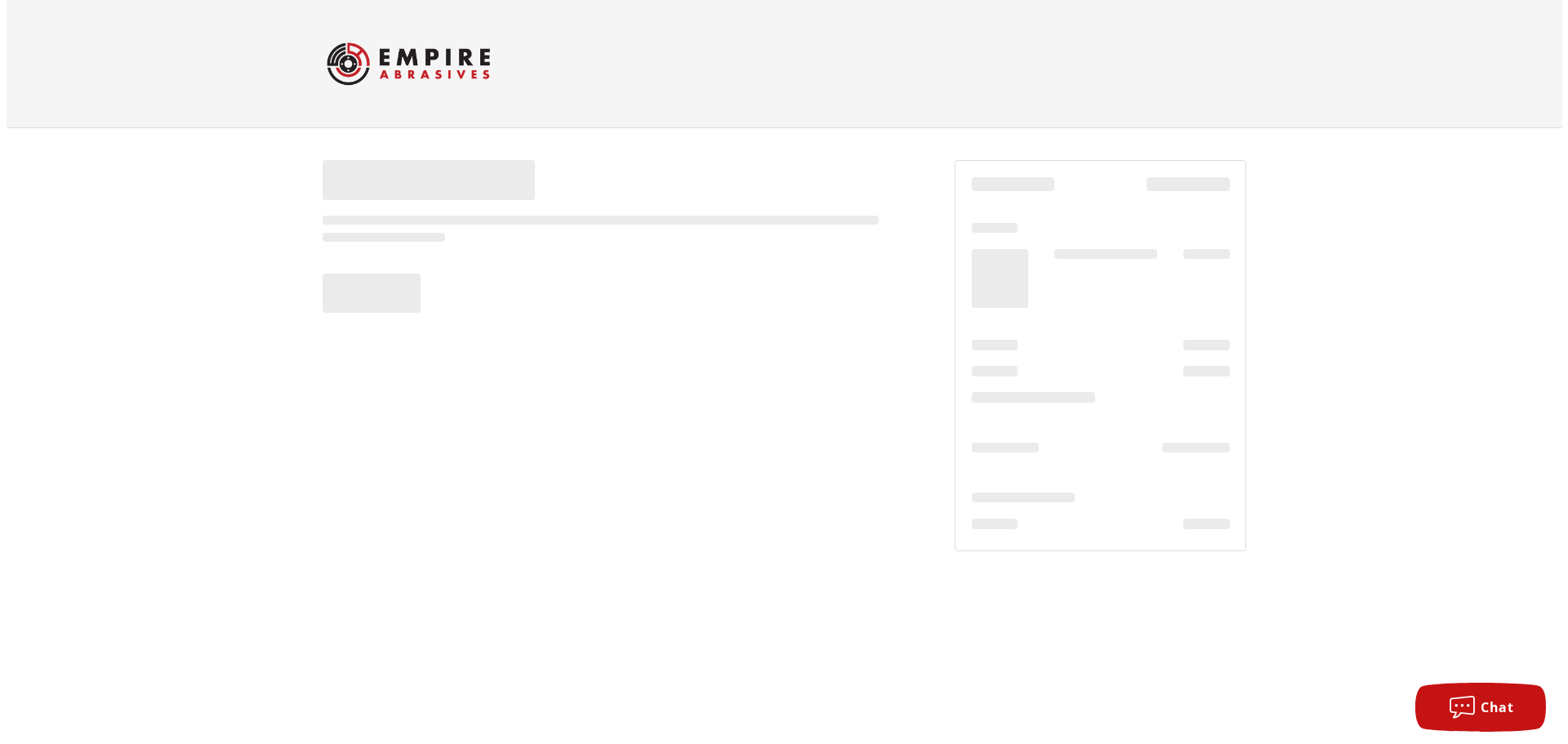
scroll to position [0, 0]
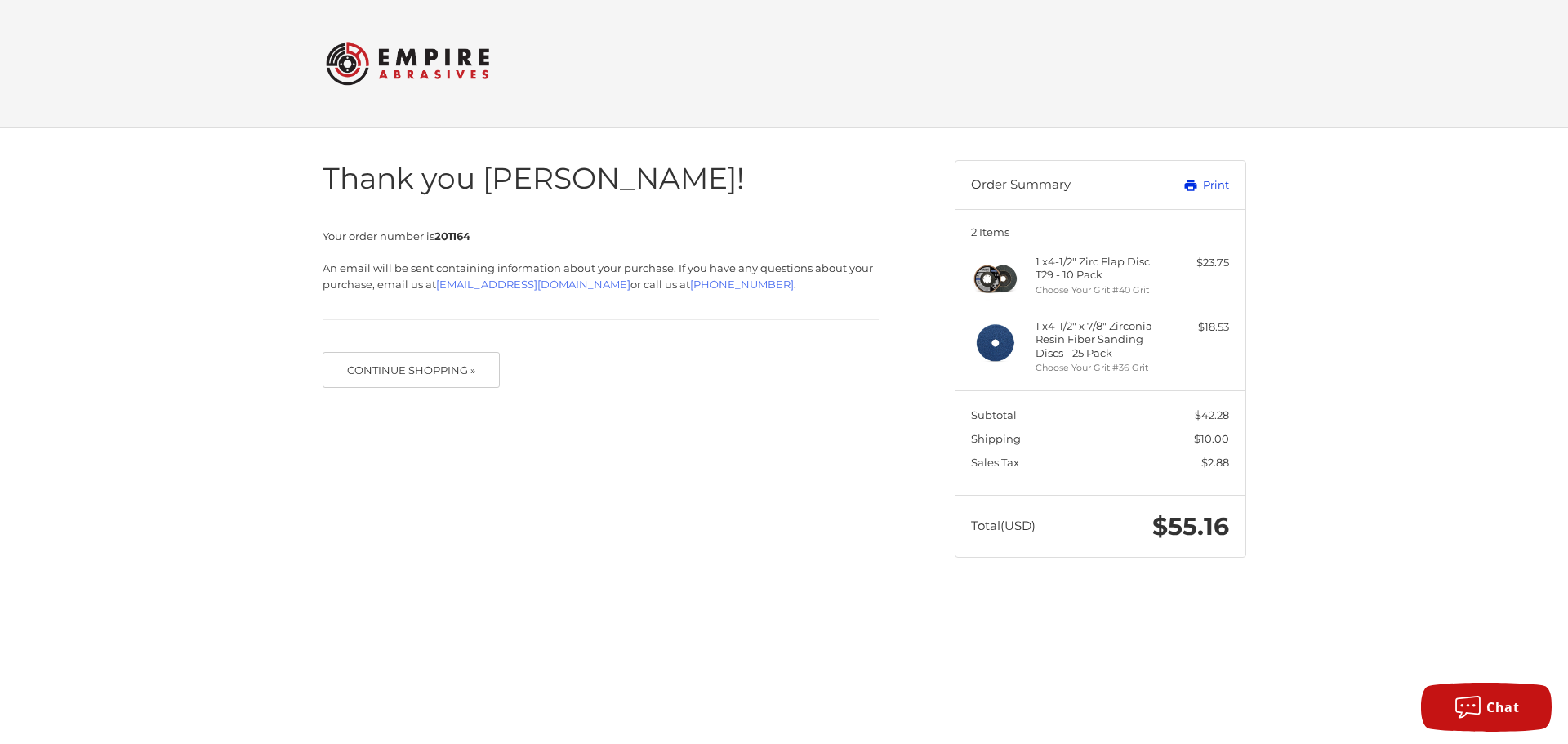
click at [1209, 191] on link "Print" at bounding box center [1188, 185] width 81 height 17
